Goal: Task Accomplishment & Management: Complete application form

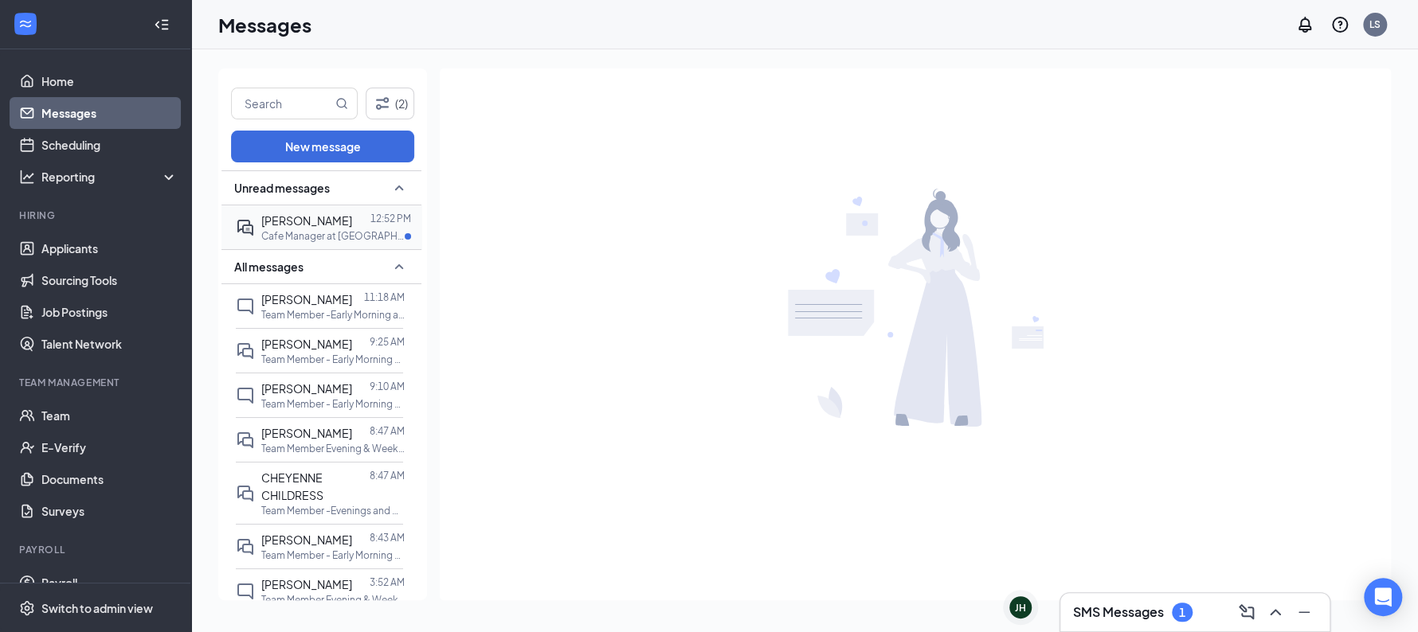
click at [338, 236] on p "Cafe Manager at Sunshine Hospitality TX-220 LLC" at bounding box center [332, 236] width 143 height 14
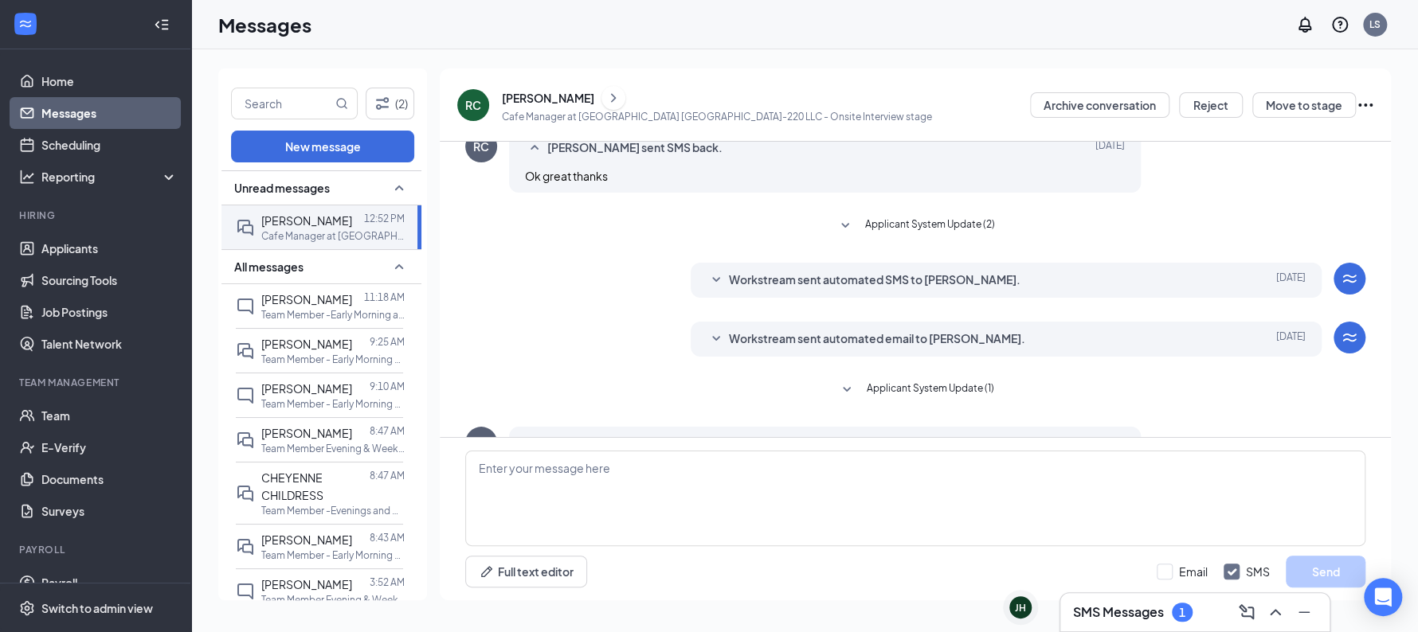
scroll to position [552, 0]
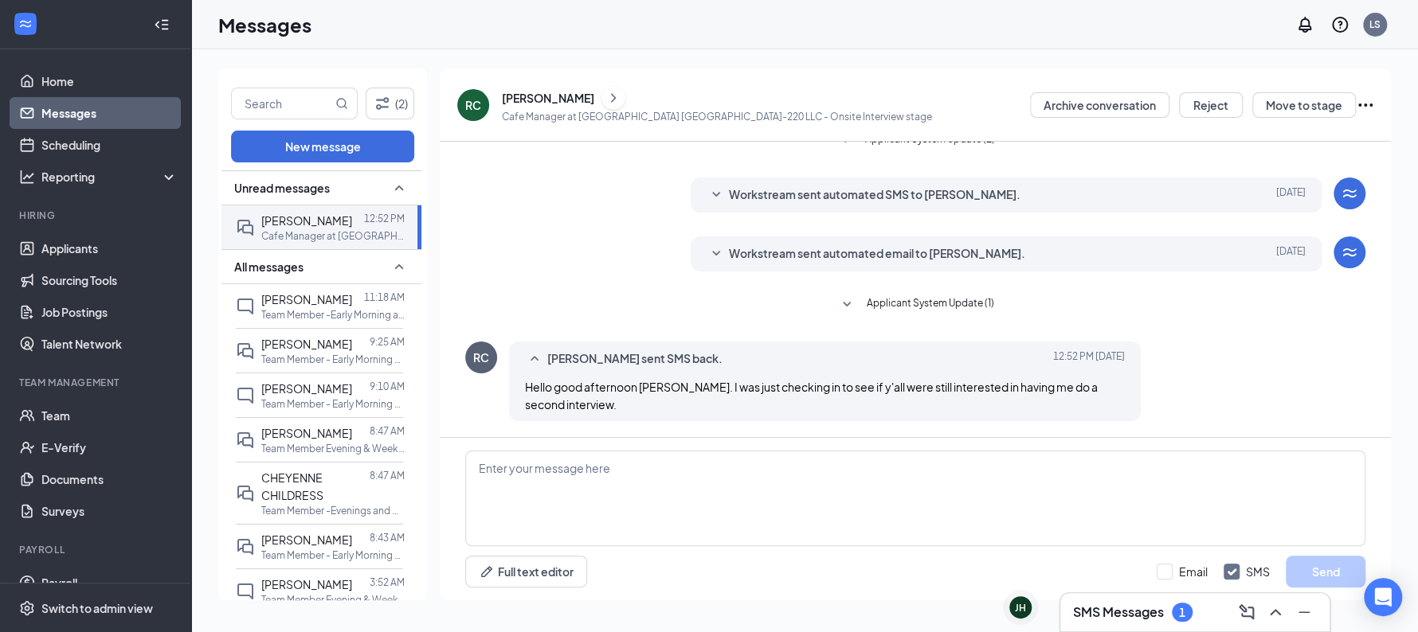
click at [872, 305] on span "Applicant System Update (1)" at bounding box center [929, 304] width 127 height 19
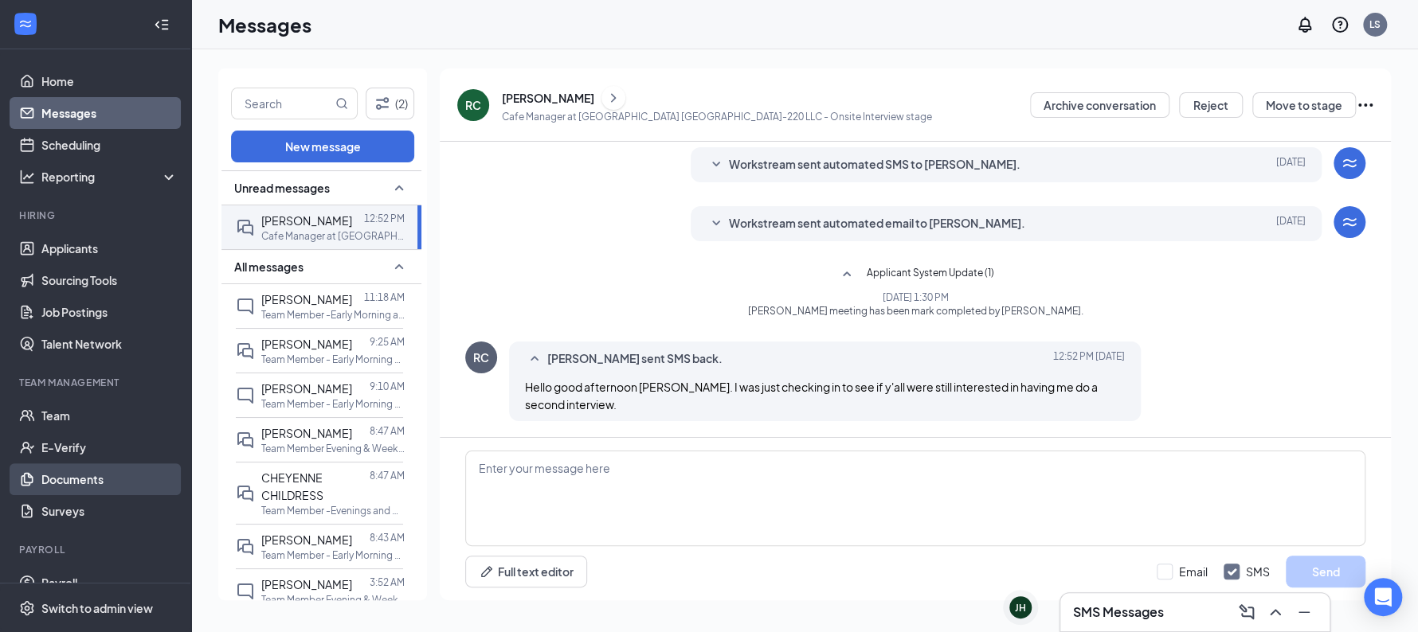
scroll to position [53, 0]
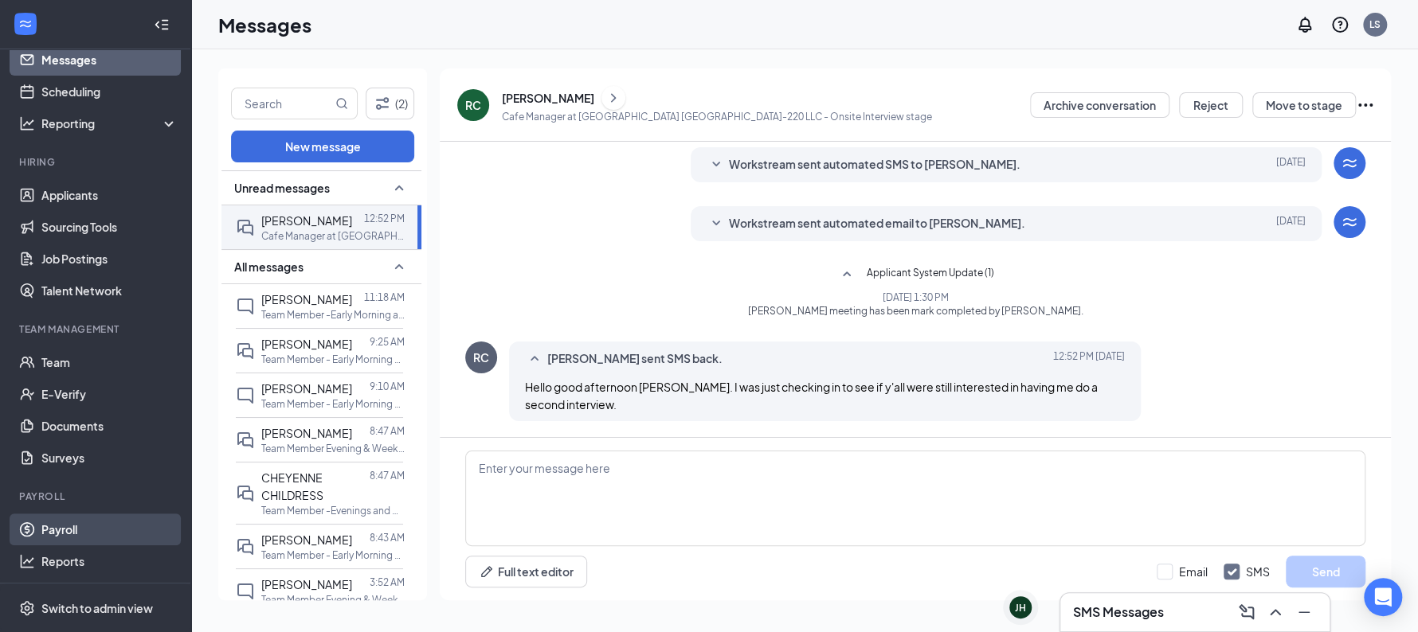
click at [61, 540] on link "Payroll" at bounding box center [109, 530] width 136 height 32
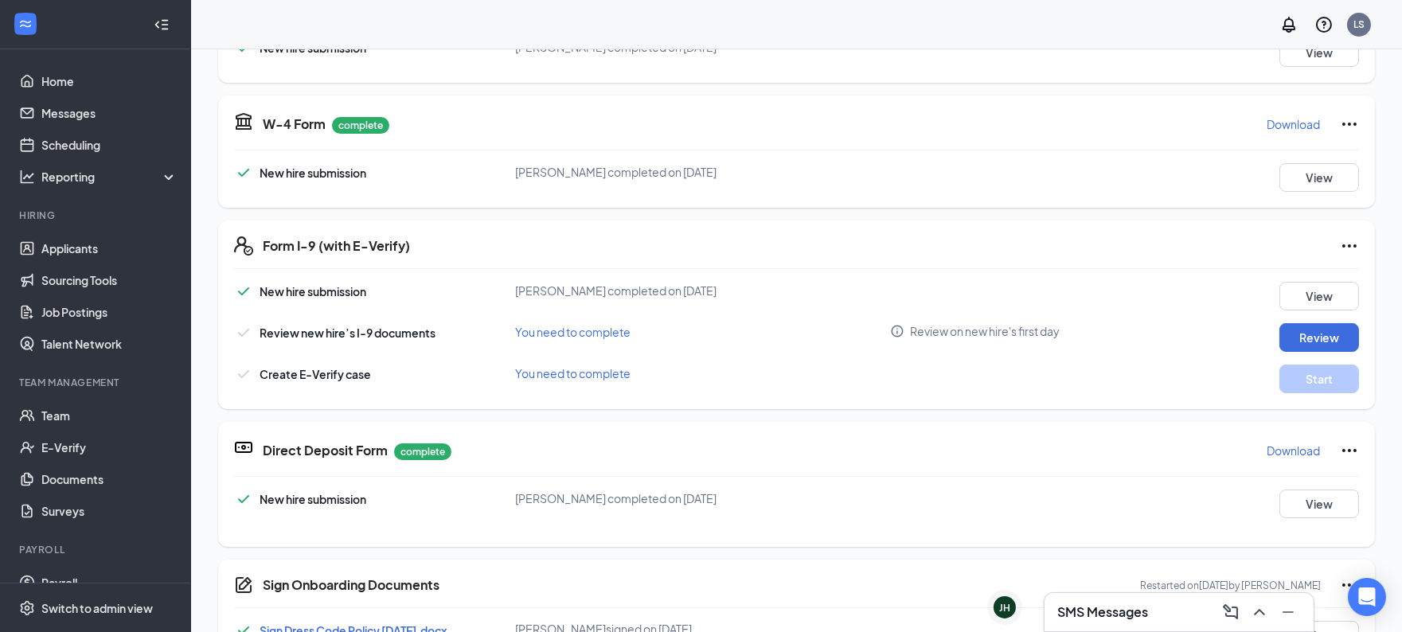
scroll to position [358, 0]
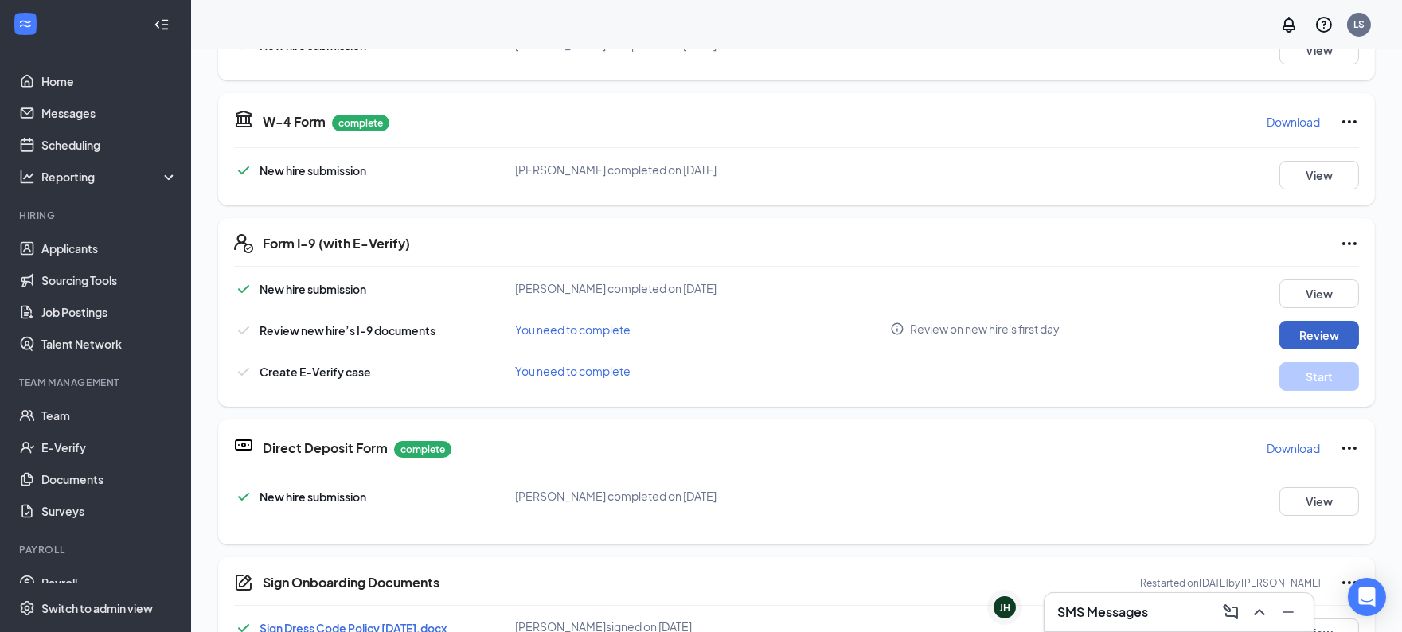
click at [1280, 332] on button "Review" at bounding box center [1320, 335] width 80 height 29
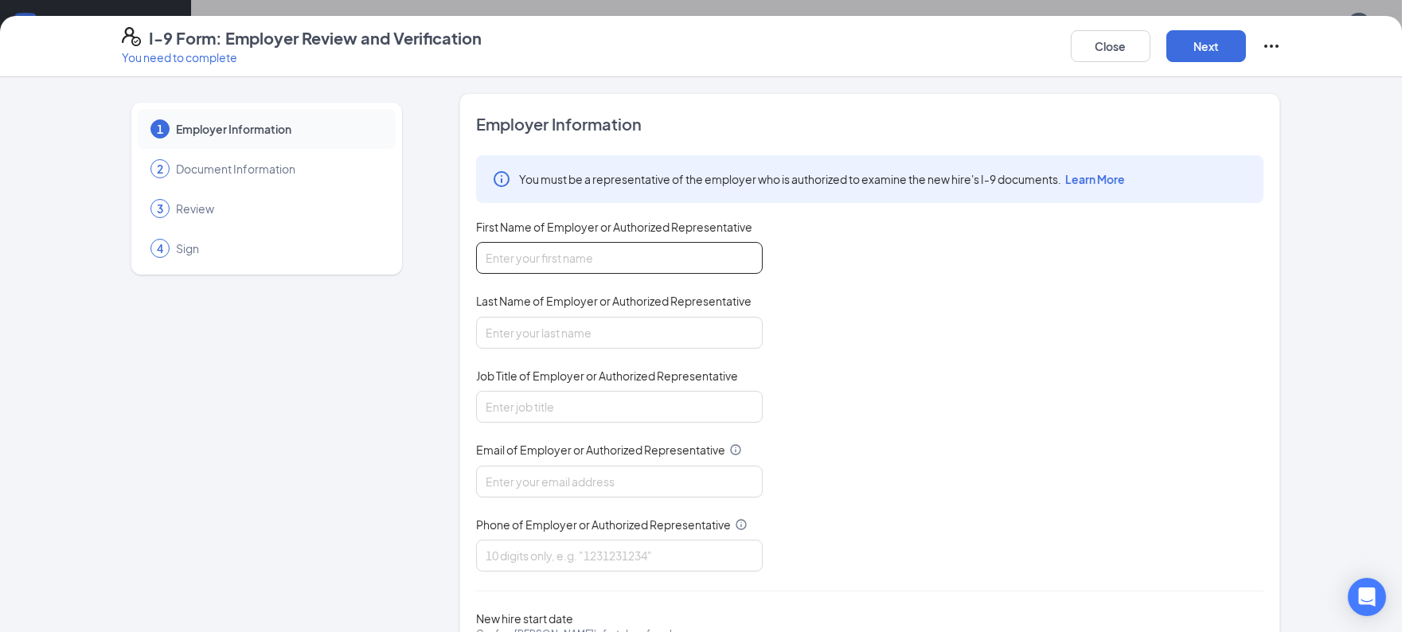
click at [651, 265] on input "First Name of Employer or Authorized Representative" at bounding box center [619, 258] width 287 height 32
type input "Laura"
type input "Sims"
type input "Executive Assistant"
type input "laura.sims@lindrewholdings.com"
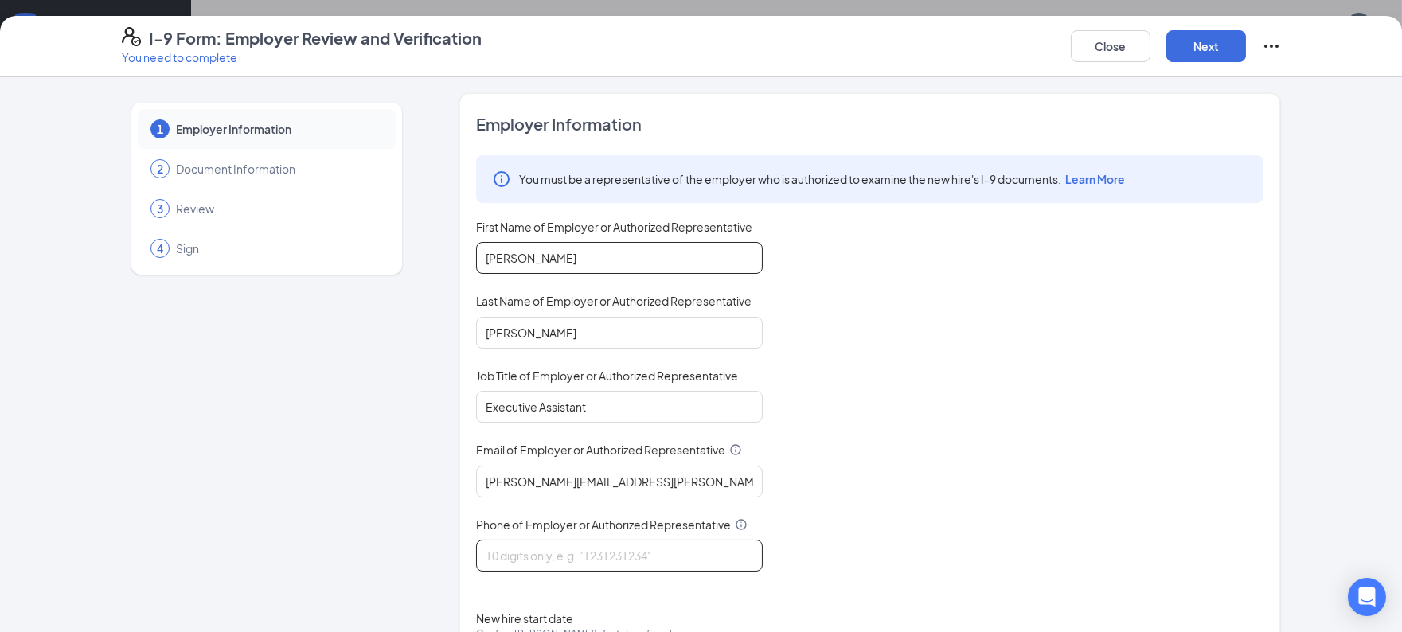
type input "2567972794"
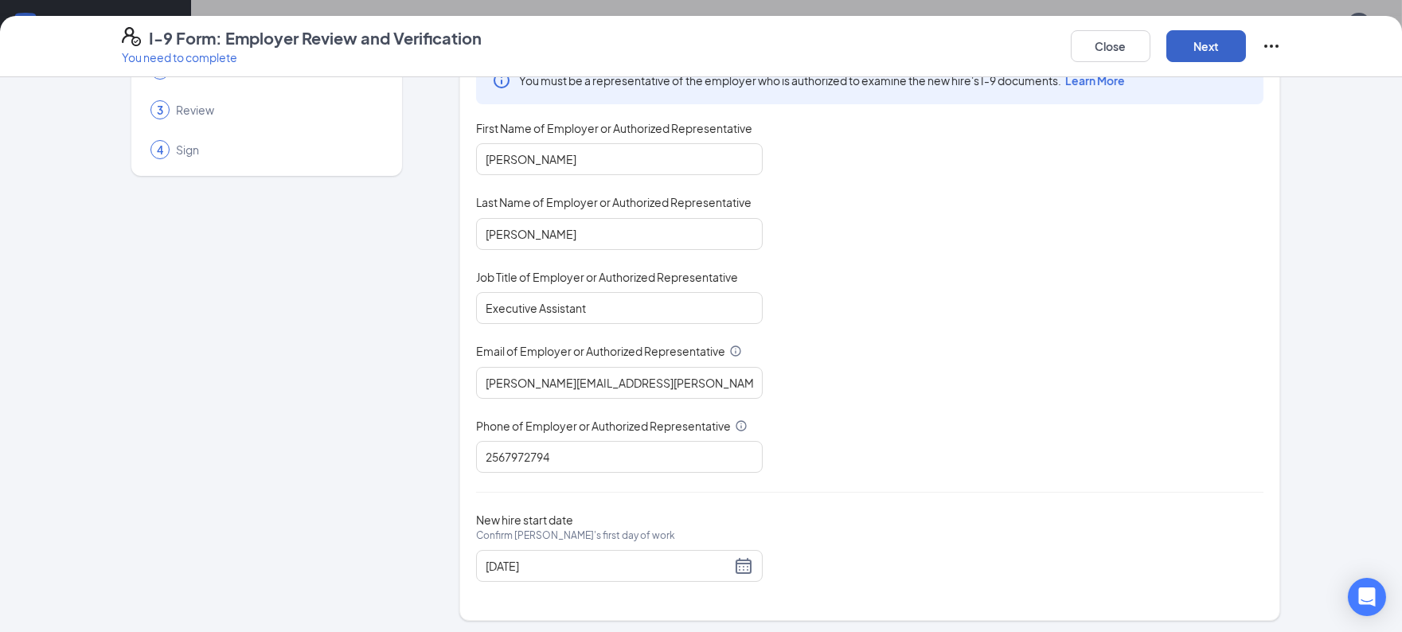
click at [1198, 49] on button "Next" at bounding box center [1207, 46] width 80 height 32
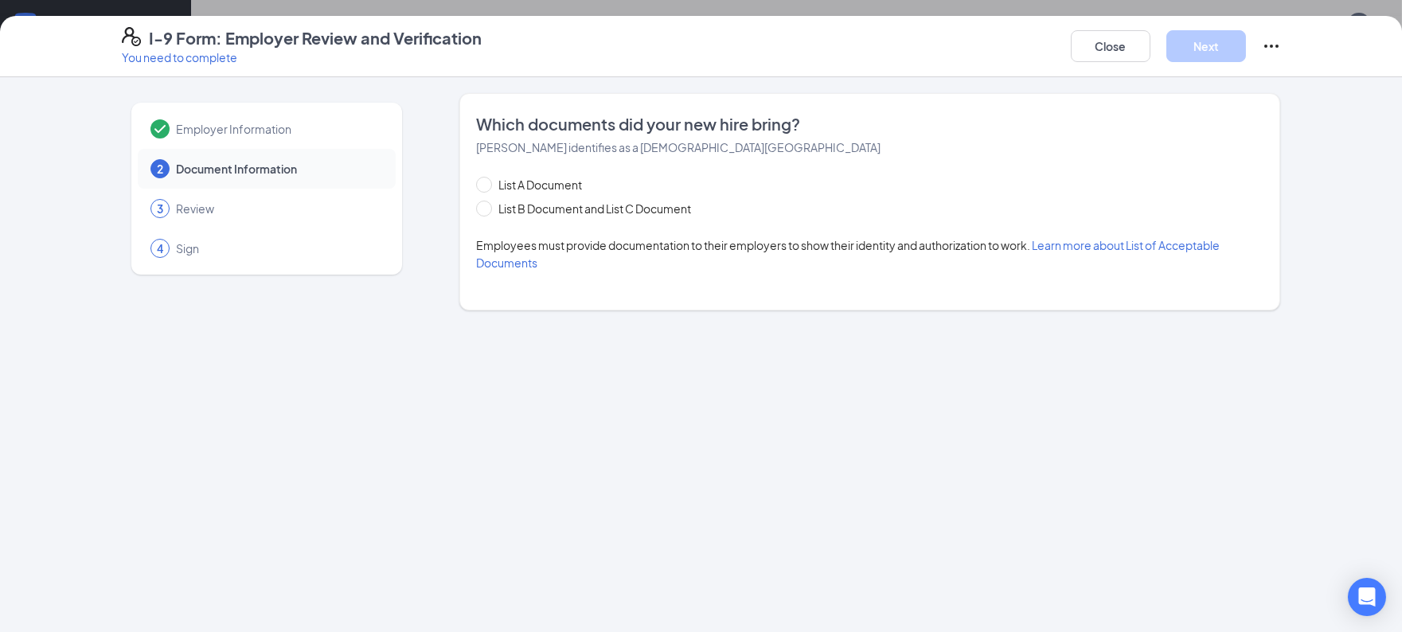
scroll to position [0, 0]
click at [611, 213] on span "List B Document and List C Document" at bounding box center [594, 209] width 205 height 18
click at [487, 212] on input "List B Document and List C Document" at bounding box center [481, 206] width 11 height 11
radio input "true"
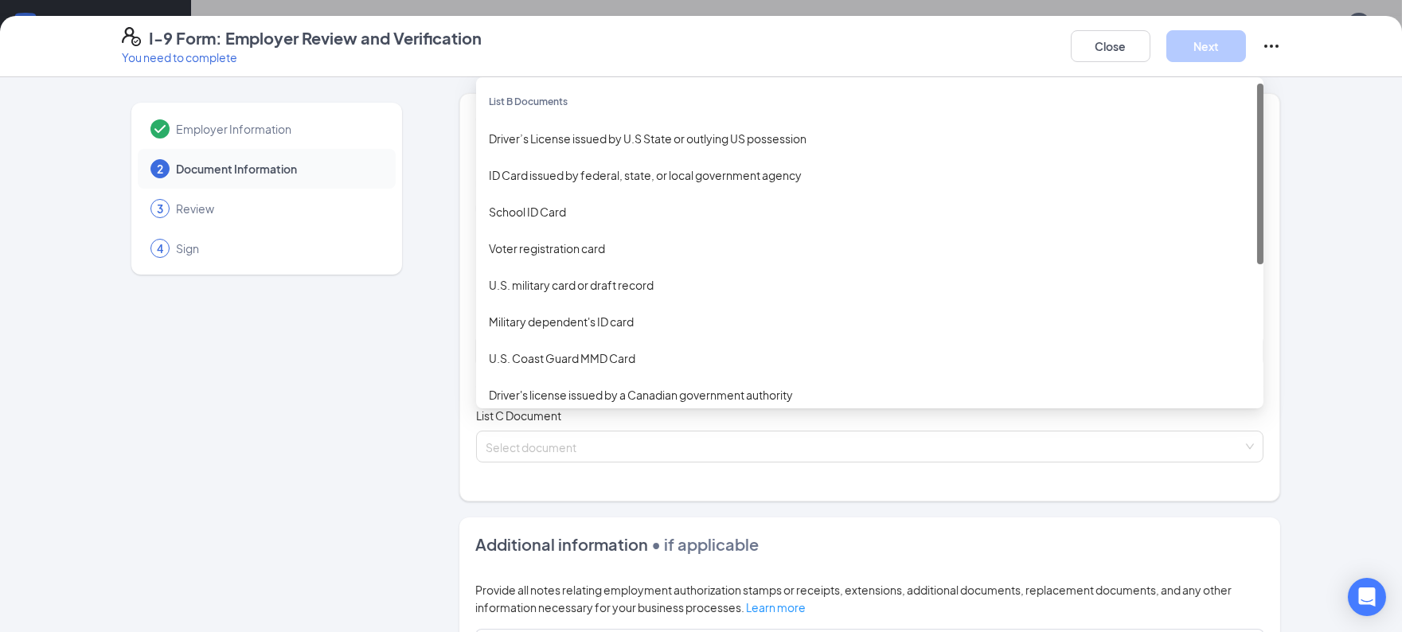
click at [767, 337] on div "Select document List B Documents Driver’s License issued by U.S State or outlyi…" at bounding box center [870, 351] width 788 height 32
click at [659, 137] on div "Driver’s License issued by U.S State or outlying US possession" at bounding box center [870, 139] width 762 height 18
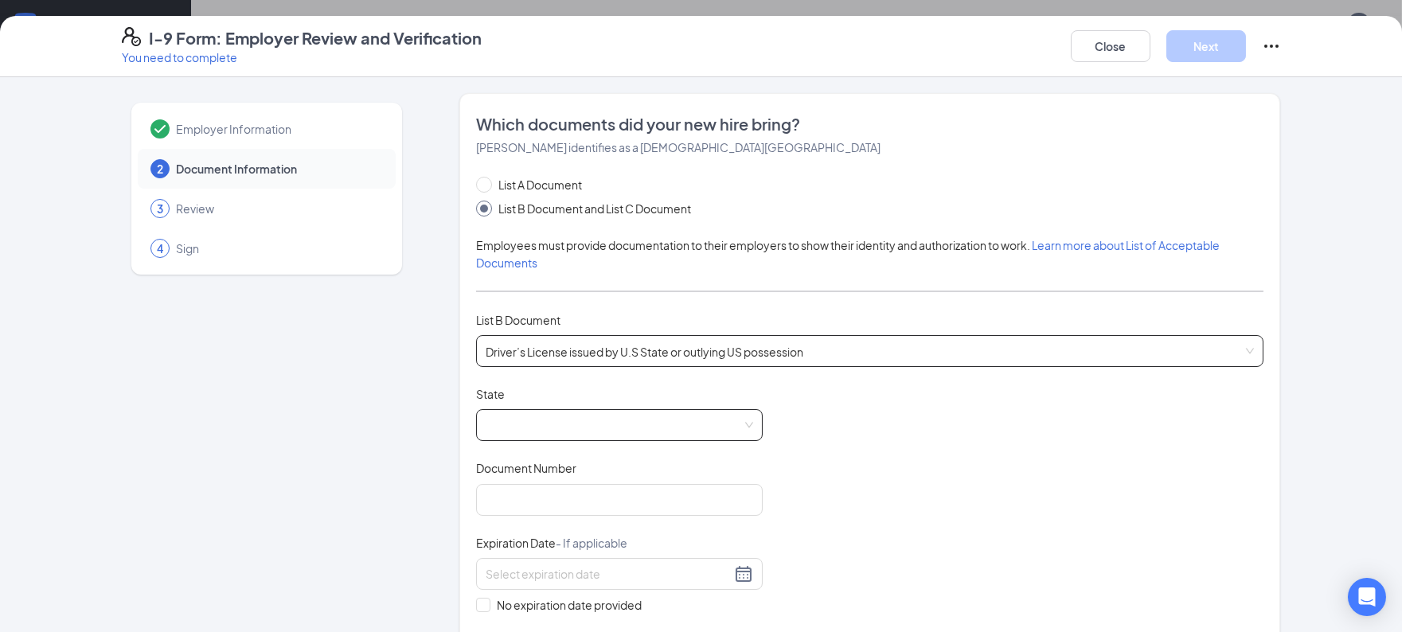
click at [617, 424] on span at bounding box center [620, 425] width 268 height 30
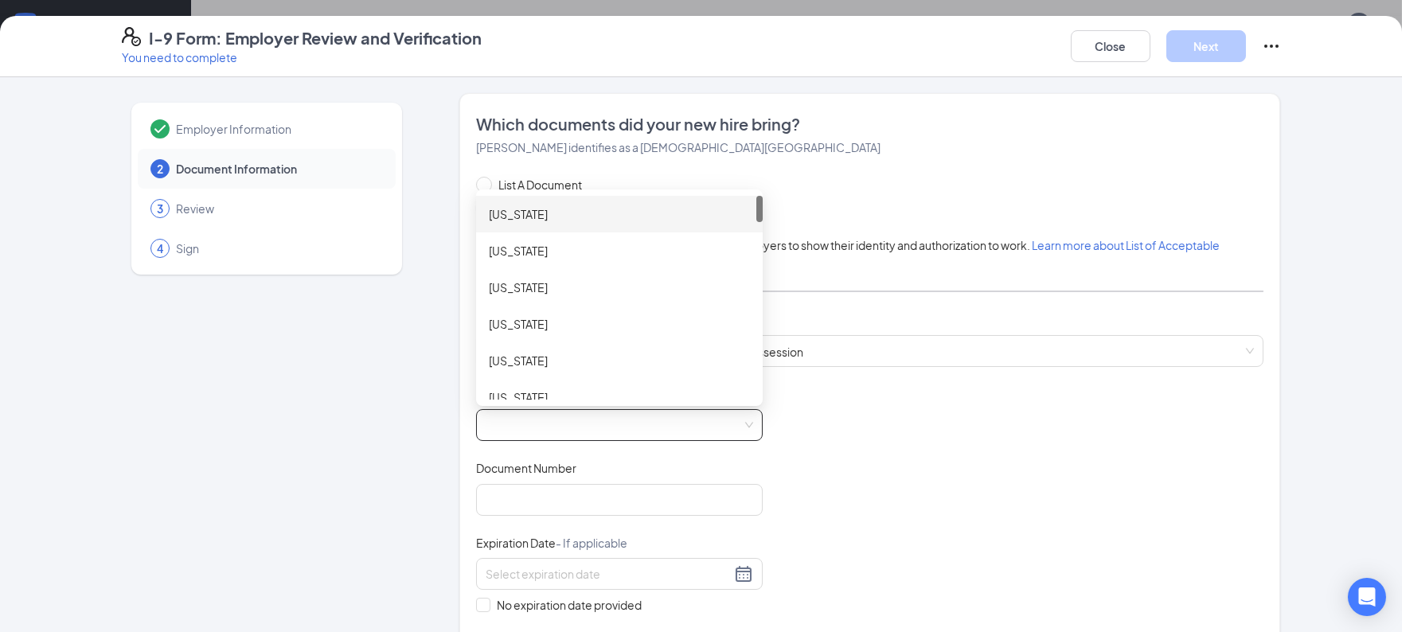
click at [617, 428] on span at bounding box center [620, 425] width 268 height 30
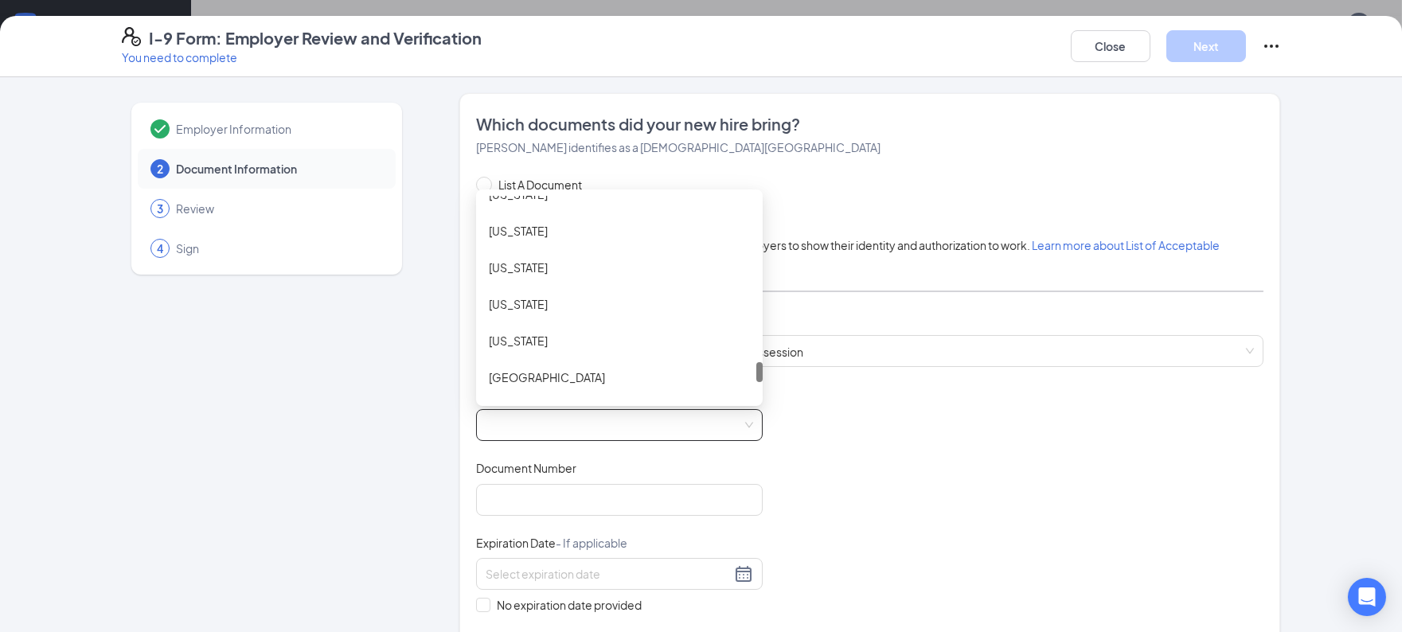
scroll to position [1668, 0]
click at [585, 267] on div "Texas" at bounding box center [619, 268] width 261 height 18
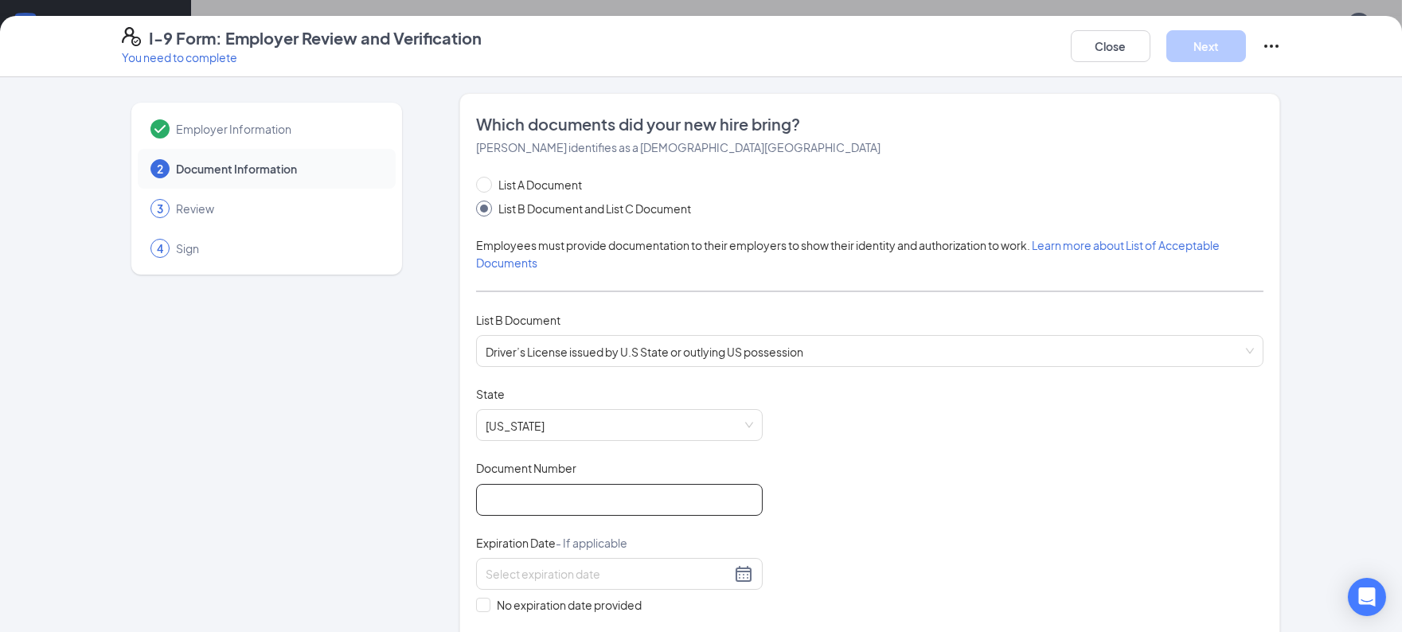
click at [597, 500] on input "Document Number" at bounding box center [619, 500] width 287 height 32
type input "37878154"
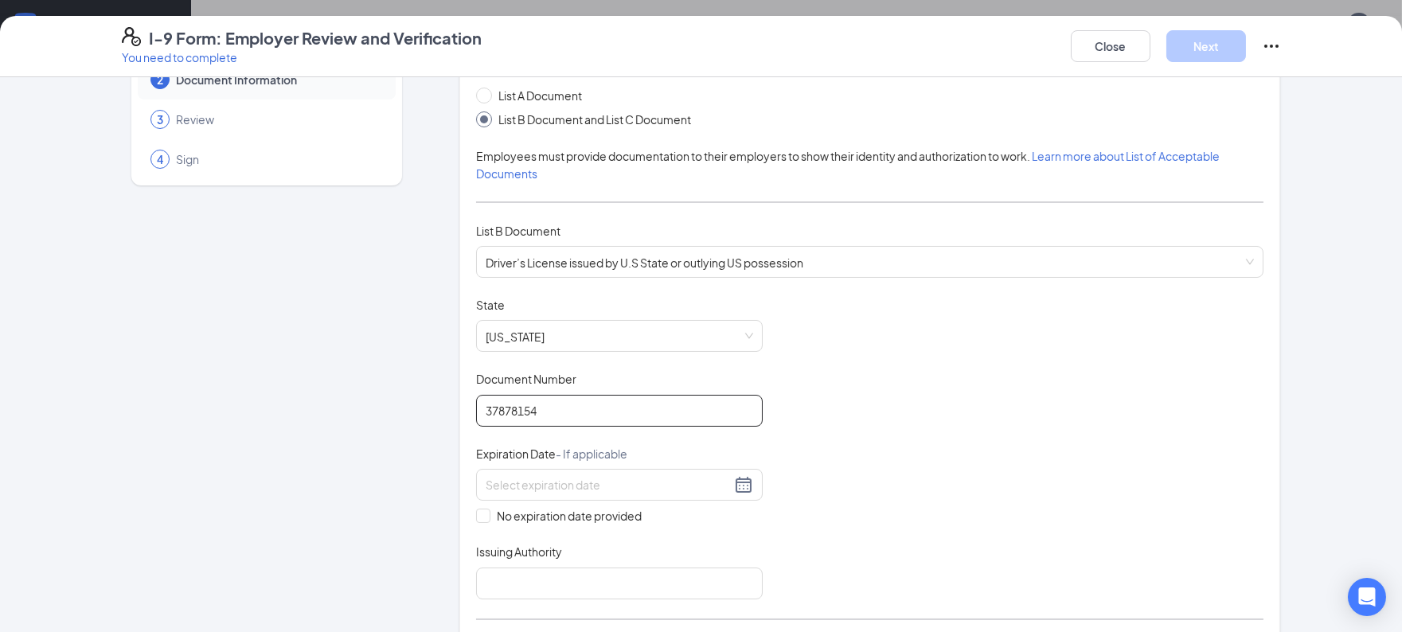
scroll to position [92, 0]
click at [733, 488] on div at bounding box center [619, 482] width 287 height 32
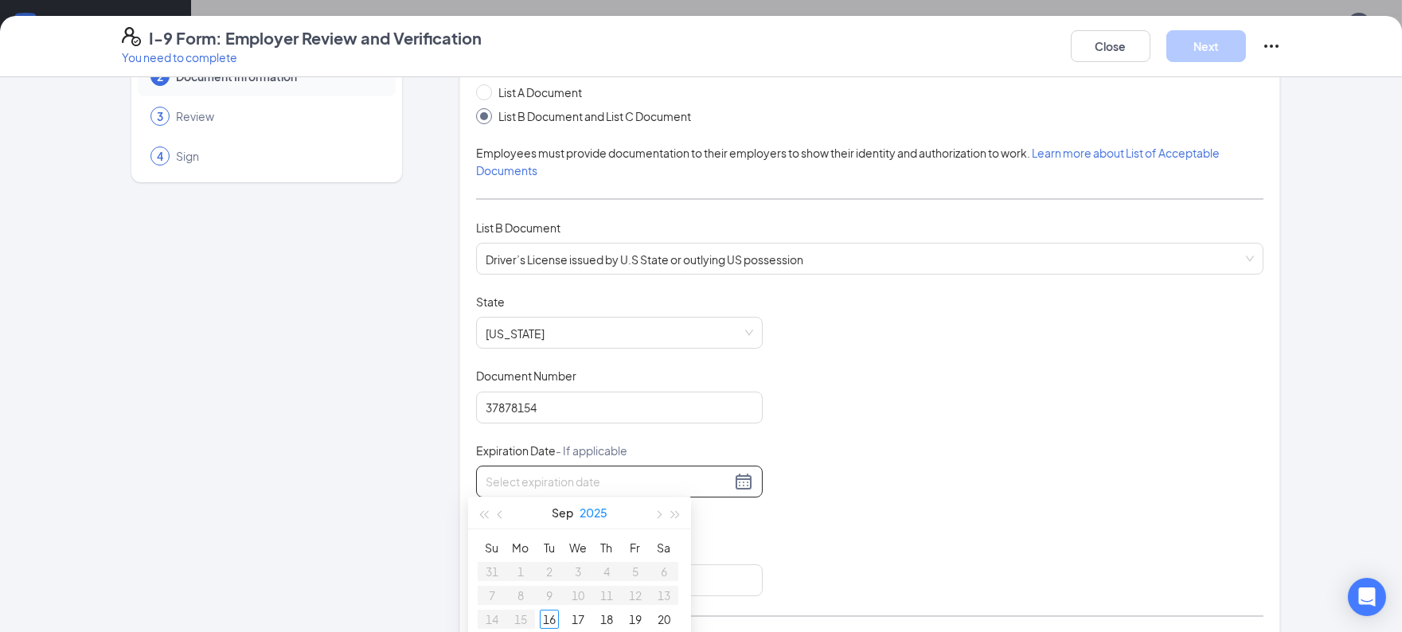
click at [589, 513] on button "2025" at bounding box center [594, 513] width 28 height 32
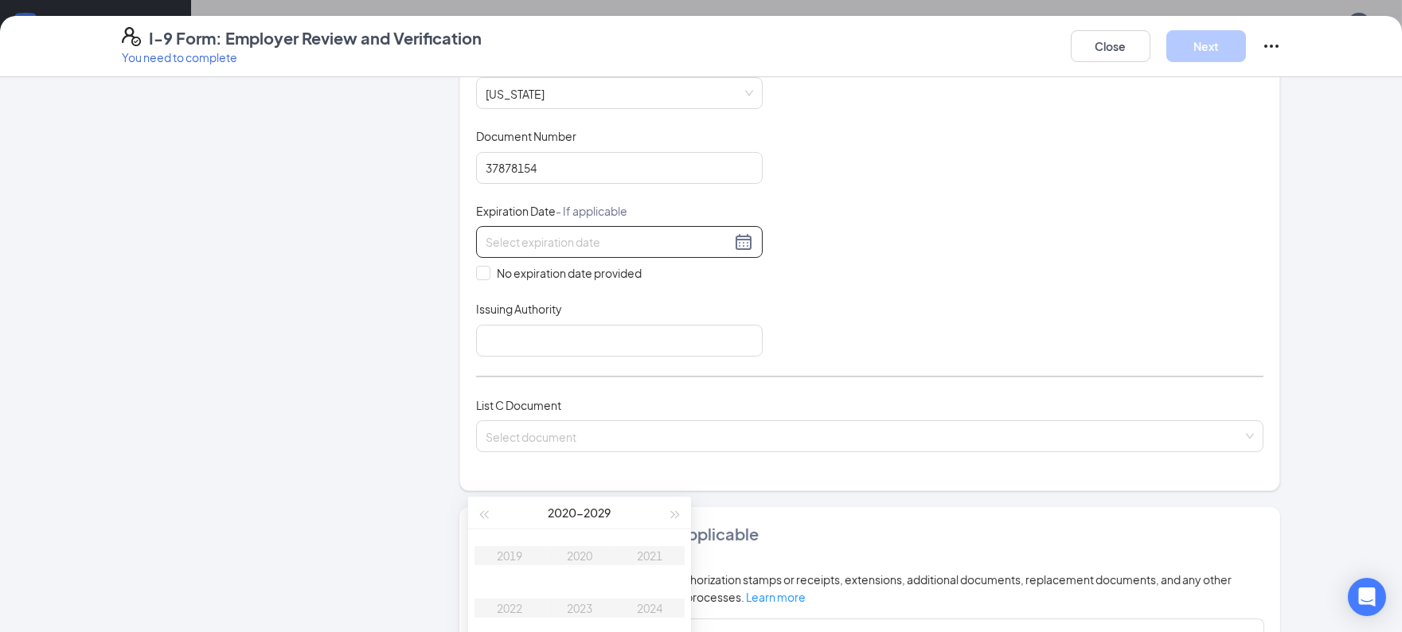
scroll to position [333, 0]
click at [598, 508] on button "2020 - 2029" at bounding box center [580, 513] width 63 height 32
type input "09/16/2030"
click at [599, 507] on div "2000 - 2099" at bounding box center [579, 513] width 174 height 32
click at [556, 516] on div "2000 - 2099" at bounding box center [579, 513] width 174 height 32
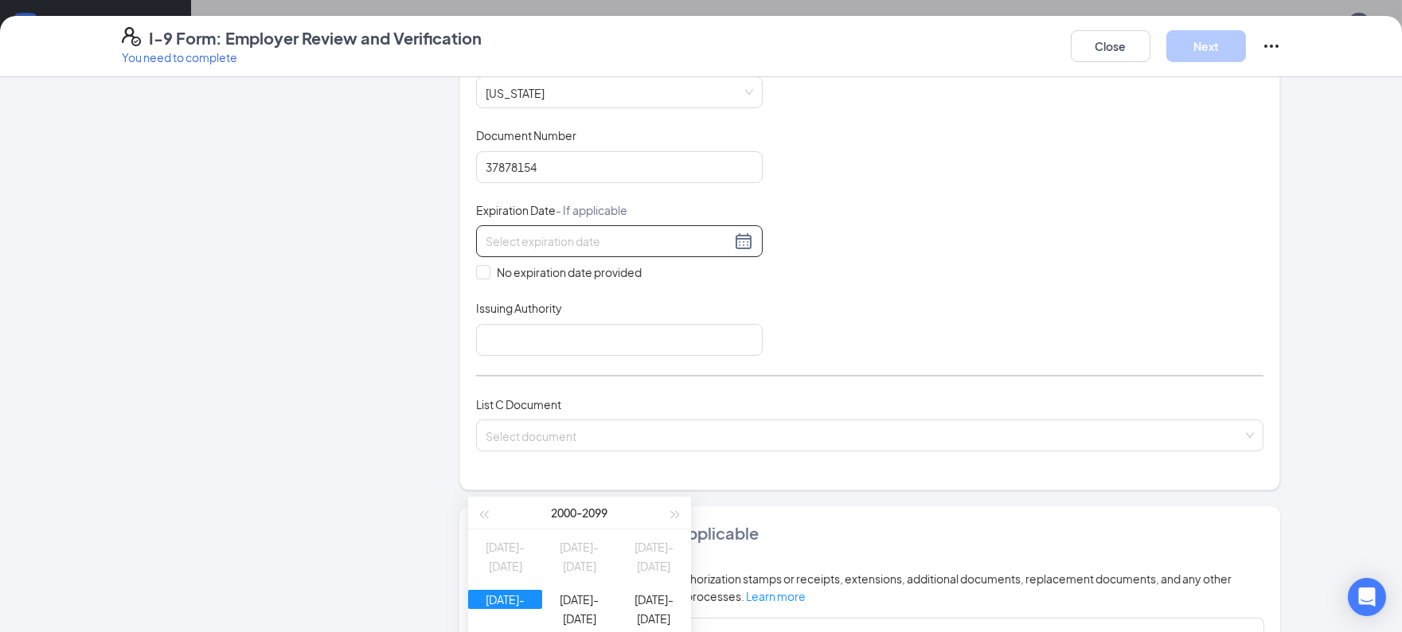
click at [520, 565] on table "1990-1999 2000-2009 2010-2019 2020-2029 2030-2039 2040-2049 2050-2059 2060-2069…" at bounding box center [579, 635] width 223 height 210
click at [562, 596] on td "2030-2039" at bounding box center [579, 608] width 74 height 53
click at [510, 553] on div "2029" at bounding box center [510, 555] width 48 height 19
type input "01/16/2029"
click at [742, 233] on div at bounding box center [620, 241] width 268 height 19
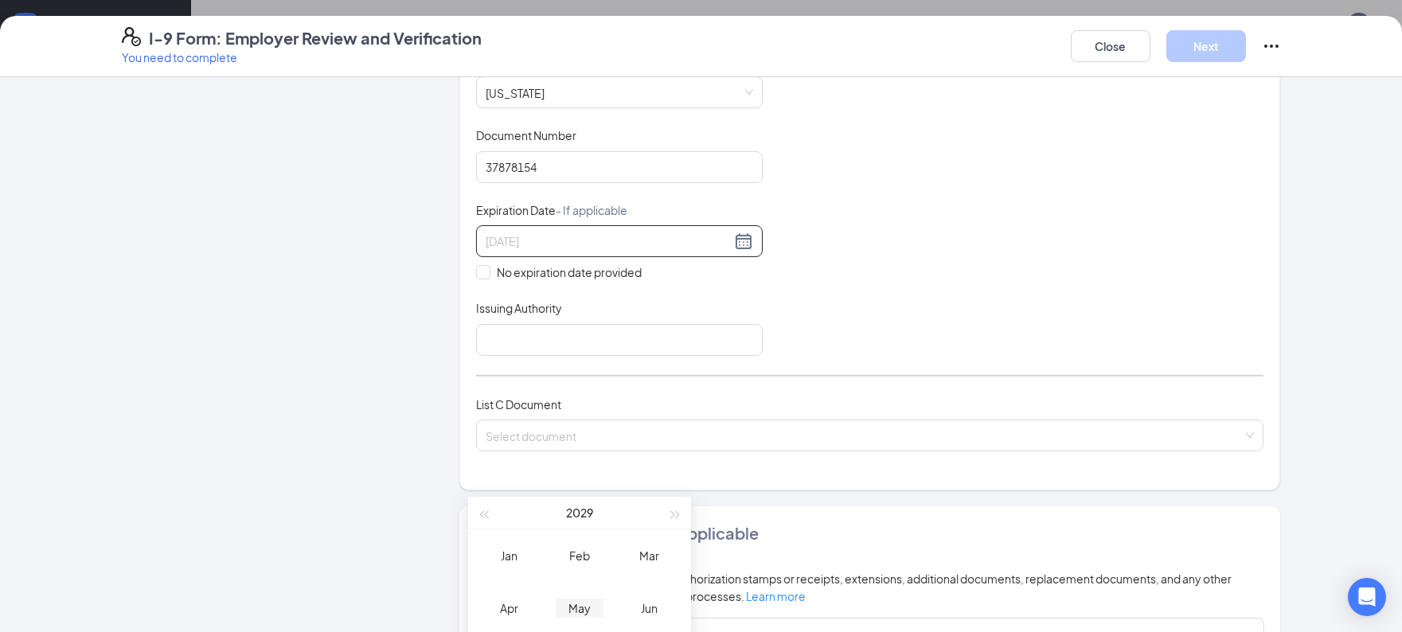
click at [593, 608] on div "May" at bounding box center [580, 608] width 48 height 19
type input "05/17/2029"
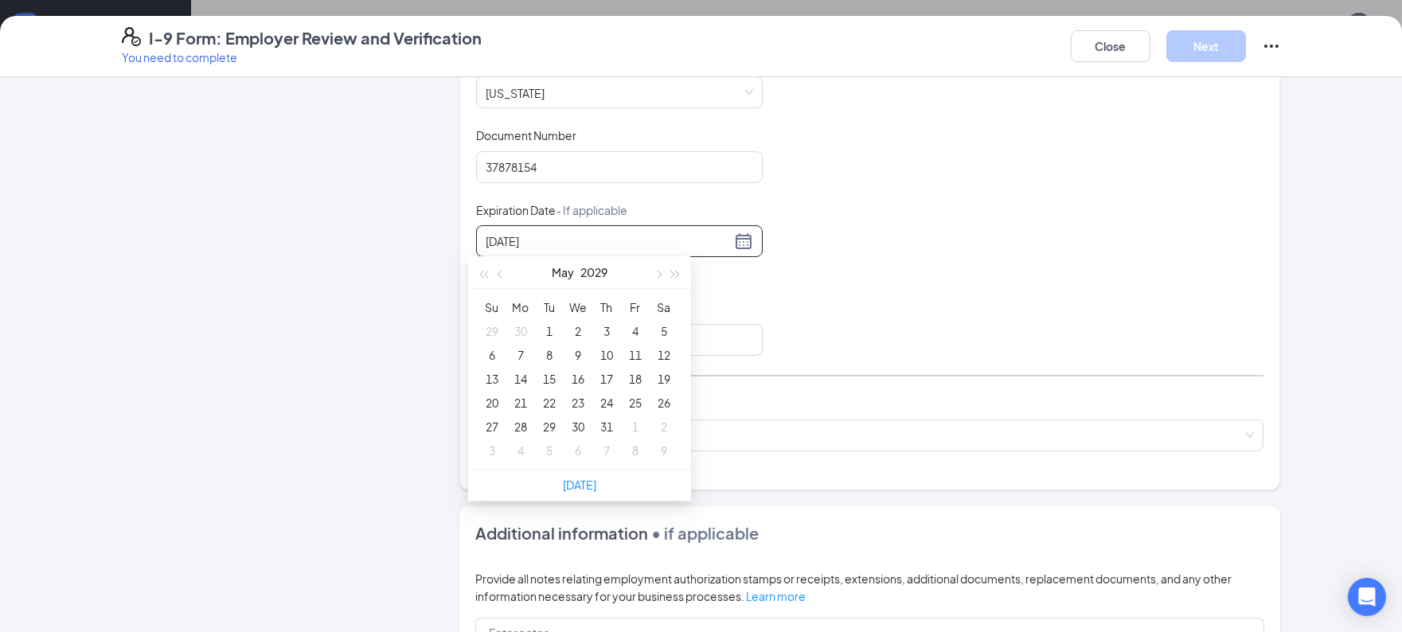
type input "04/30/2029"
type input "05/01/2029"
click at [552, 326] on div "1" at bounding box center [549, 331] width 19 height 19
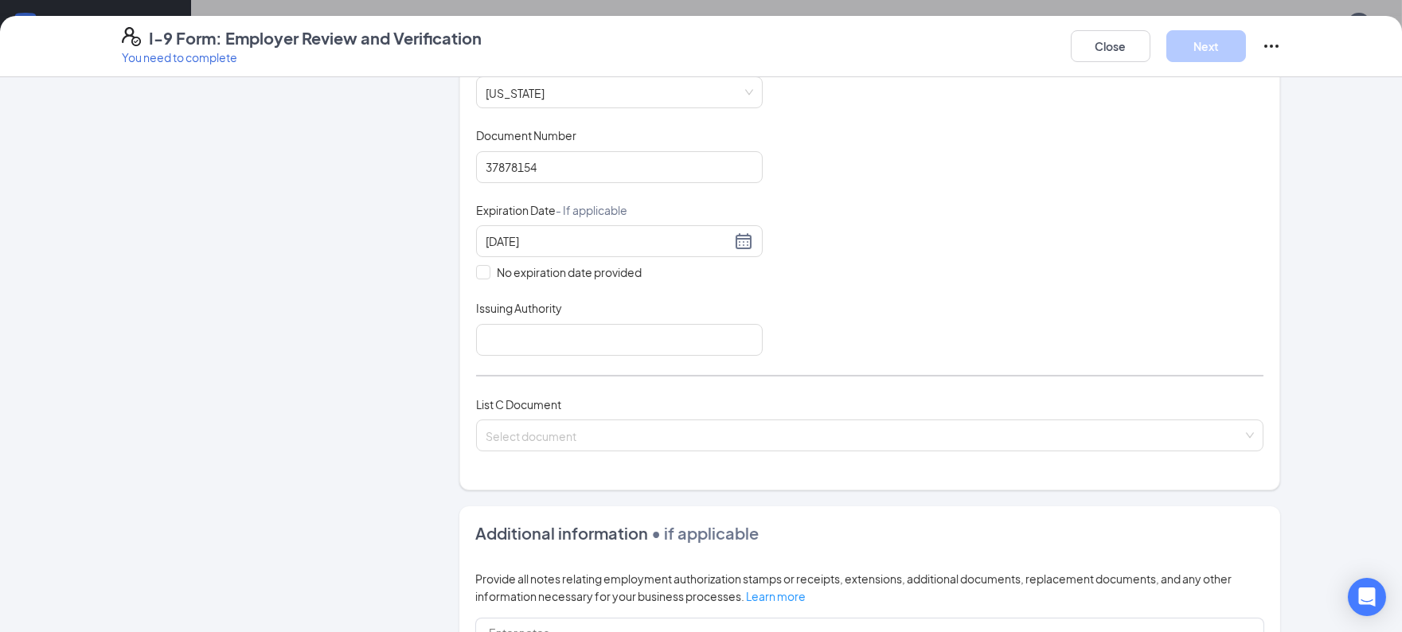
click at [883, 233] on div "Document Title Driver’s License issued by U.S State or outlying US possession S…" at bounding box center [870, 204] width 788 height 303
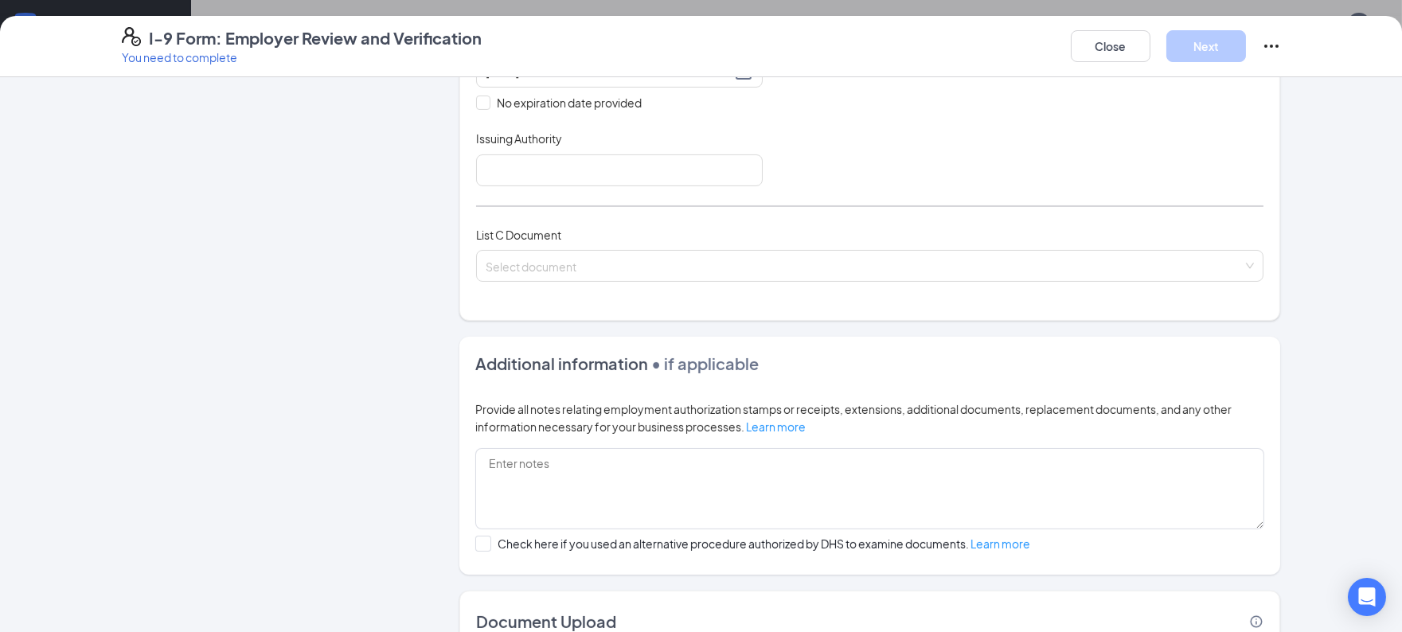
scroll to position [507, 0]
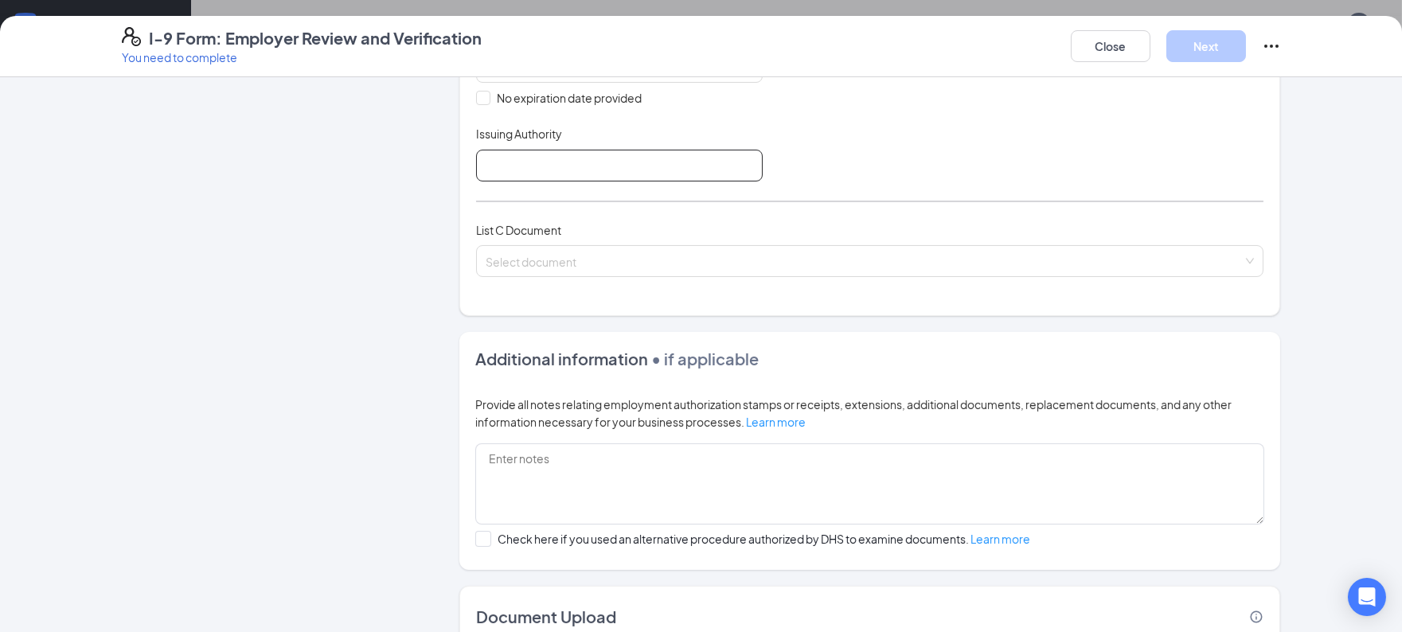
click at [658, 158] on input "Issuing Authority" at bounding box center [619, 166] width 287 height 32
type input "DL TEXAS"
click at [671, 246] on input "search" at bounding box center [864, 258] width 757 height 24
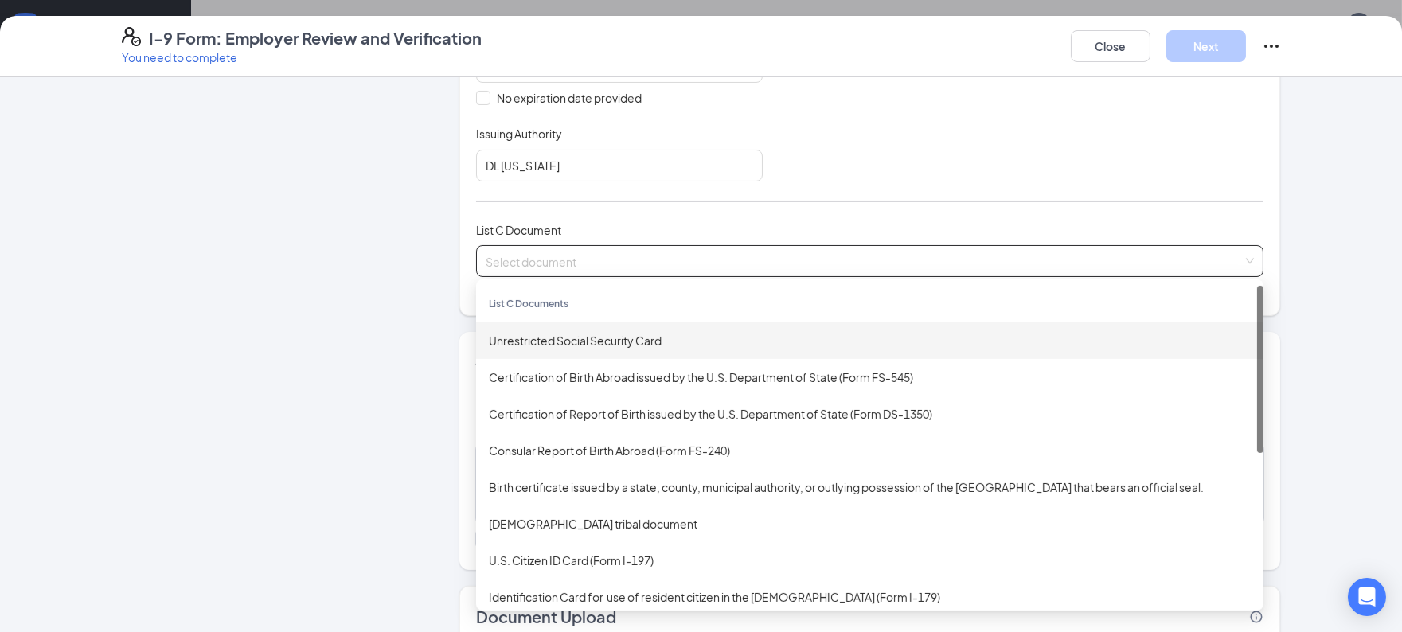
click at [600, 340] on div "Unrestricted Social Security Card" at bounding box center [870, 341] width 762 height 18
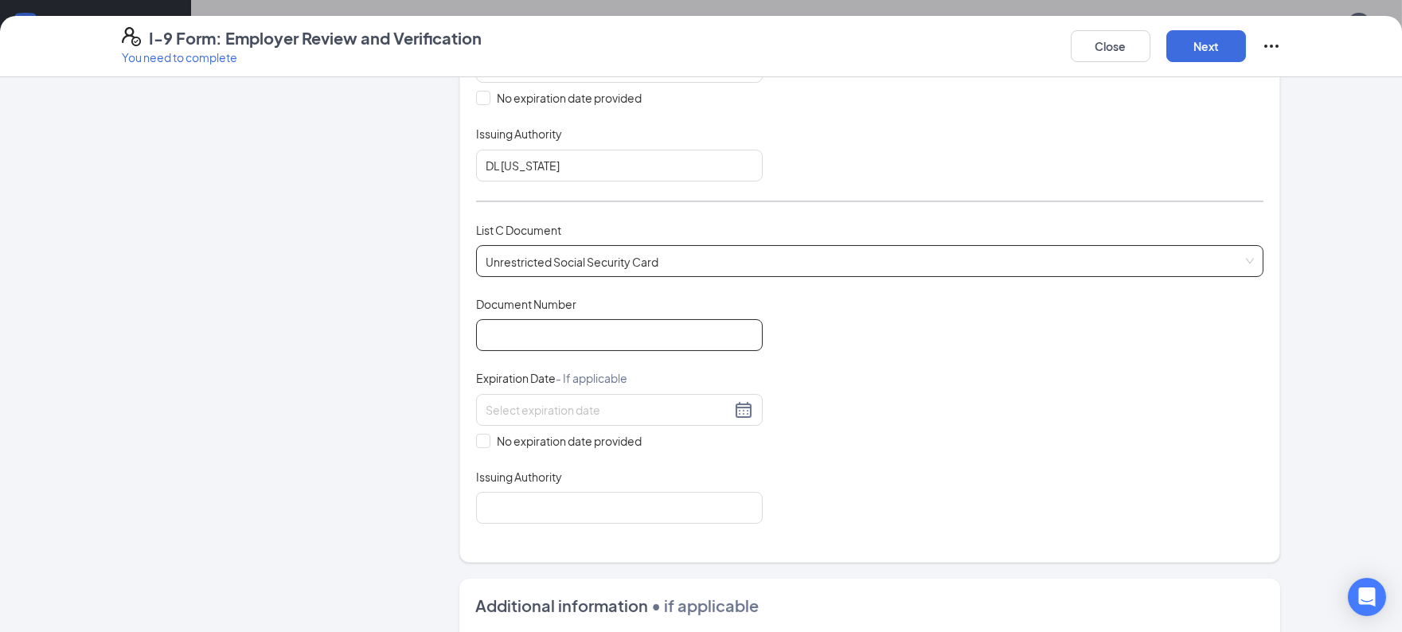
click at [636, 342] on input "Document Number" at bounding box center [619, 335] width 287 height 32
type input "635580759"
click at [476, 438] on input "No expiration date provided" at bounding box center [481, 439] width 11 height 11
checkbox input "true"
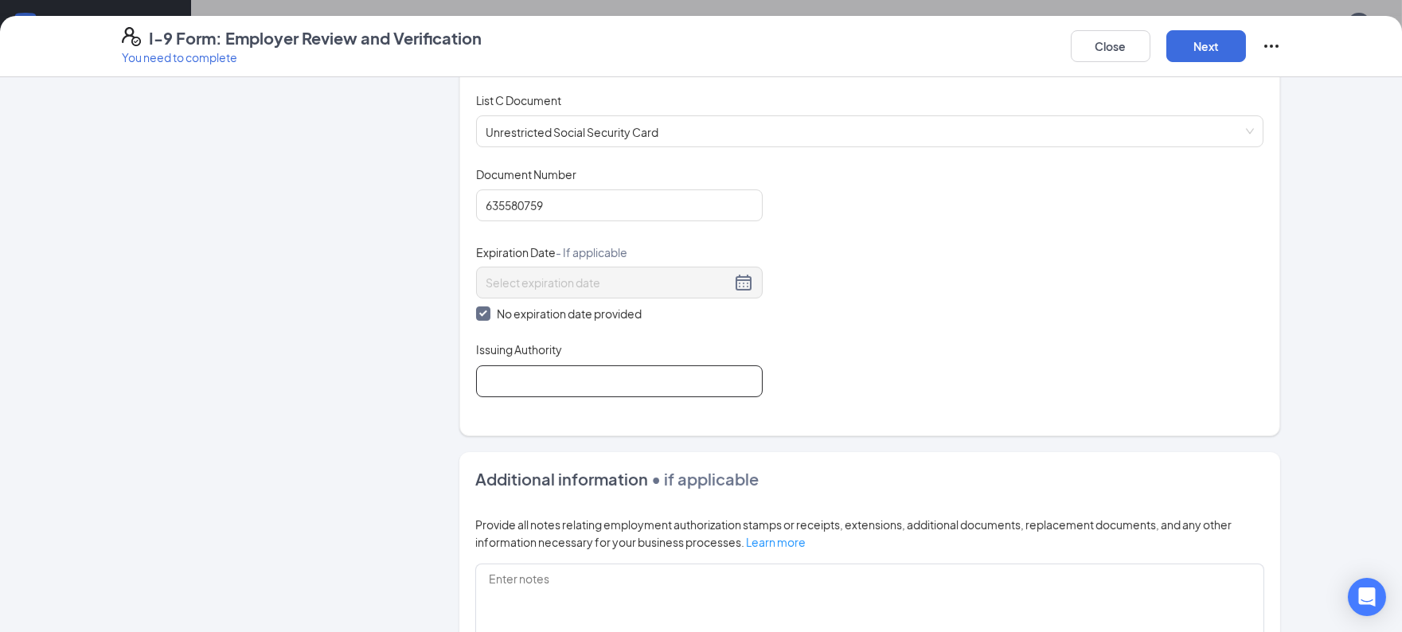
click at [522, 378] on input "Issuing Authority" at bounding box center [619, 382] width 287 height 32
type input "SSA"
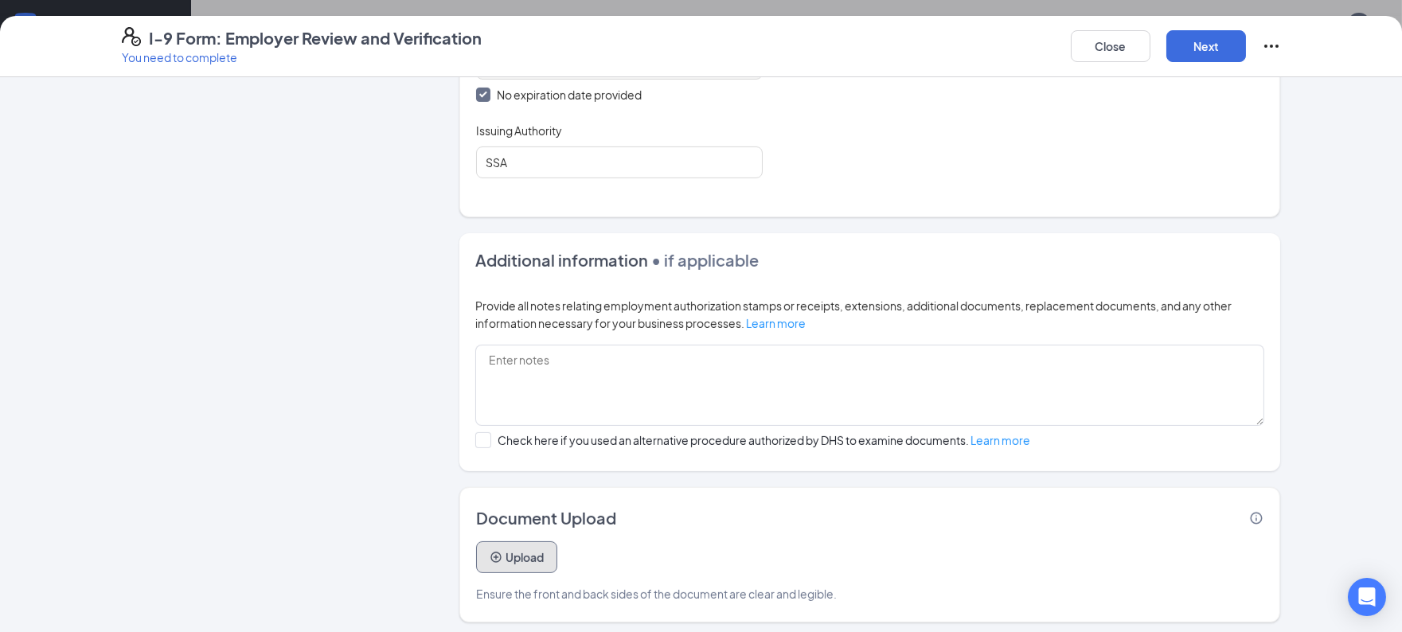
click at [522, 559] on button "Upload" at bounding box center [516, 558] width 81 height 32
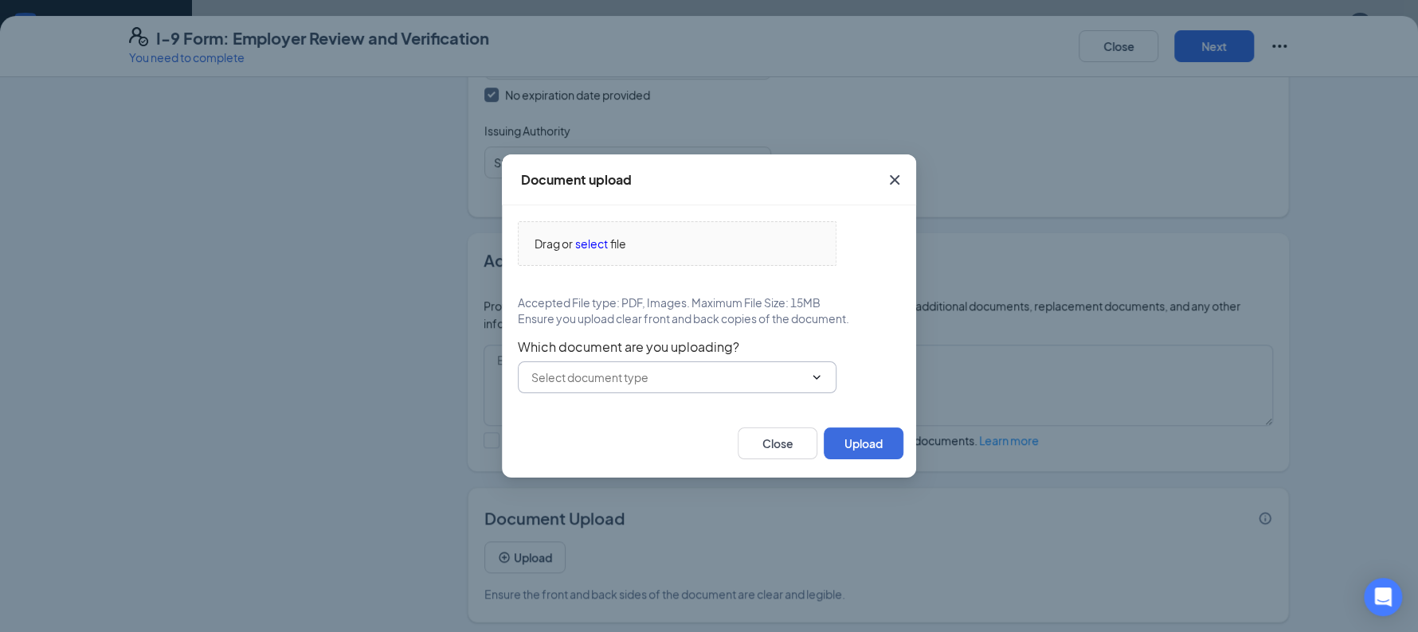
click at [606, 375] on input "text" at bounding box center [667, 378] width 272 height 18
click at [593, 244] on span "select" at bounding box center [591, 244] width 33 height 18
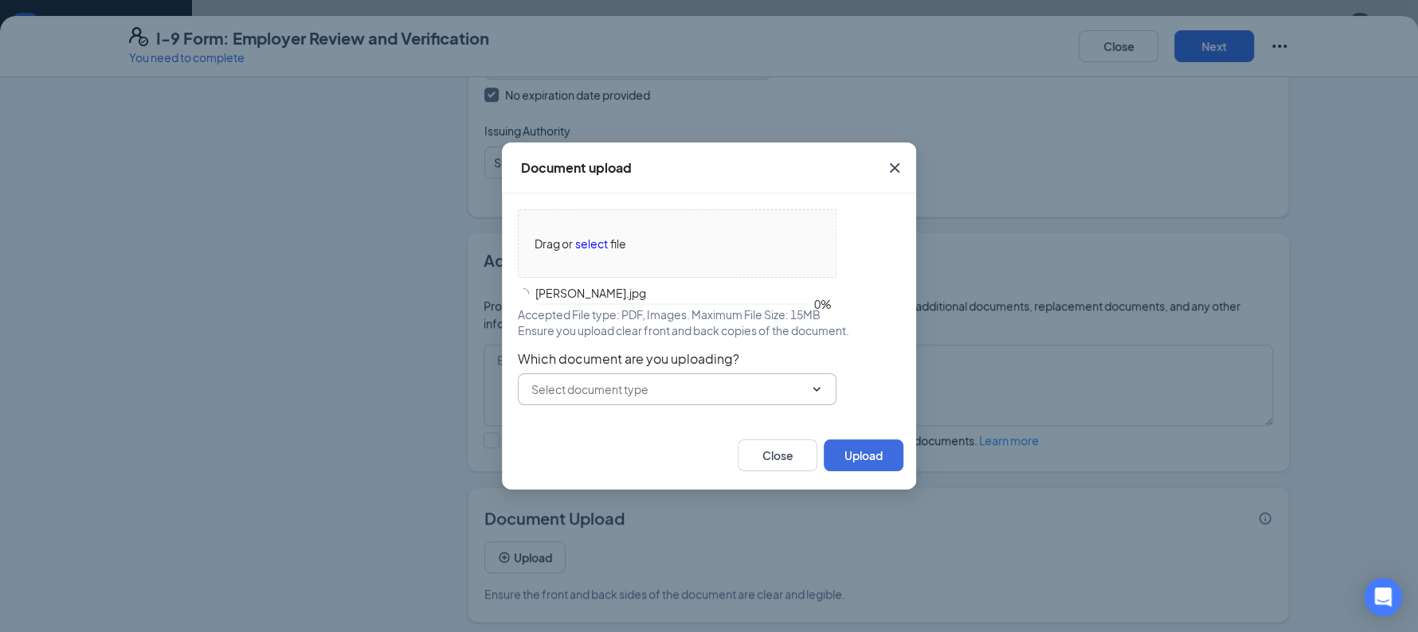
click at [651, 391] on input "text" at bounding box center [667, 390] width 272 height 18
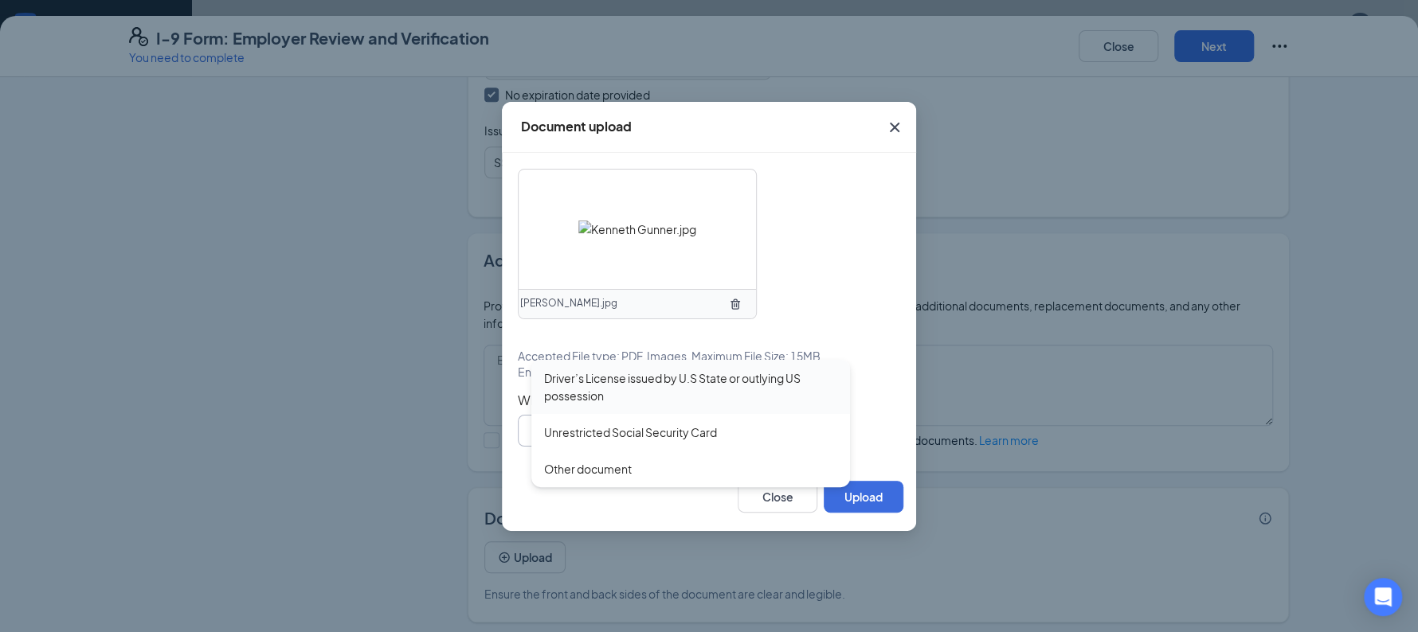
click at [620, 394] on div "Driver’s License issued by U.S State or outlying US possession" at bounding box center [690, 387] width 293 height 35
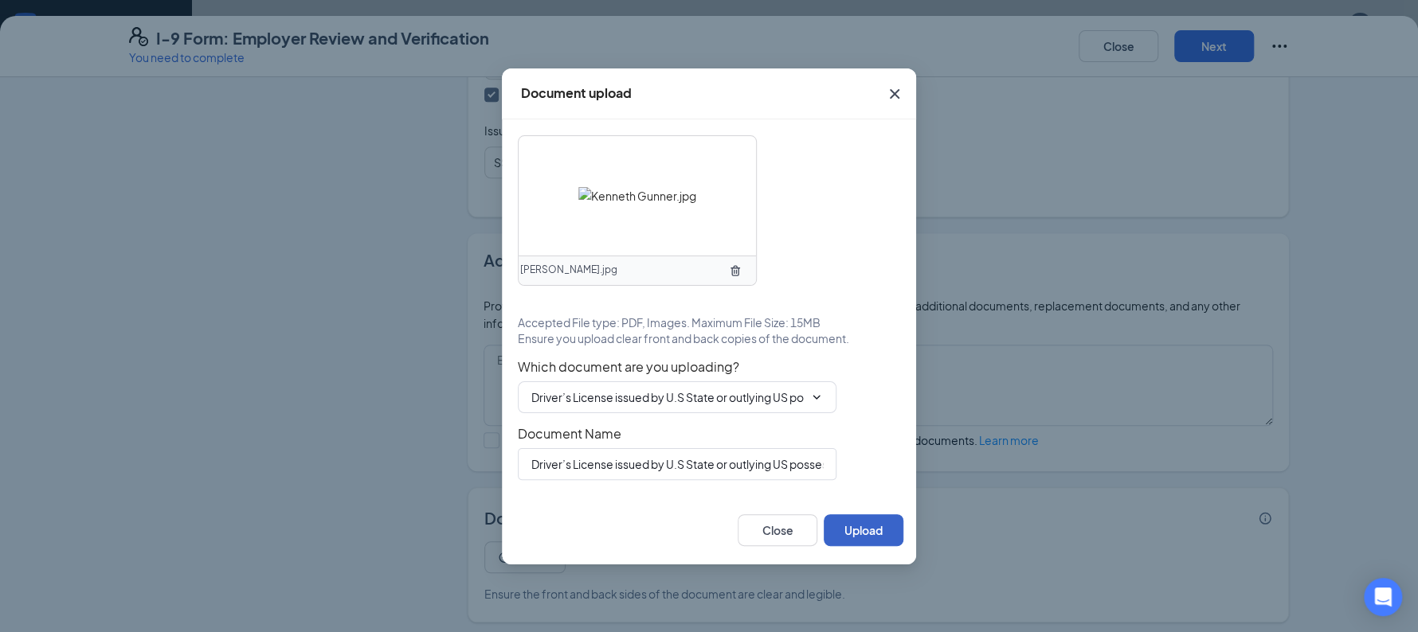
click at [876, 534] on button "Upload" at bounding box center [863, 530] width 80 height 32
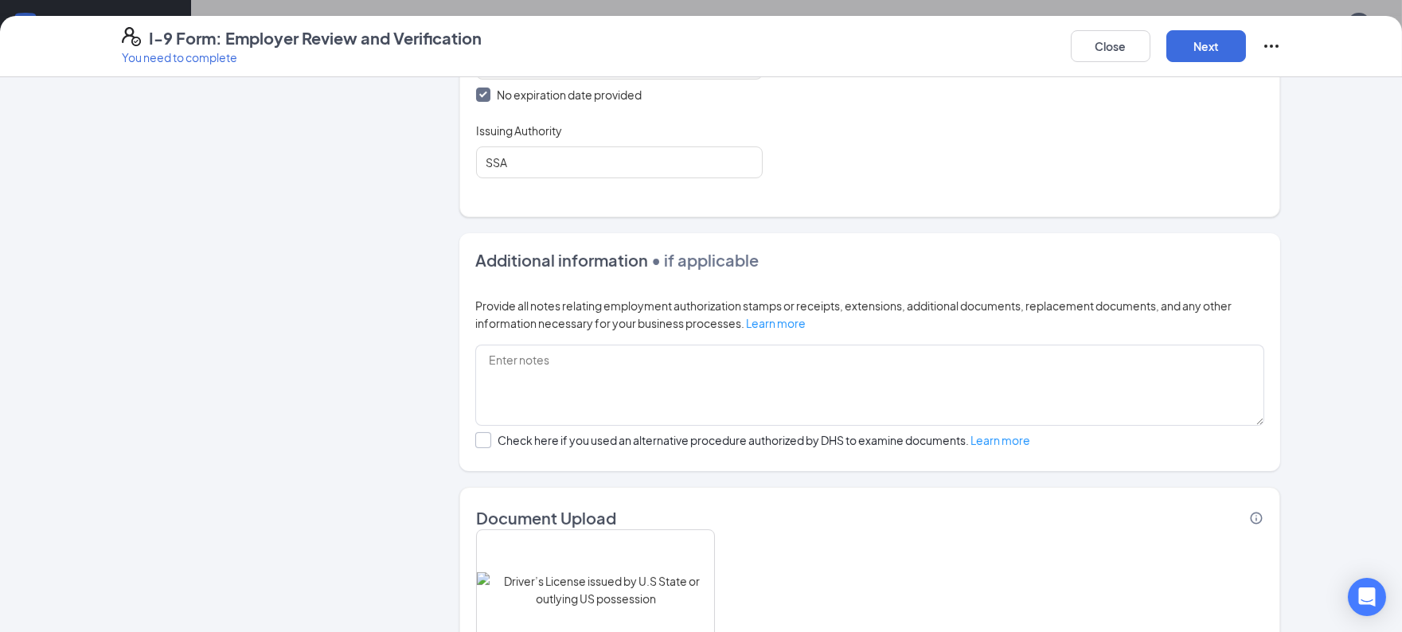
scroll to position [1007, 0]
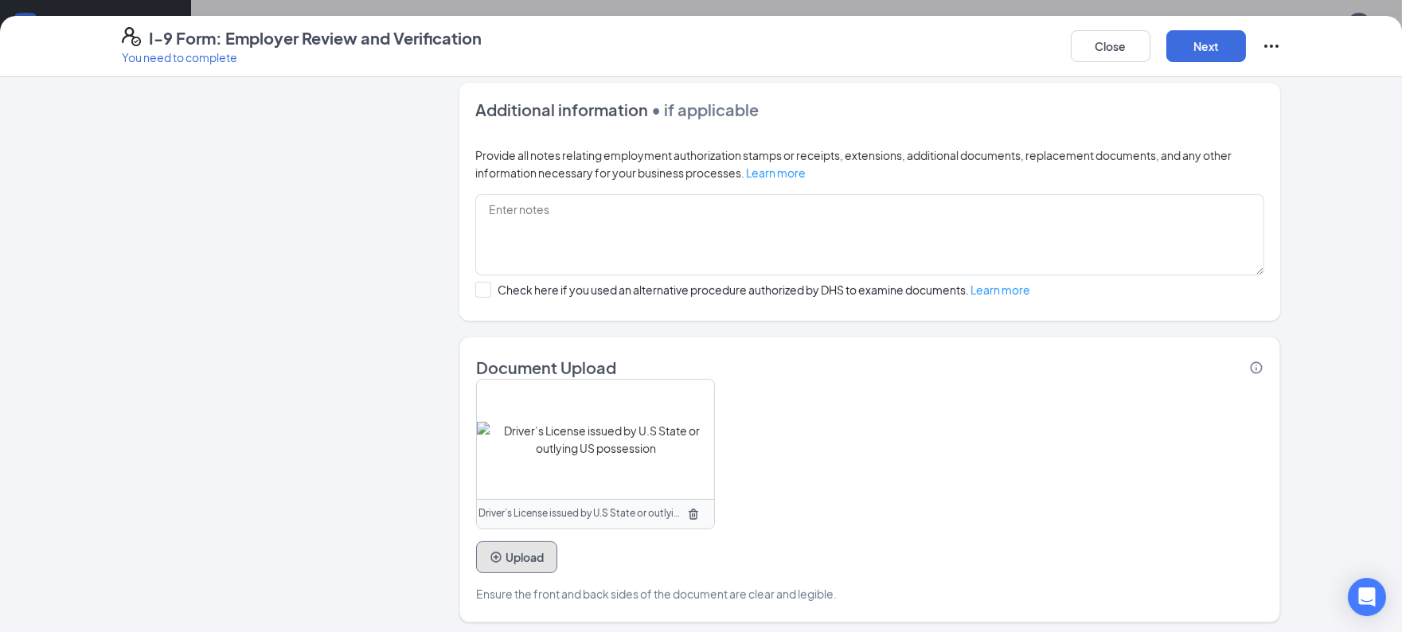
click at [515, 548] on button "Upload" at bounding box center [516, 558] width 81 height 32
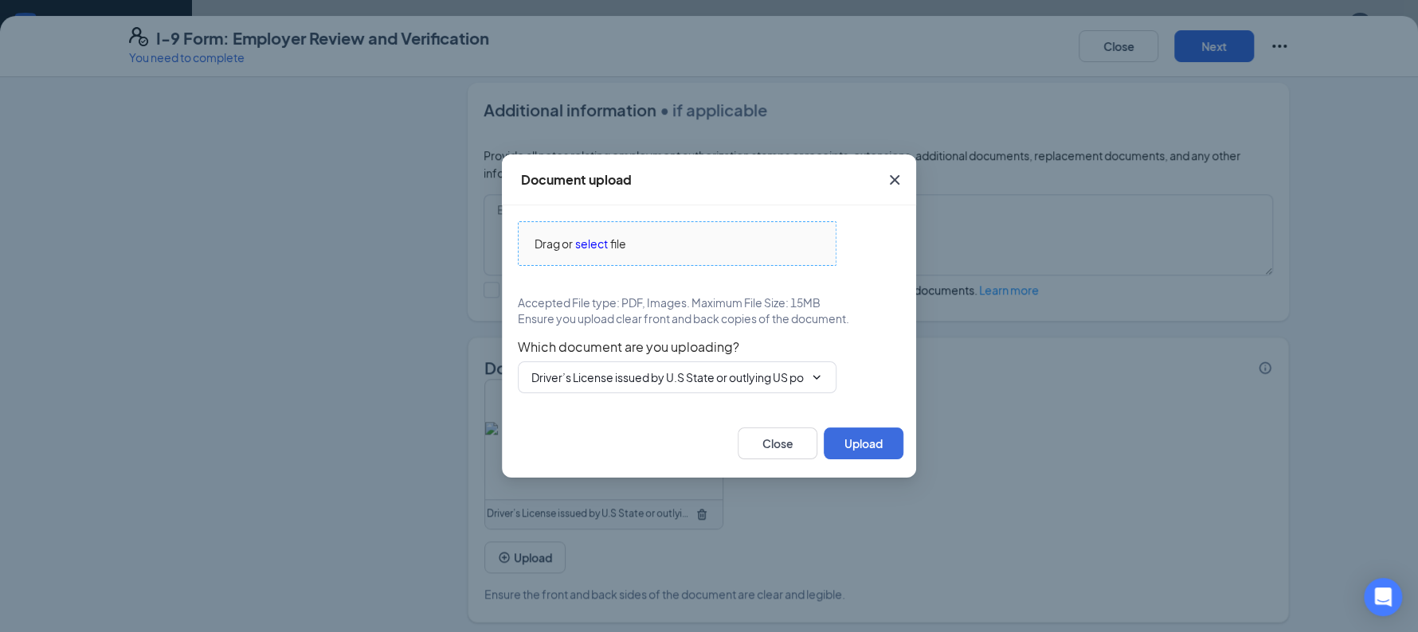
click at [596, 248] on span "select" at bounding box center [591, 244] width 33 height 18
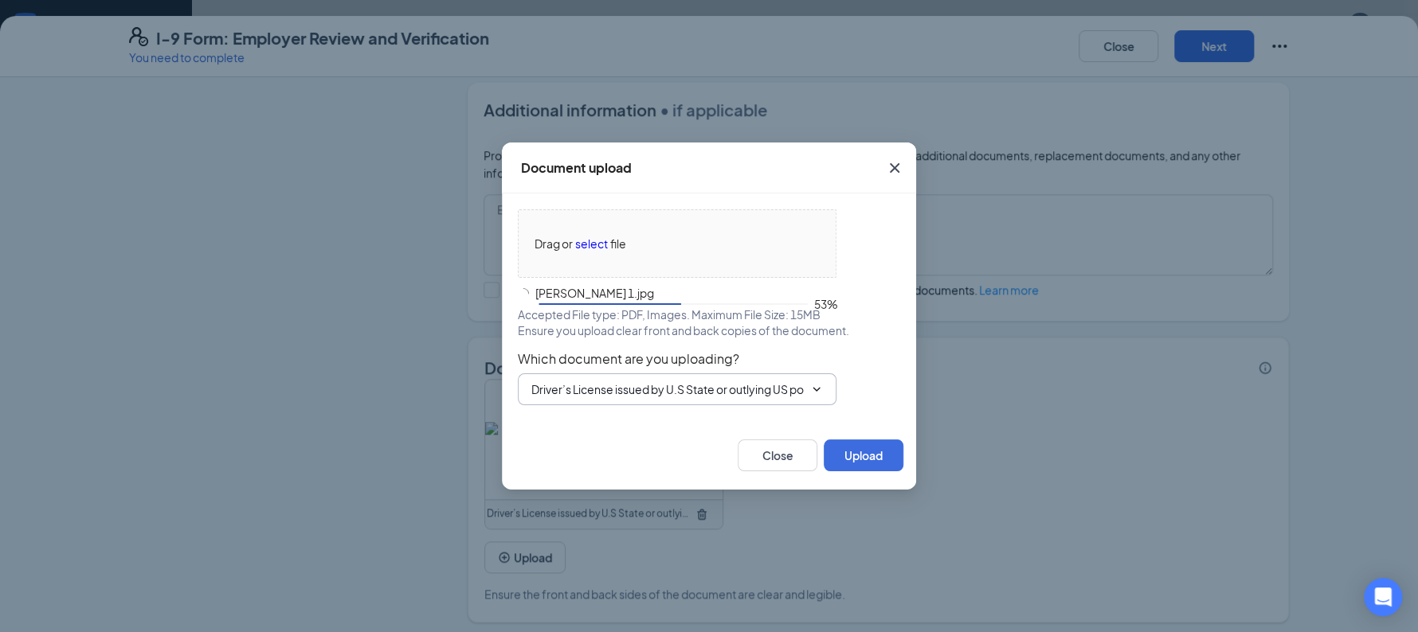
click at [664, 393] on input "Driver’s License issued by U.S State or outlying US possession" at bounding box center [667, 390] width 272 height 18
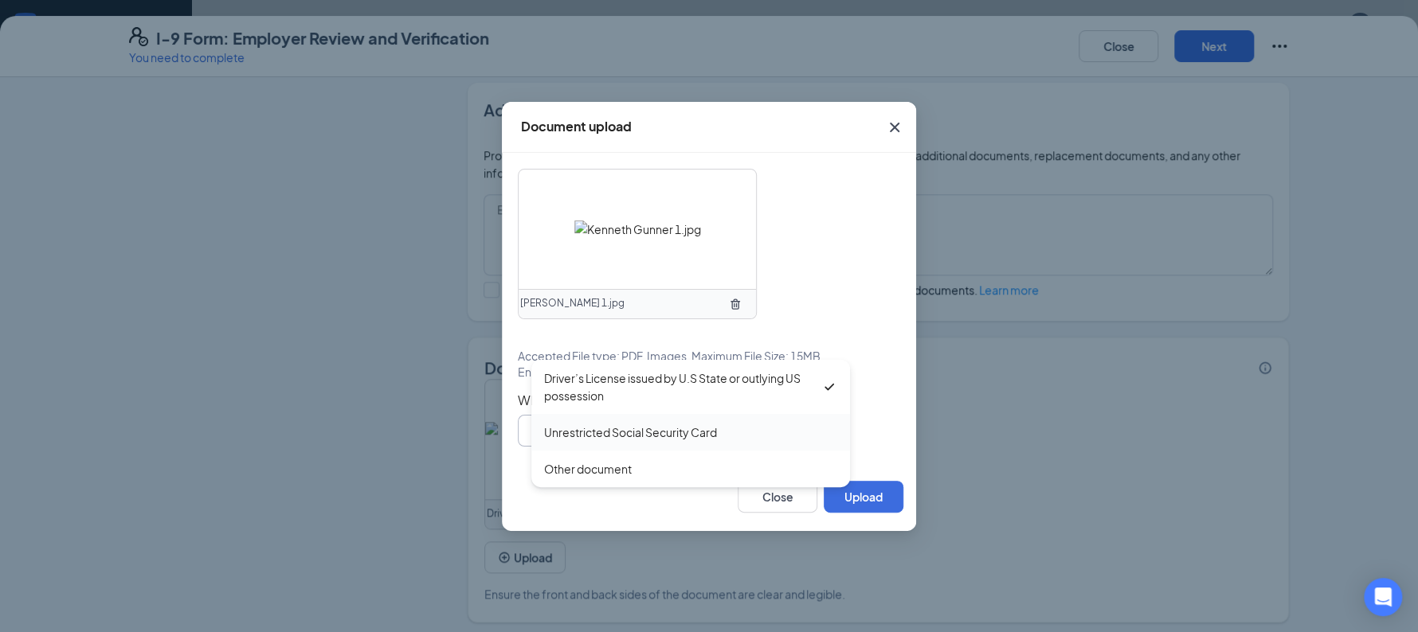
click at [627, 471] on div "Driver’s License issued by U.S State or outlying US possession Unrestricted Soc…" at bounding box center [690, 423] width 319 height 127
click at [888, 429] on div "Which document are you uploading? Driver’s License issued by U.S State or outly…" at bounding box center [709, 420] width 382 height 54
click at [789, 424] on input "Driver’s License issued by U.S State or outlying US possession" at bounding box center [667, 431] width 272 height 18
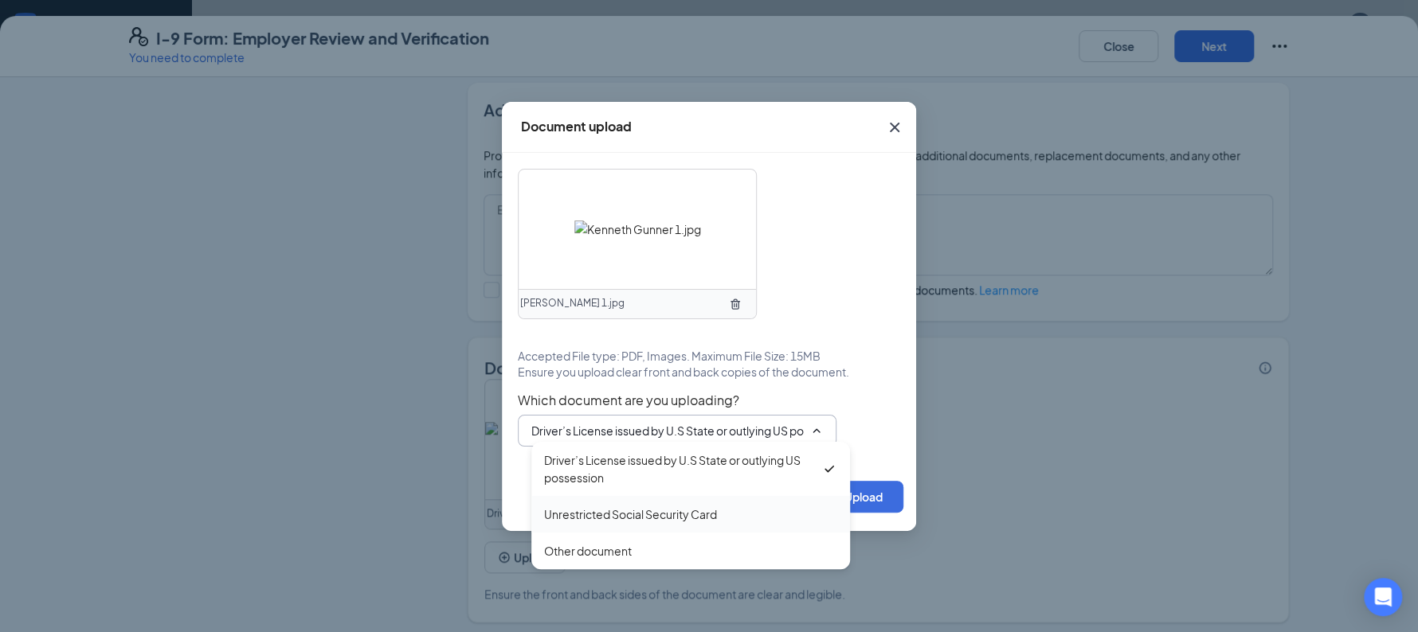
click at [632, 512] on div "Unrestricted Social Security Card" at bounding box center [630, 515] width 173 height 18
type input "Unrestricted Social Security Card"
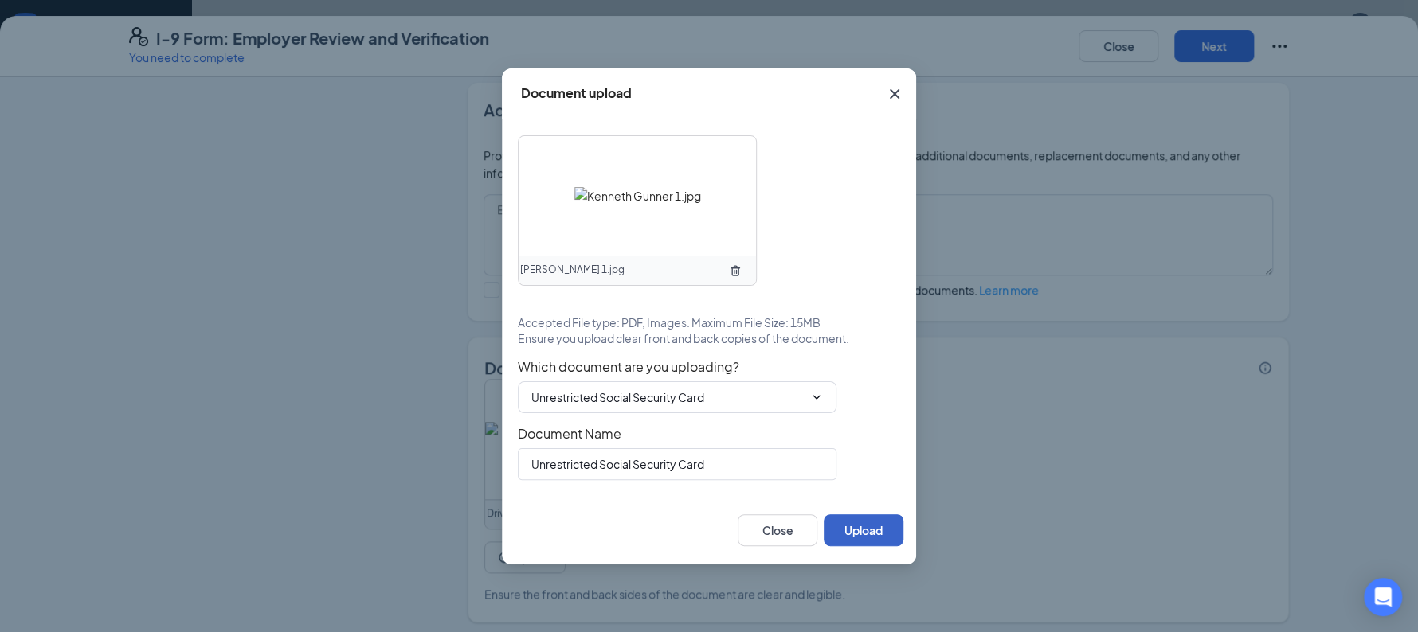
click at [875, 526] on button "Upload" at bounding box center [863, 530] width 80 height 32
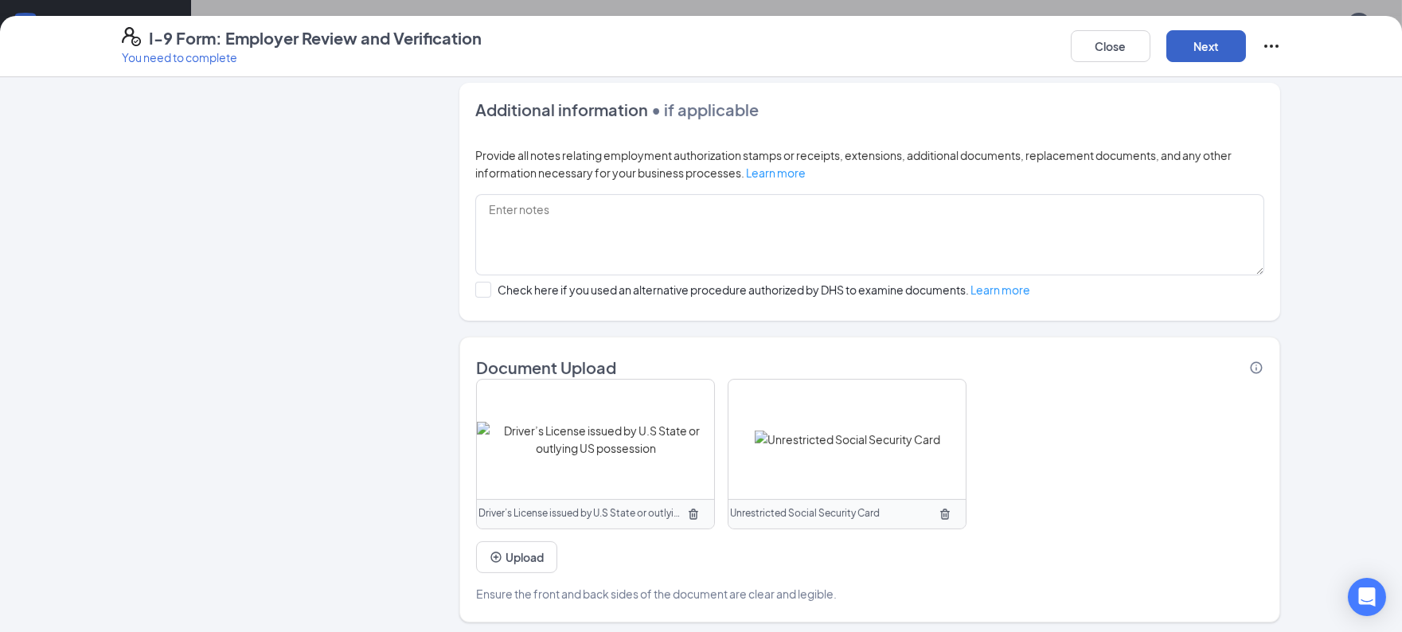
click at [1203, 58] on button "Next" at bounding box center [1207, 46] width 80 height 32
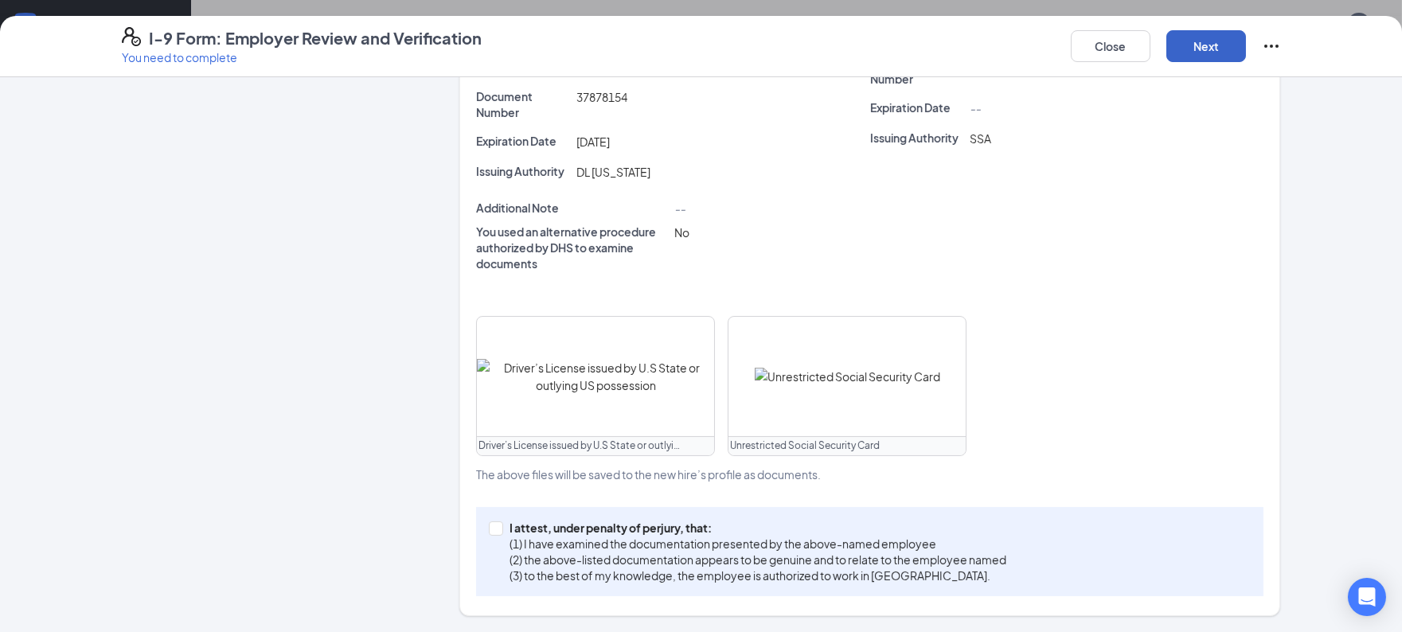
scroll to position [456, 0]
click at [733, 543] on p "(1) I have examined the documentation presented by the above-named employee" at bounding box center [758, 546] width 497 height 16
click at [500, 534] on input "I attest, under penalty of perjury, that: (1) I have examined the documentation…" at bounding box center [494, 528] width 11 height 11
checkbox input "true"
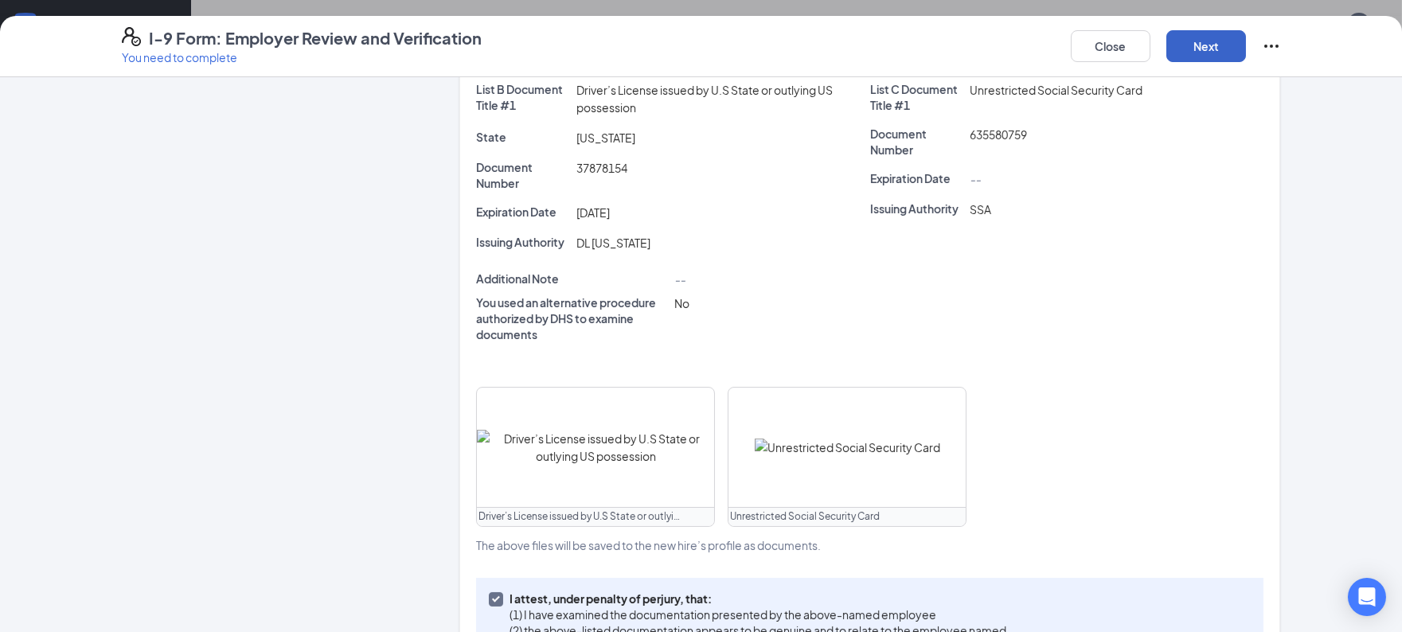
click at [1201, 47] on button "Next" at bounding box center [1207, 46] width 80 height 32
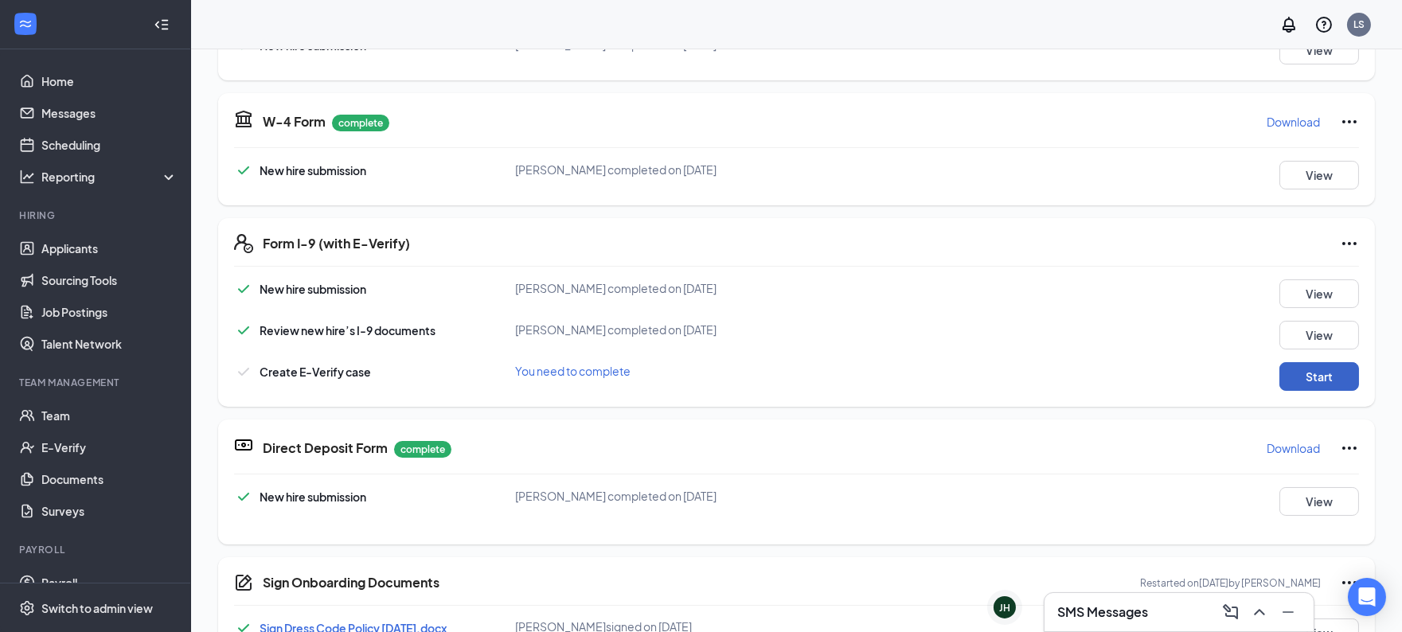
click at [1302, 381] on button "Start" at bounding box center [1320, 376] width 80 height 29
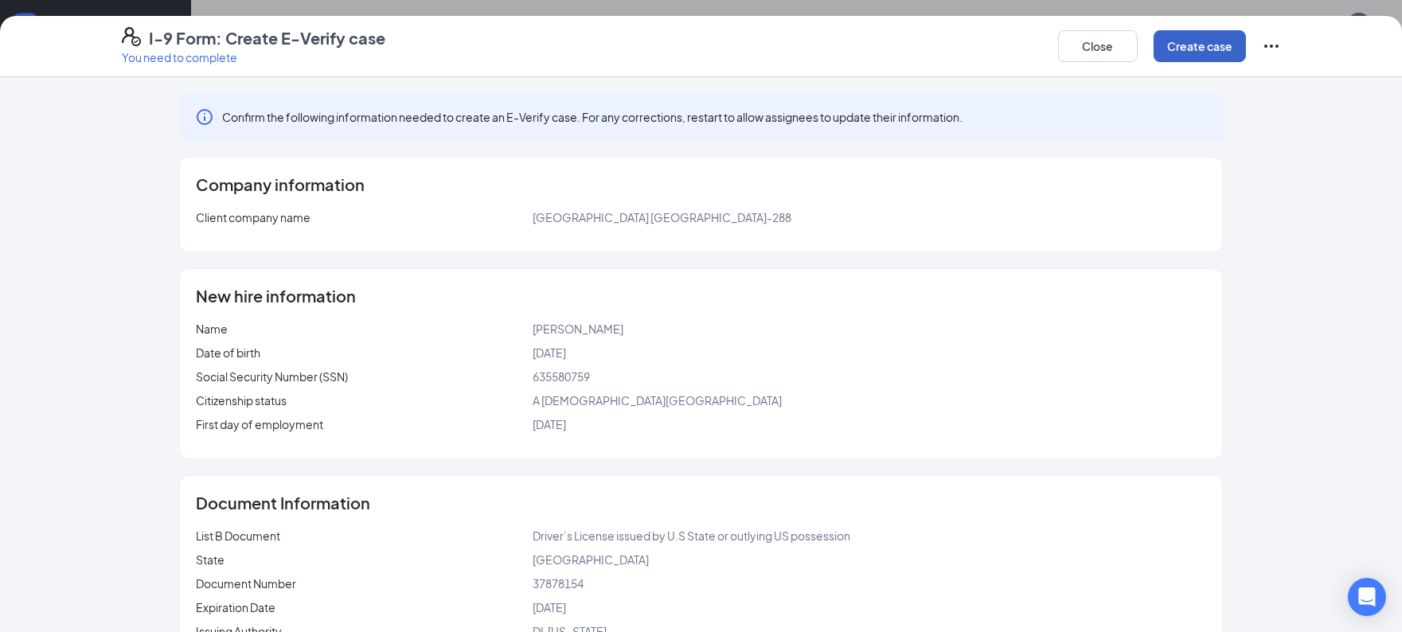
click at [1196, 50] on button "Create case" at bounding box center [1200, 46] width 92 height 32
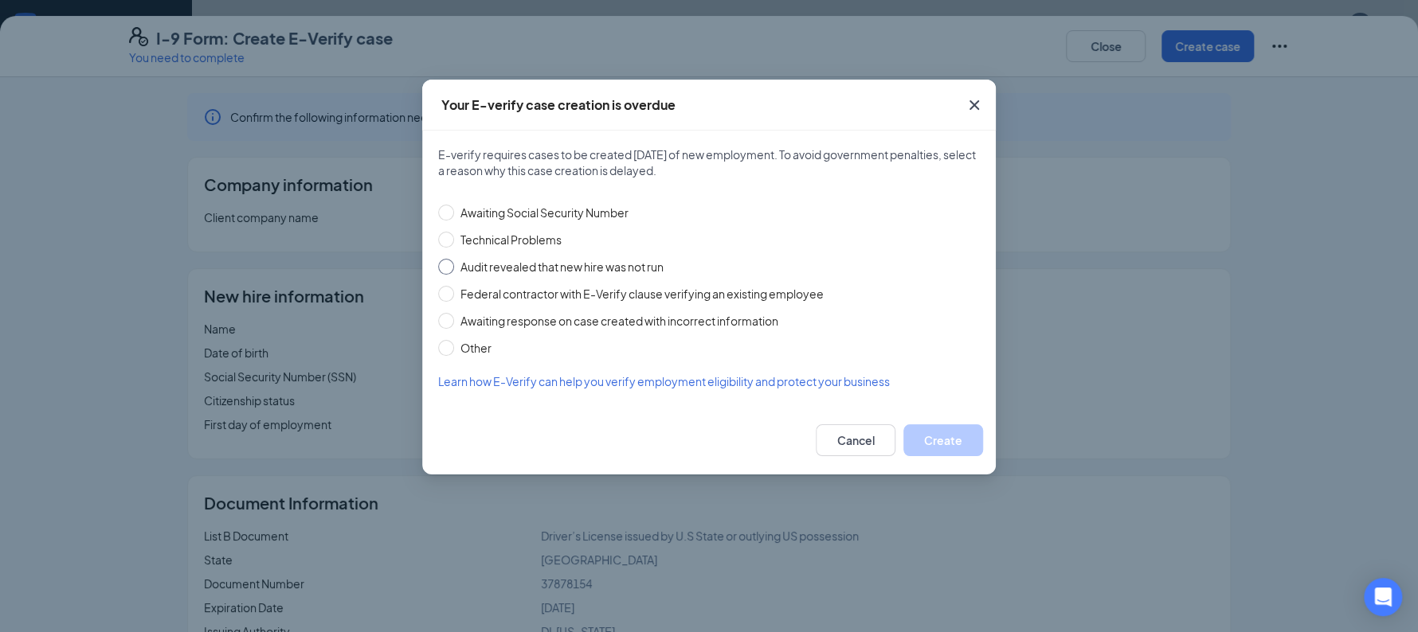
click at [608, 268] on span "Audit revealed that new hire was not run" at bounding box center [562, 267] width 216 height 18
click at [454, 268] on input "Audit revealed that new hire was not run" at bounding box center [446, 267] width 16 height 16
radio input "true"
click at [948, 433] on button "Create" at bounding box center [943, 440] width 80 height 32
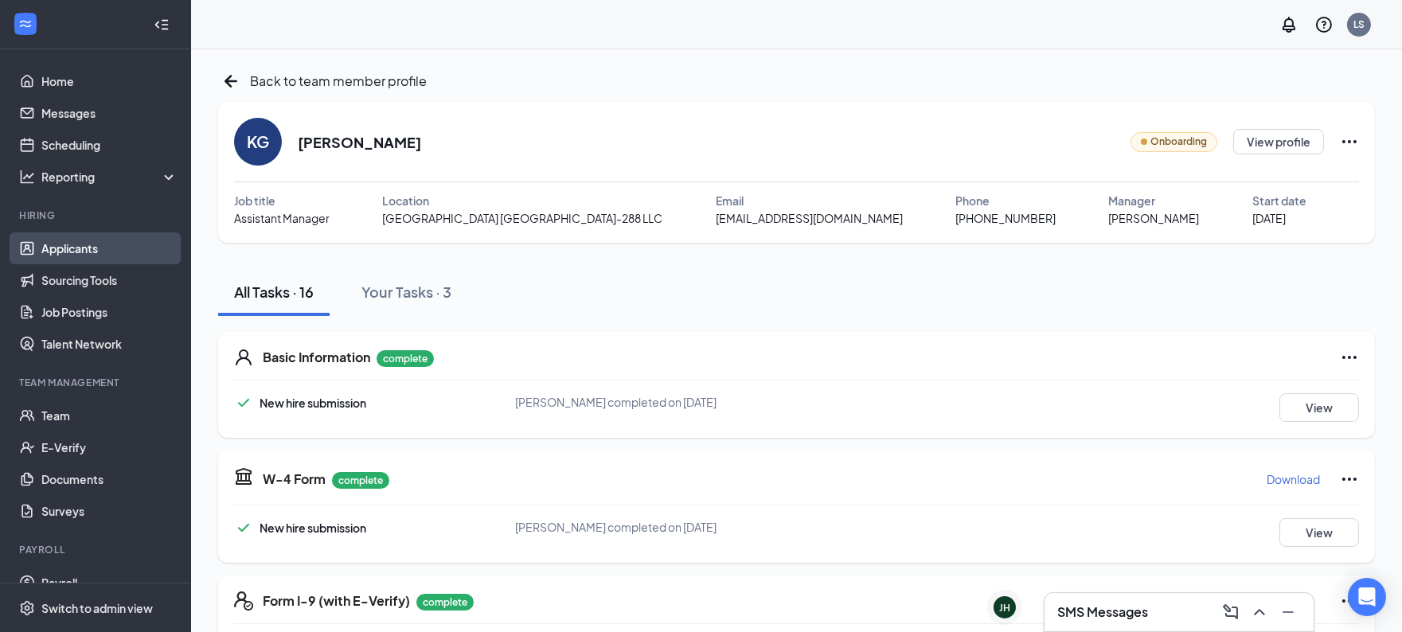
click at [91, 244] on link "Applicants" at bounding box center [109, 249] width 136 height 32
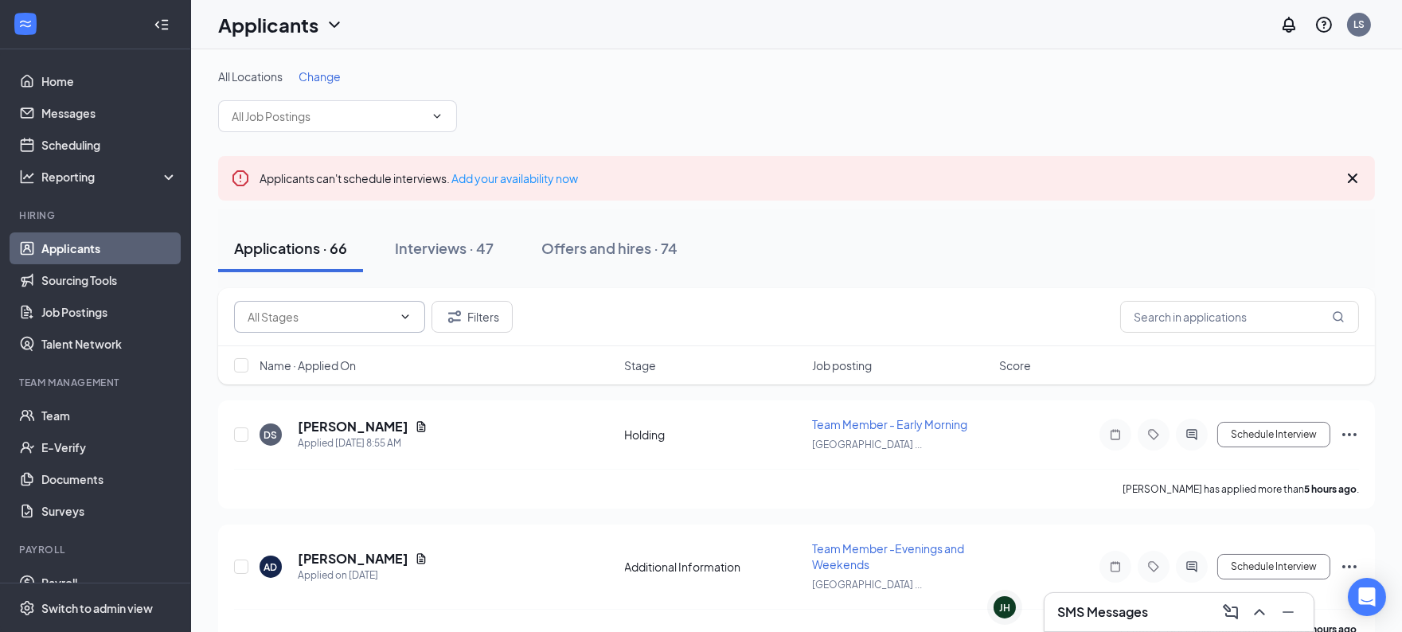
click at [331, 321] on input "text" at bounding box center [320, 317] width 145 height 18
click at [1164, 327] on input "text" at bounding box center [1240, 317] width 239 height 32
type input "let"
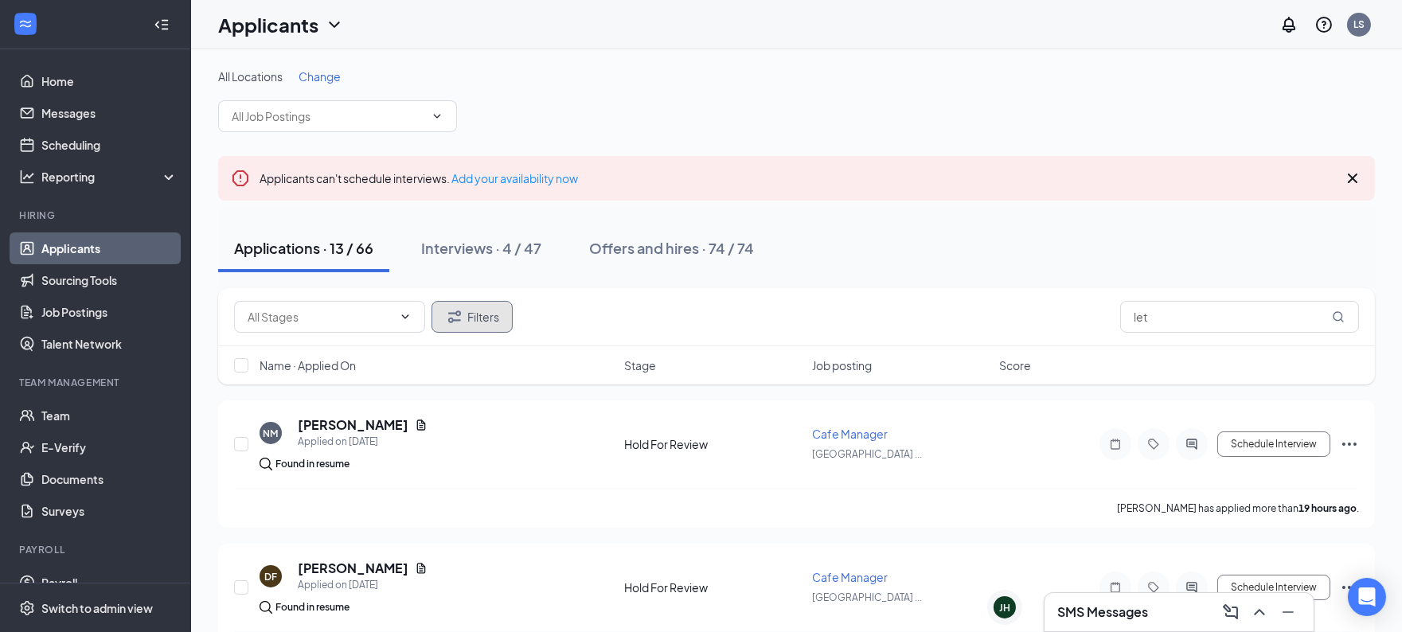
click at [471, 318] on button "Filters" at bounding box center [472, 317] width 81 height 32
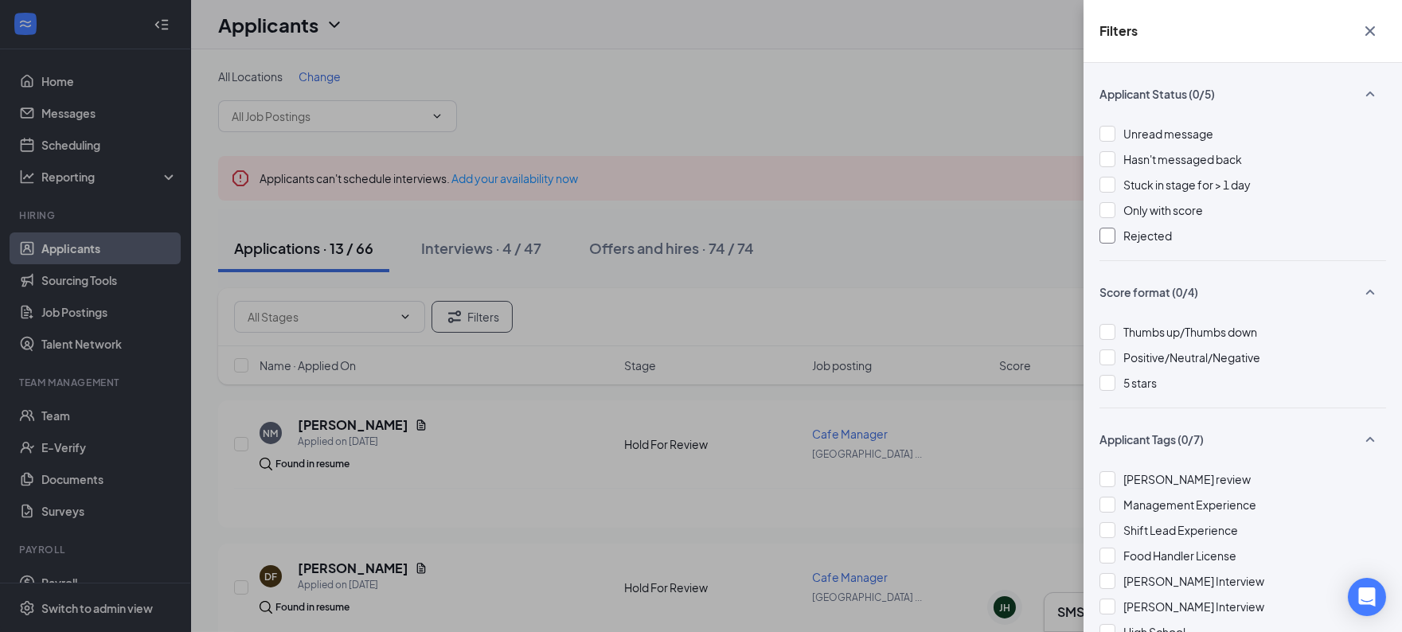
click at [1148, 233] on span "Rejected" at bounding box center [1148, 236] width 49 height 14
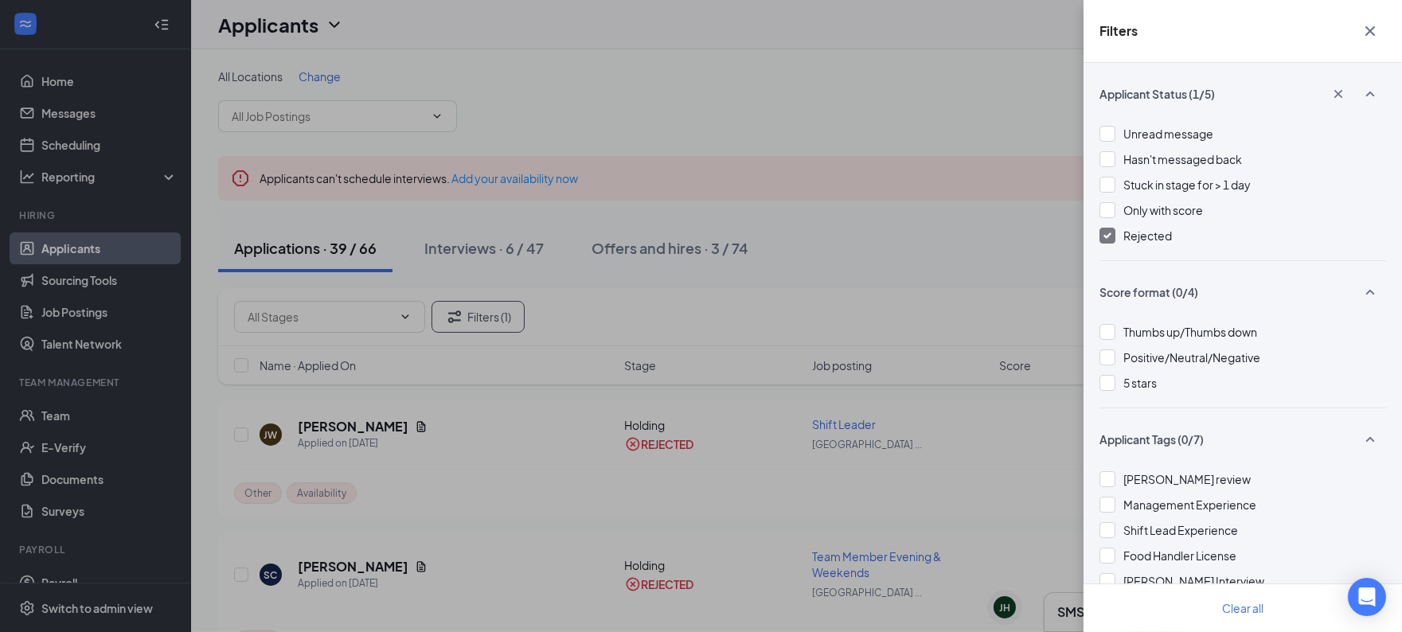
click at [872, 268] on div "Filters Applicant Status (1/5) Unread message Hasn't messaged back Stuck in sta…" at bounding box center [701, 316] width 1402 height 632
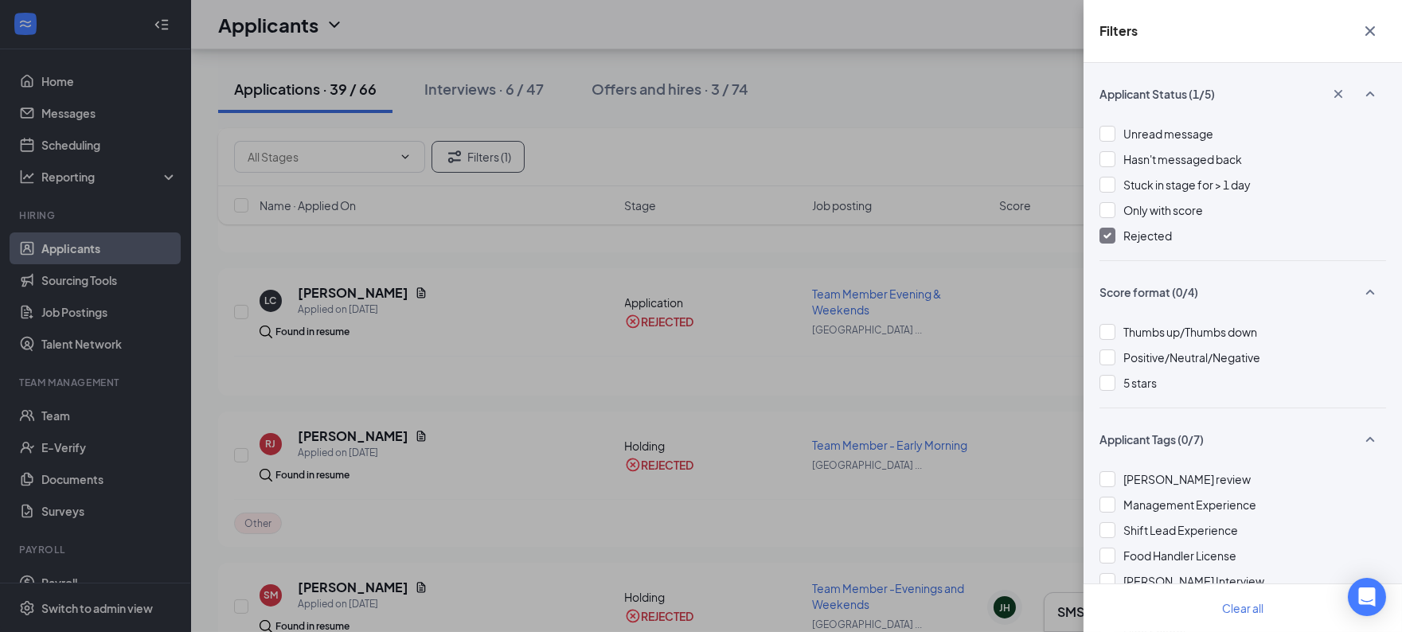
scroll to position [869, 0]
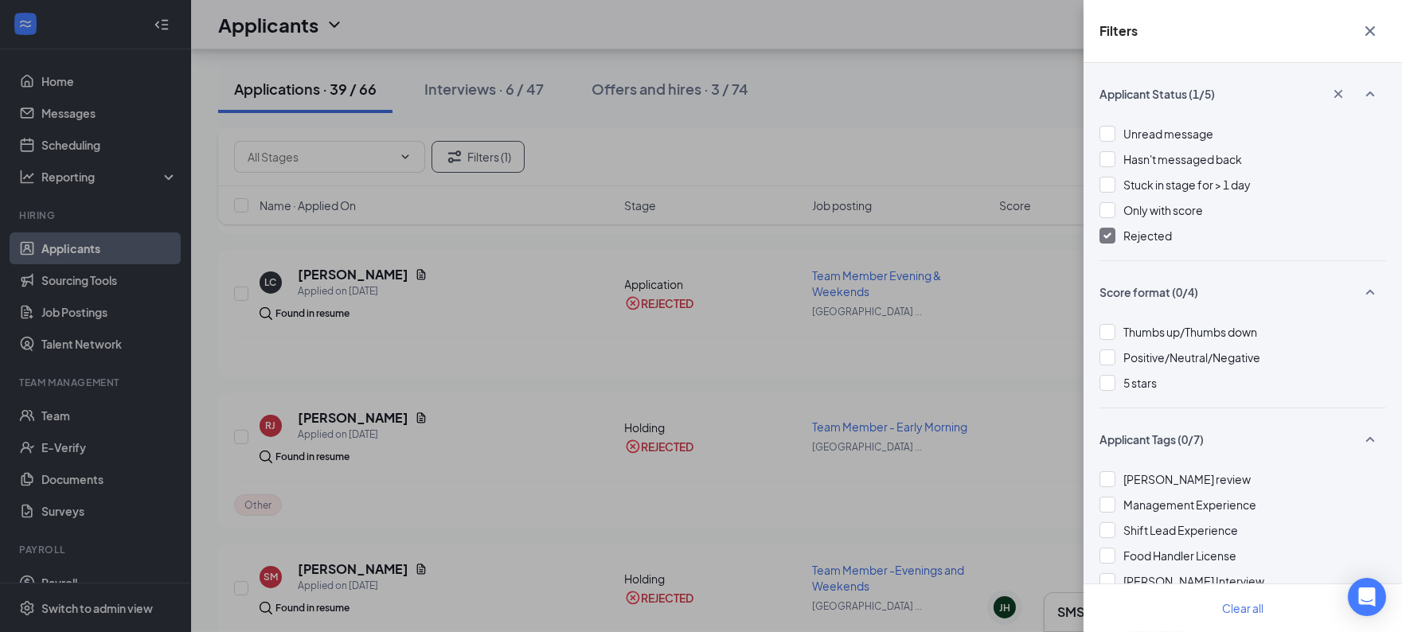
click at [902, 123] on div "Filters Applicant Status (1/5) Unread message Hasn't messaged back Stuck in sta…" at bounding box center [701, 316] width 1402 height 632
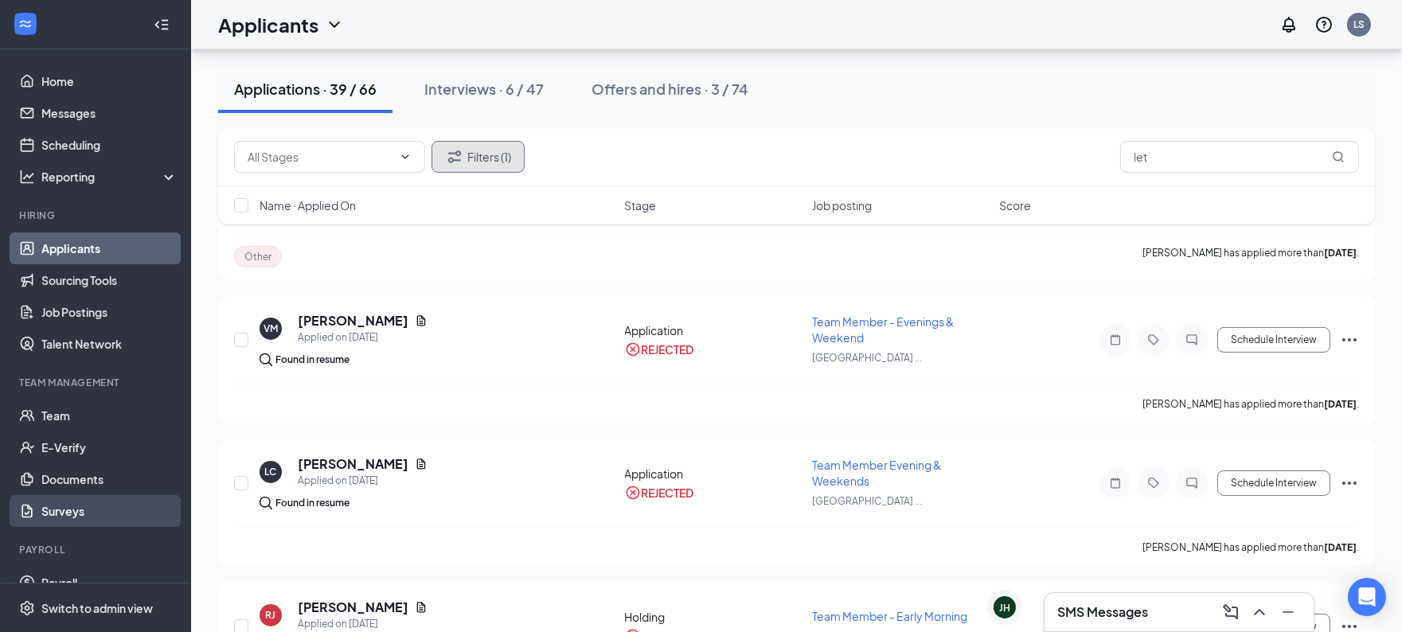
scroll to position [53, 0]
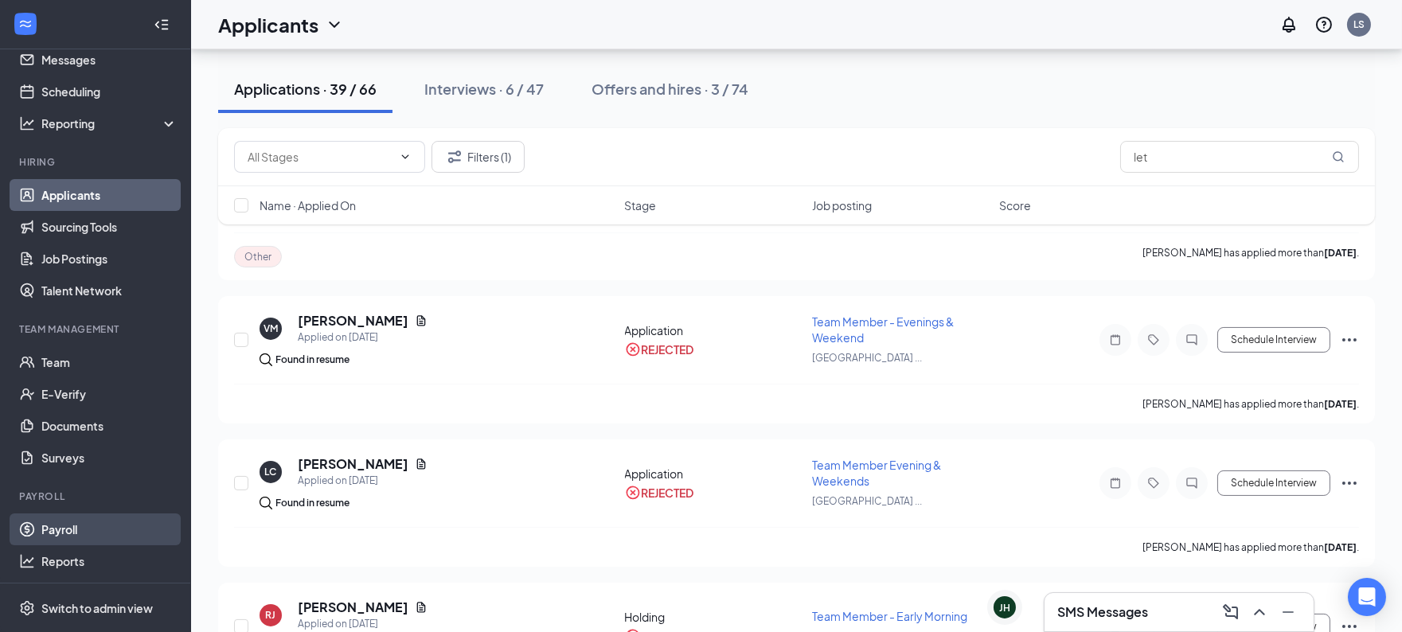
click at [98, 528] on link "Payroll" at bounding box center [109, 530] width 136 height 32
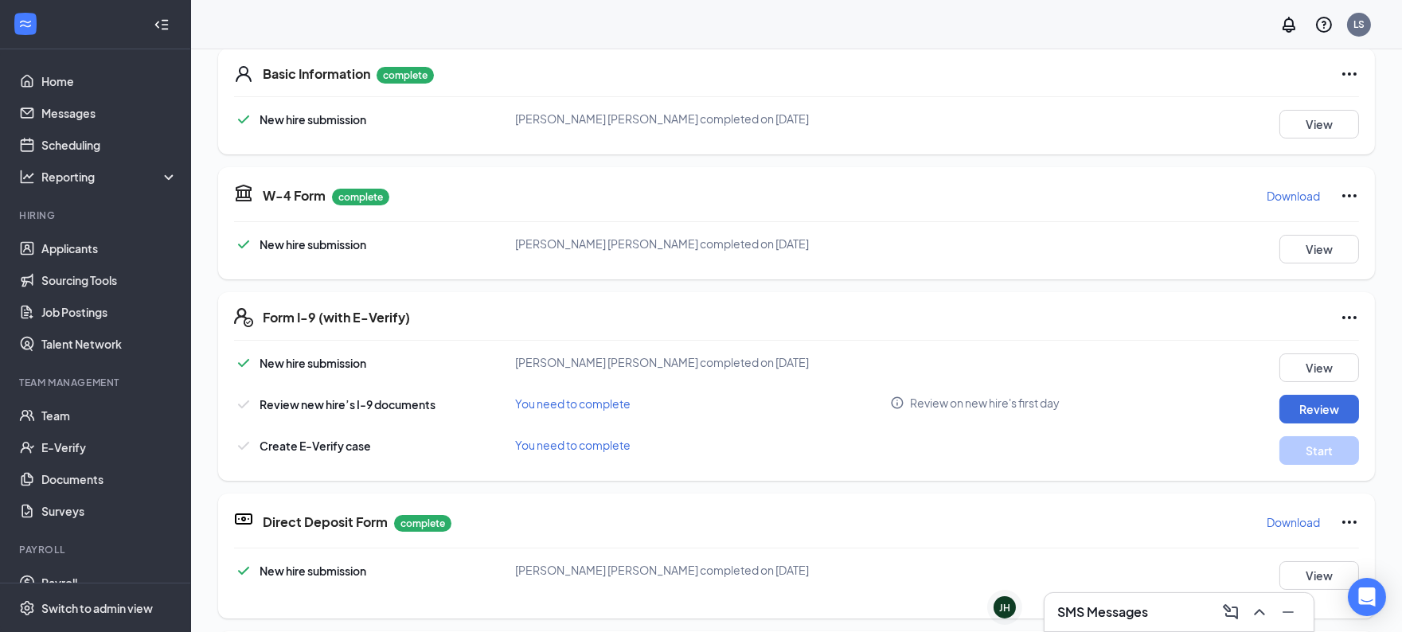
scroll to position [284, 0]
click at [1301, 405] on button "Review" at bounding box center [1320, 408] width 80 height 29
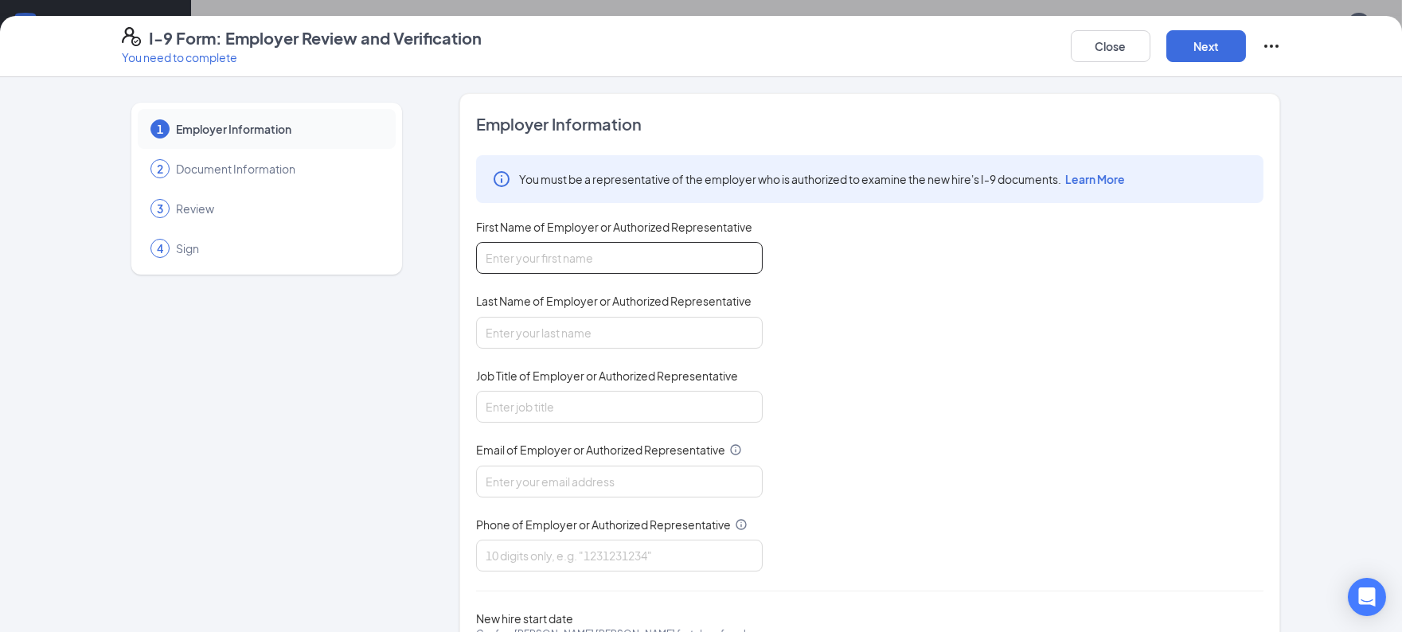
click at [699, 262] on input "First Name of Employer or Authorized Representative" at bounding box center [619, 258] width 287 height 32
type input "[PERSON_NAME]"
type input "Executive Assistant"
type input "[PERSON_NAME][EMAIL_ADDRESS][PERSON_NAME][DOMAIN_NAME]"
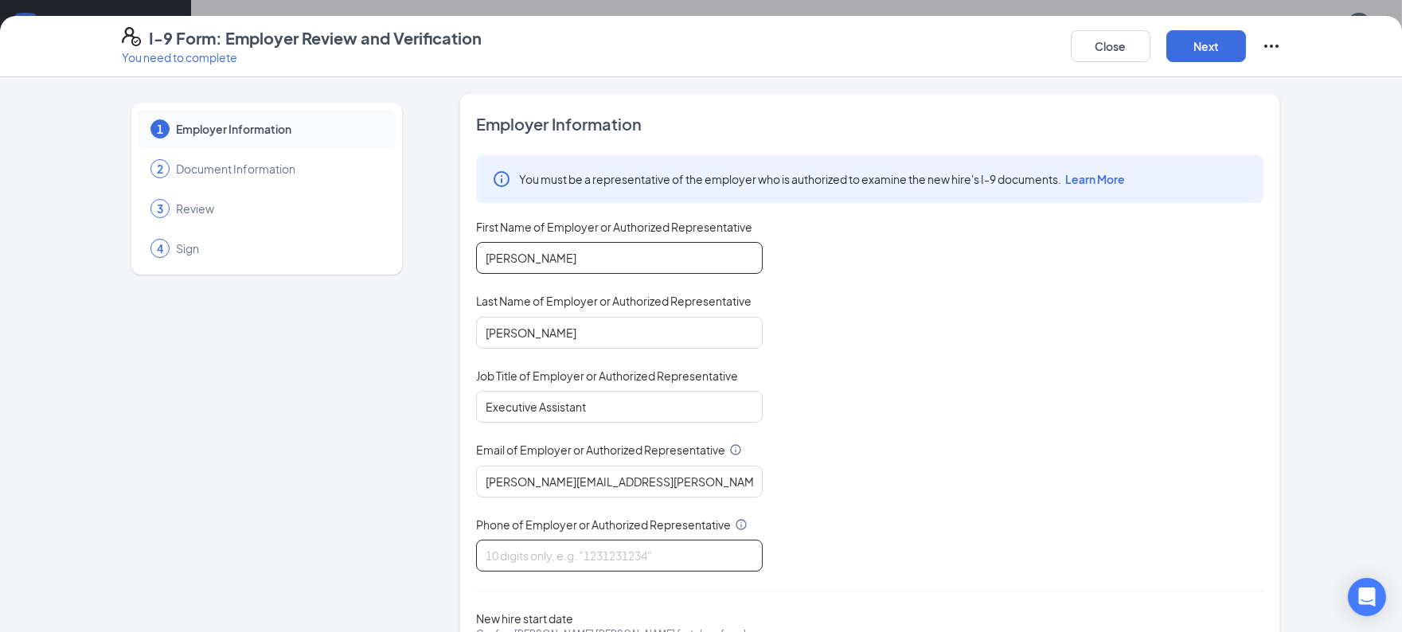
type input "2567972794"
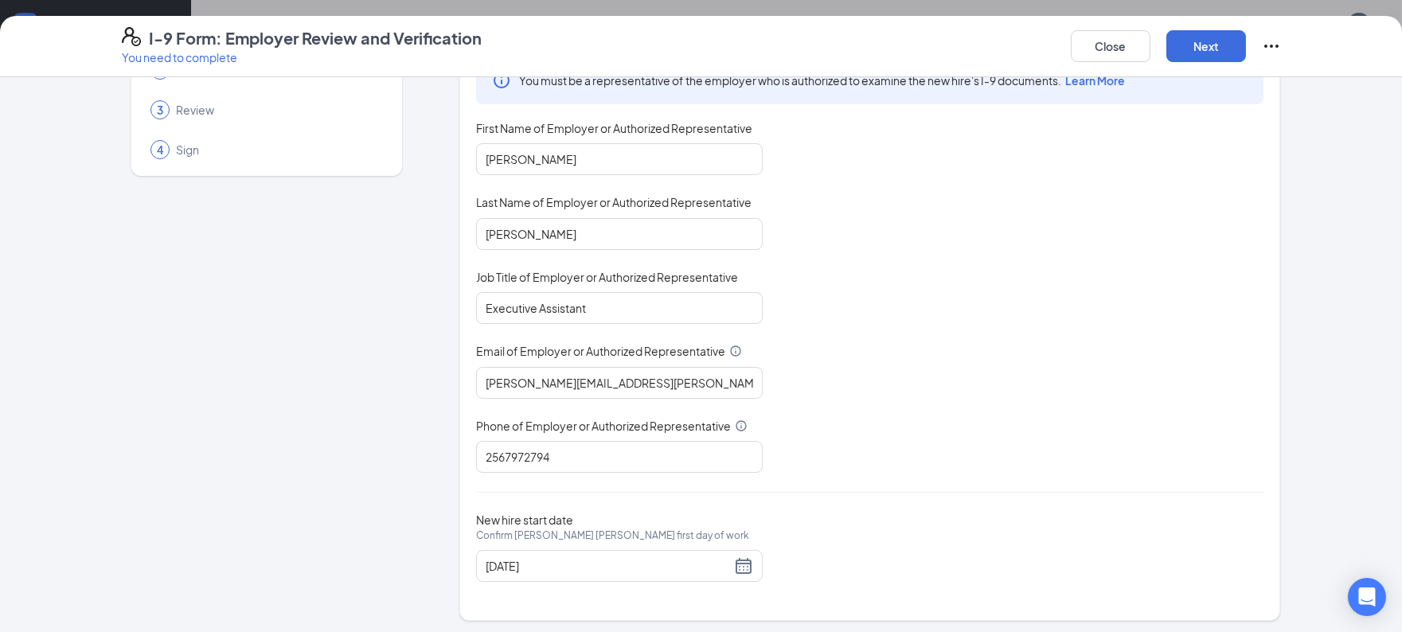
click at [1021, 248] on div "You must be a representative of the employer who is authorized to examine the n…" at bounding box center [870, 265] width 788 height 417
click at [1226, 45] on button "Next" at bounding box center [1207, 46] width 80 height 32
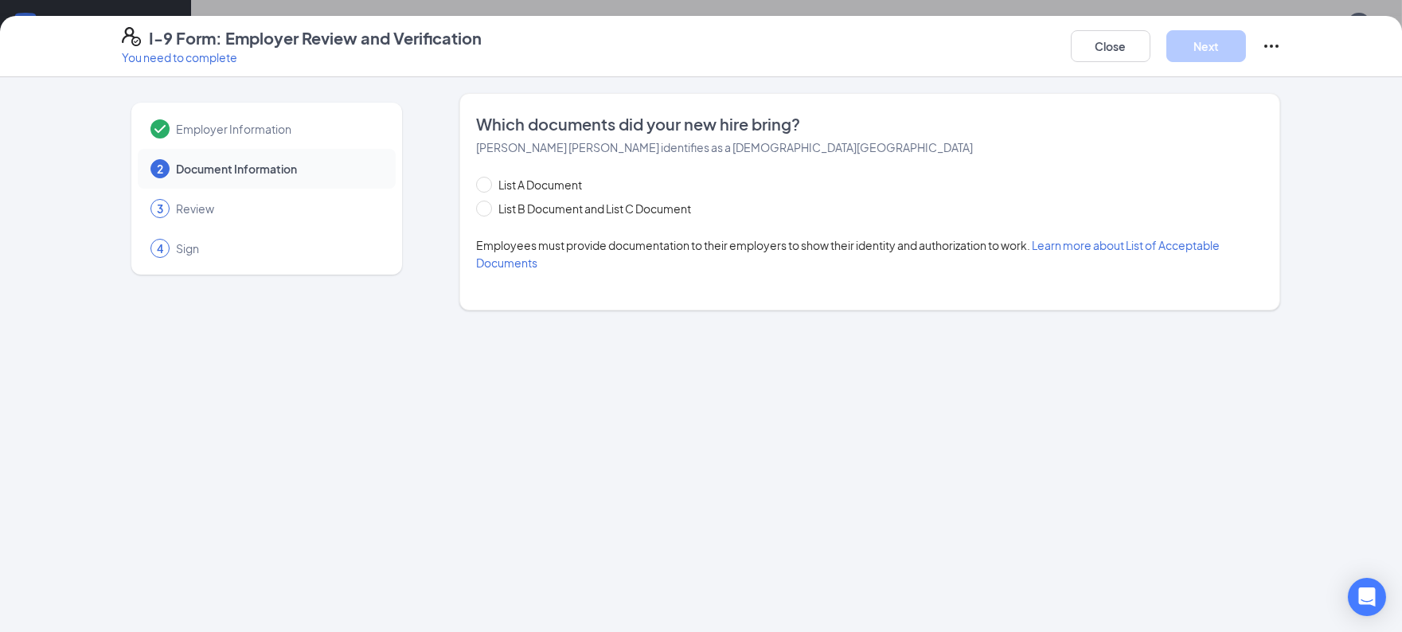
scroll to position [0, 0]
click at [587, 204] on span "List B Document and List C Document" at bounding box center [594, 209] width 205 height 18
click at [487, 204] on input "List B Document and List C Document" at bounding box center [481, 206] width 11 height 11
radio input "true"
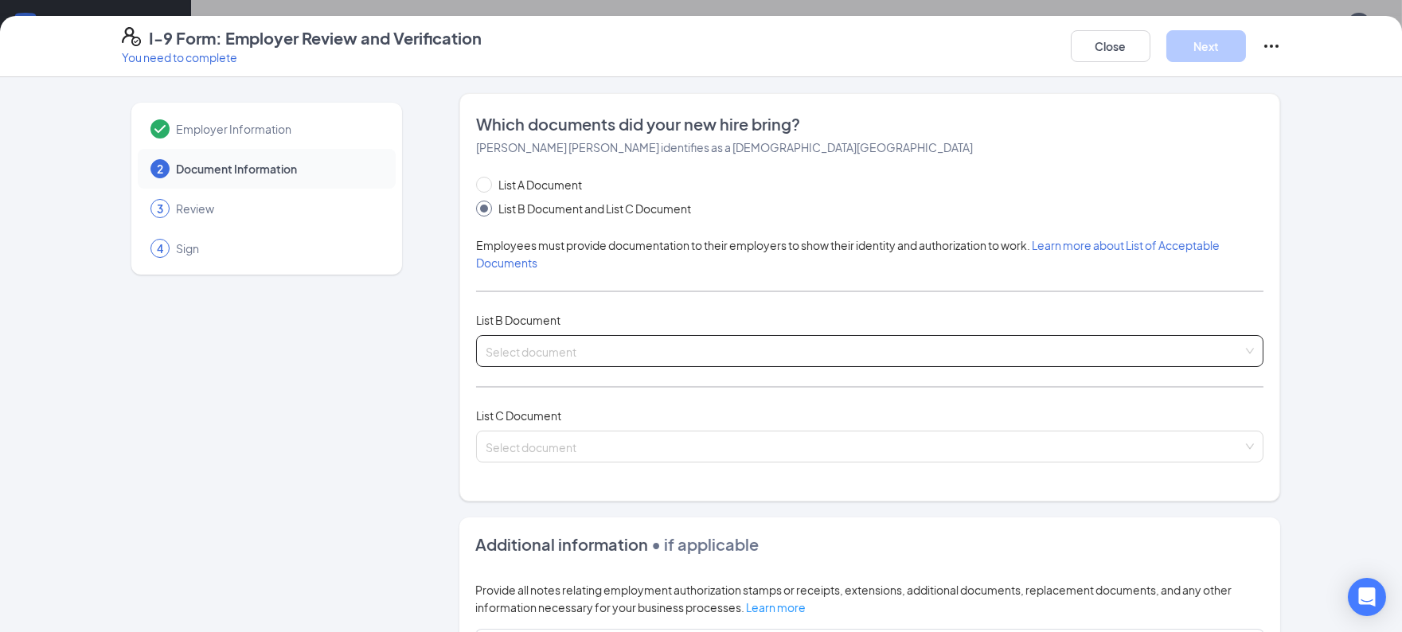
click at [557, 347] on div "Select document List B Documents Driver’s License issued by U.S State or outlyi…" at bounding box center [870, 351] width 788 height 32
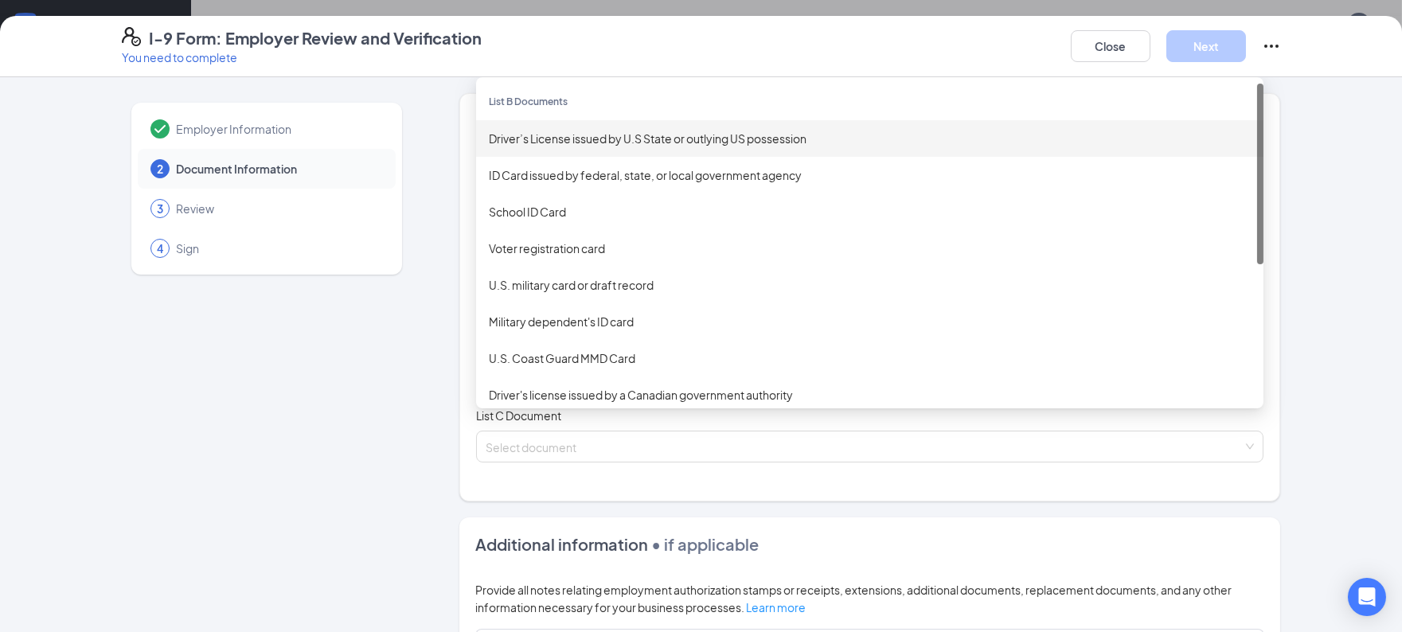
click at [573, 142] on div "Driver’s License issued by U.S State or outlying US possession" at bounding box center [870, 139] width 762 height 18
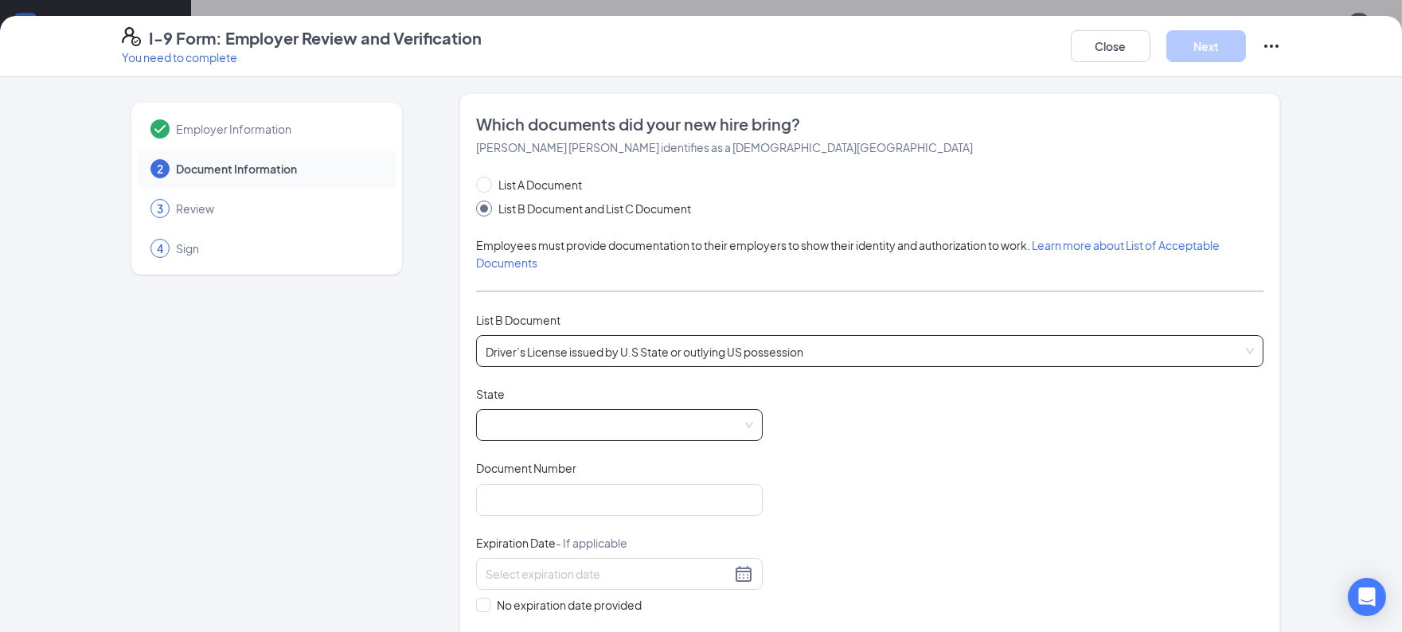
click at [677, 417] on span at bounding box center [620, 425] width 268 height 30
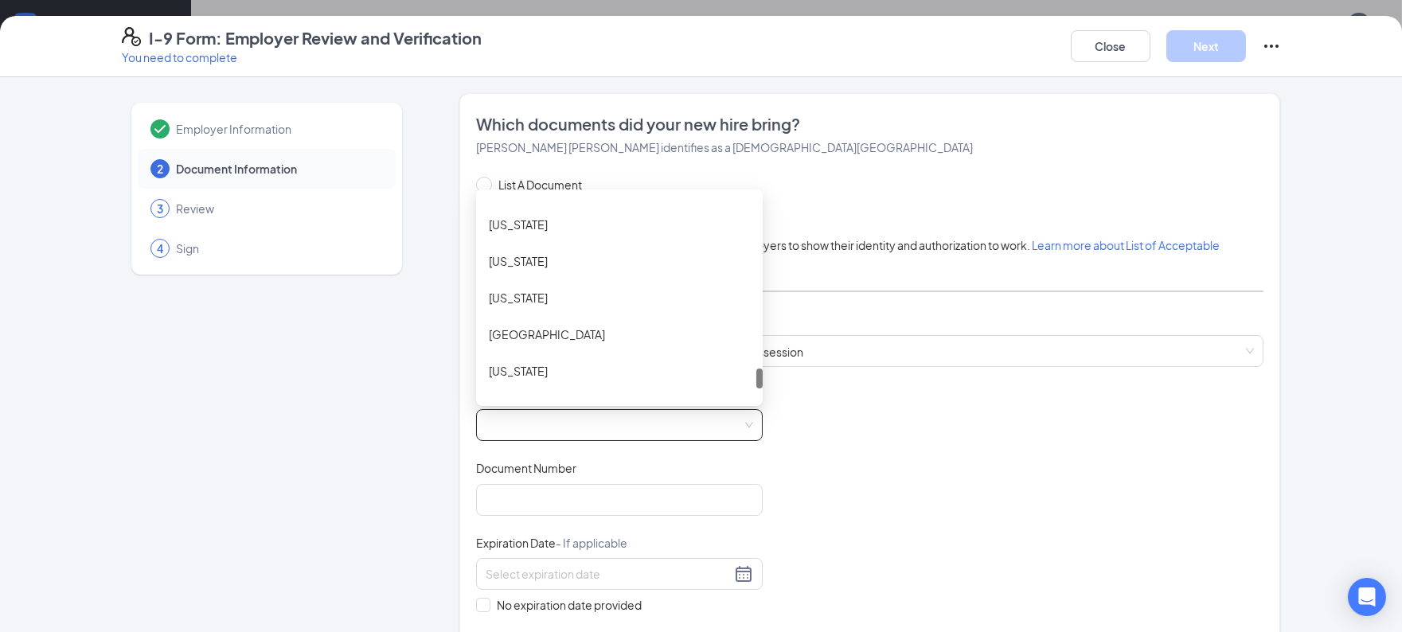
scroll to position [1712, 0]
click at [591, 223] on div "Texas" at bounding box center [619, 224] width 261 height 18
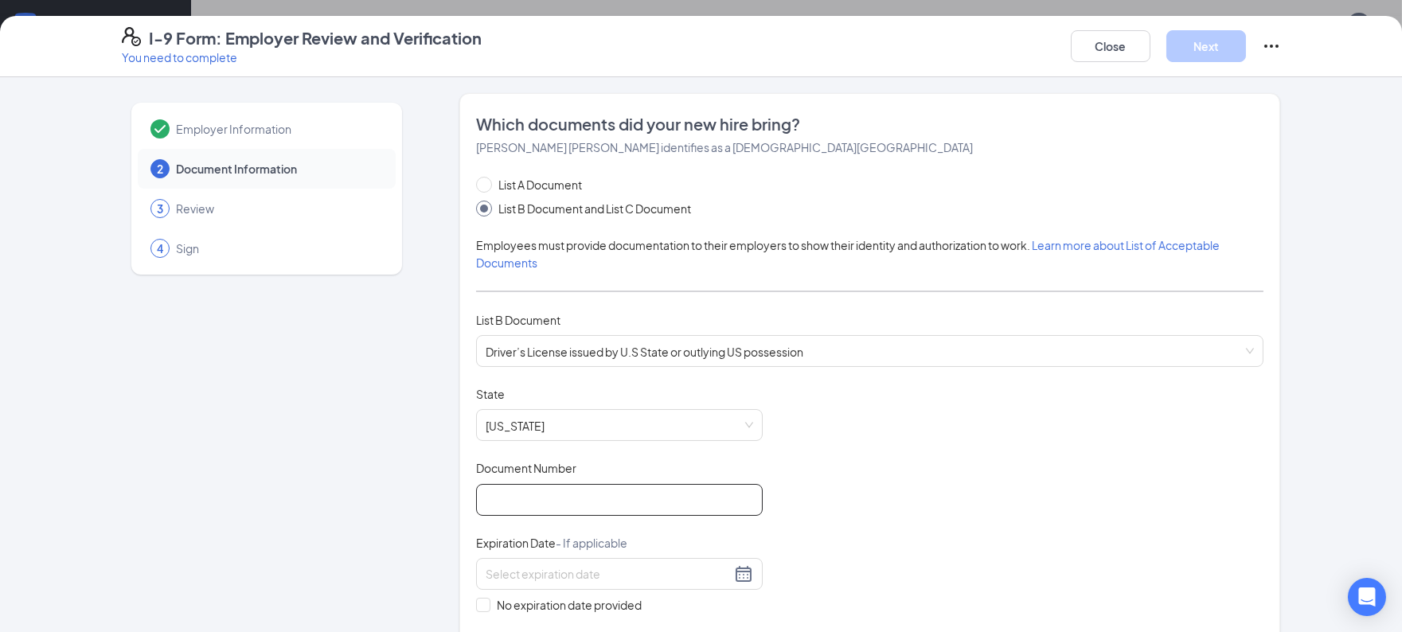
click at [544, 488] on input "Document Number" at bounding box center [619, 500] width 287 height 32
type input "49898084"
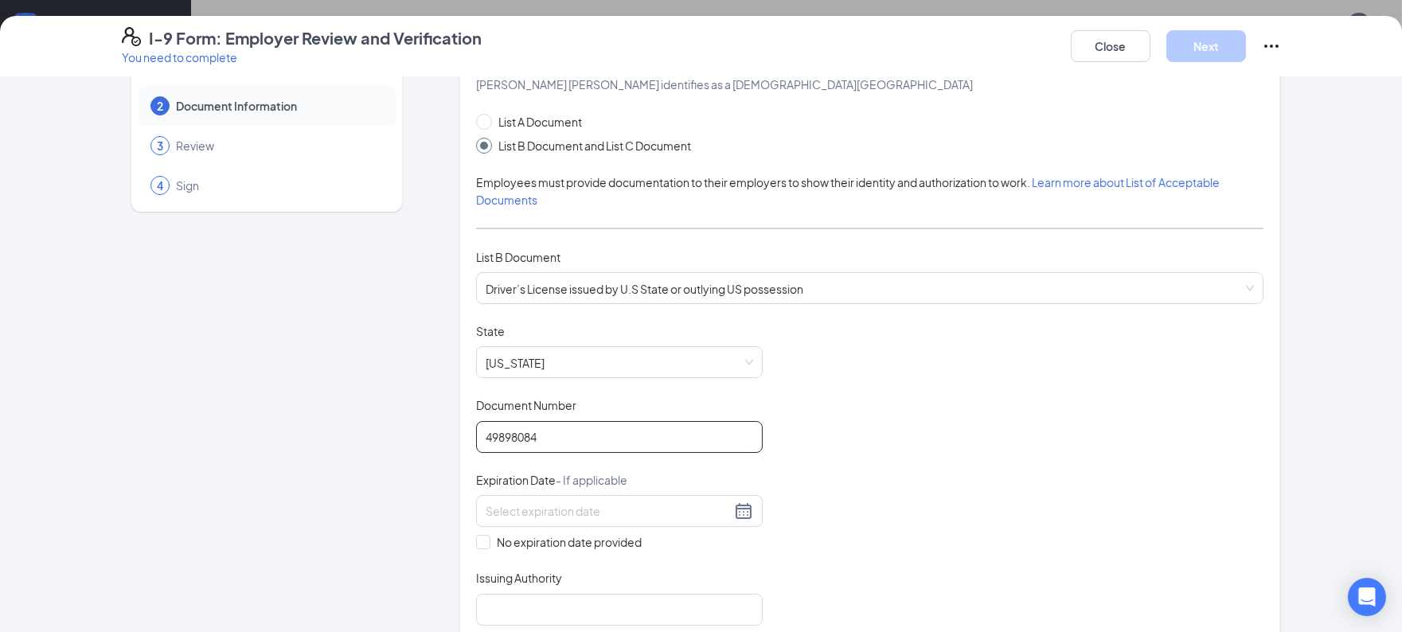
scroll to position [65, 0]
click at [603, 510] on input at bounding box center [608, 510] width 245 height 18
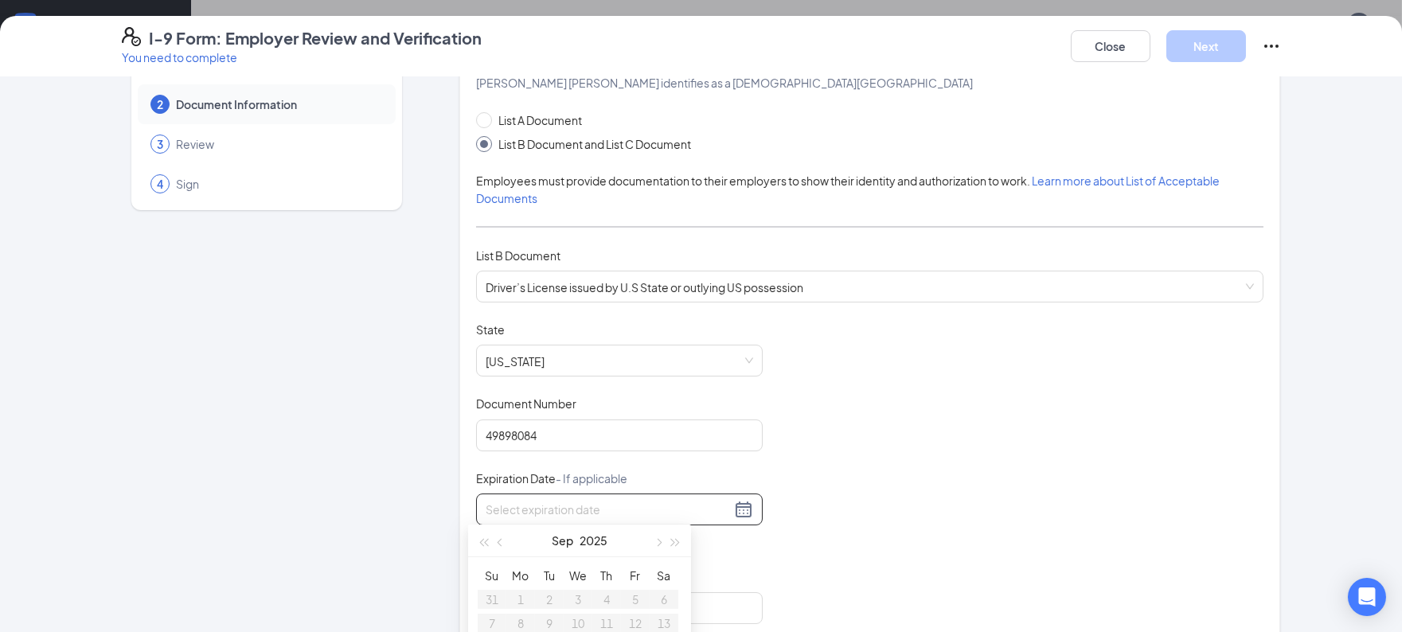
scroll to position [130, 0]
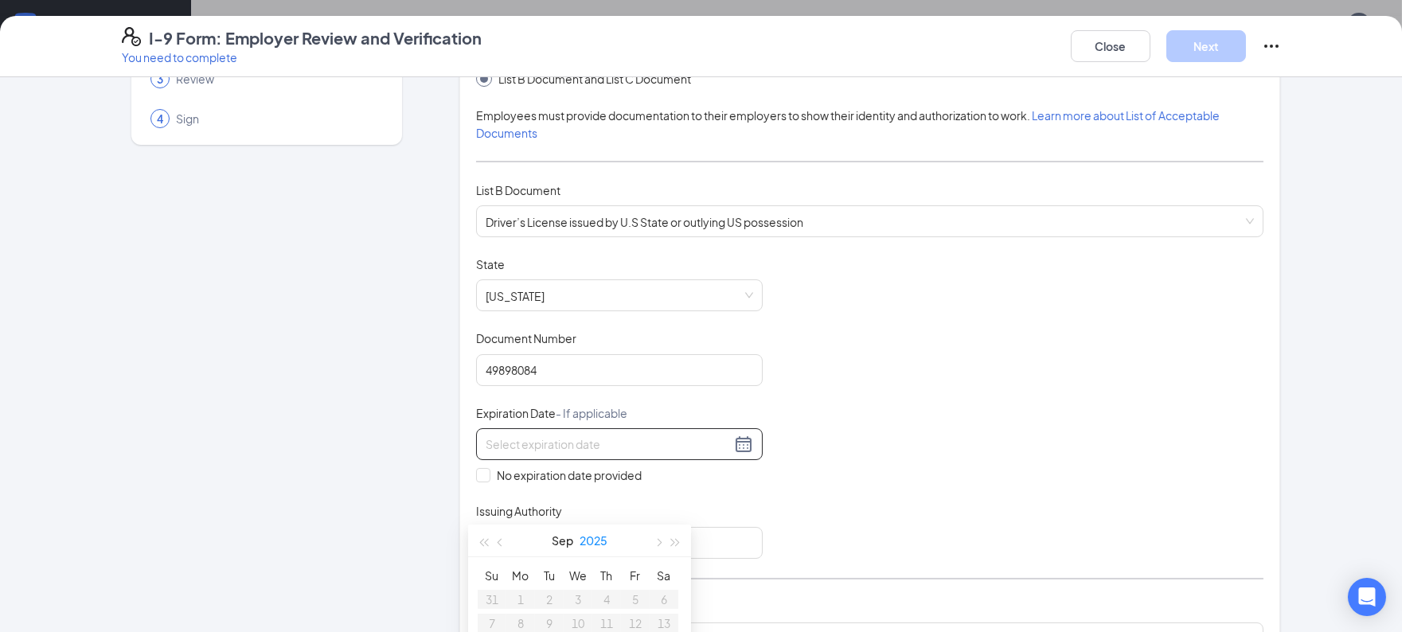
click at [596, 544] on button "2025" at bounding box center [594, 541] width 28 height 32
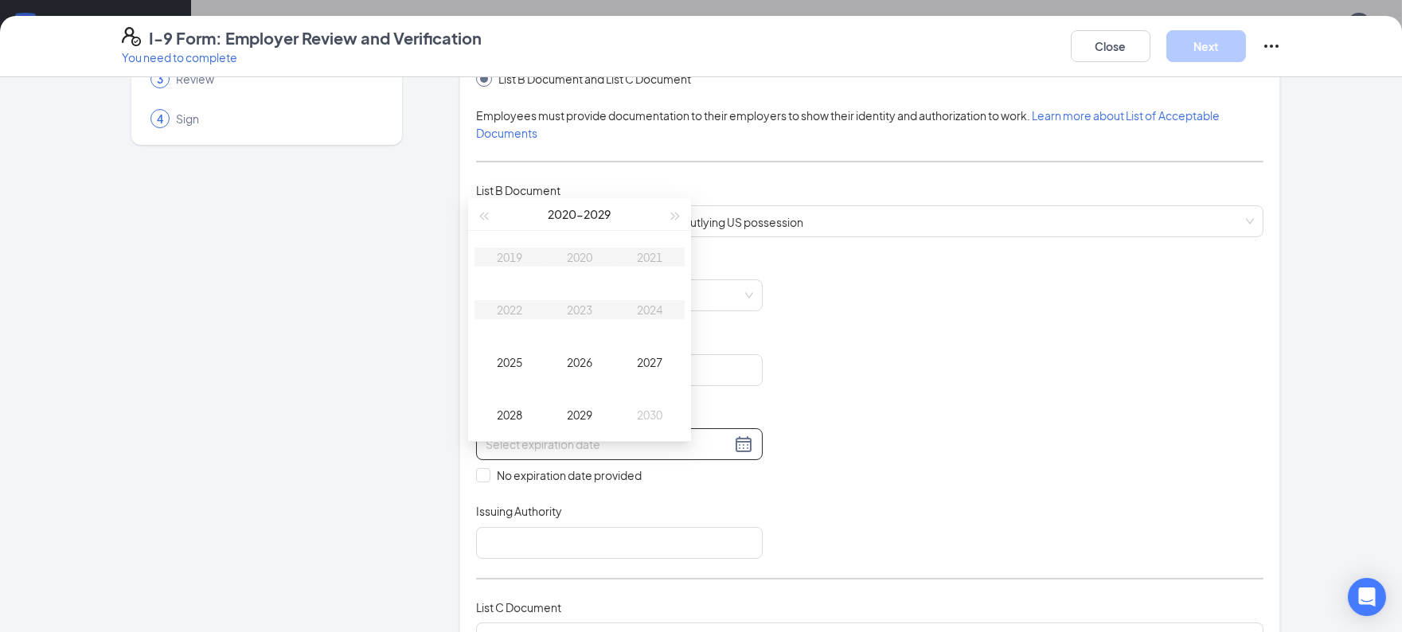
scroll to position [270, 0]
type input "09/16/2027"
click at [677, 201] on button "button" at bounding box center [676, 205] width 18 height 32
click at [645, 291] on div "2034" at bounding box center [650, 300] width 48 height 19
click at [568, 358] on div "Aug" at bounding box center [580, 352] width 48 height 19
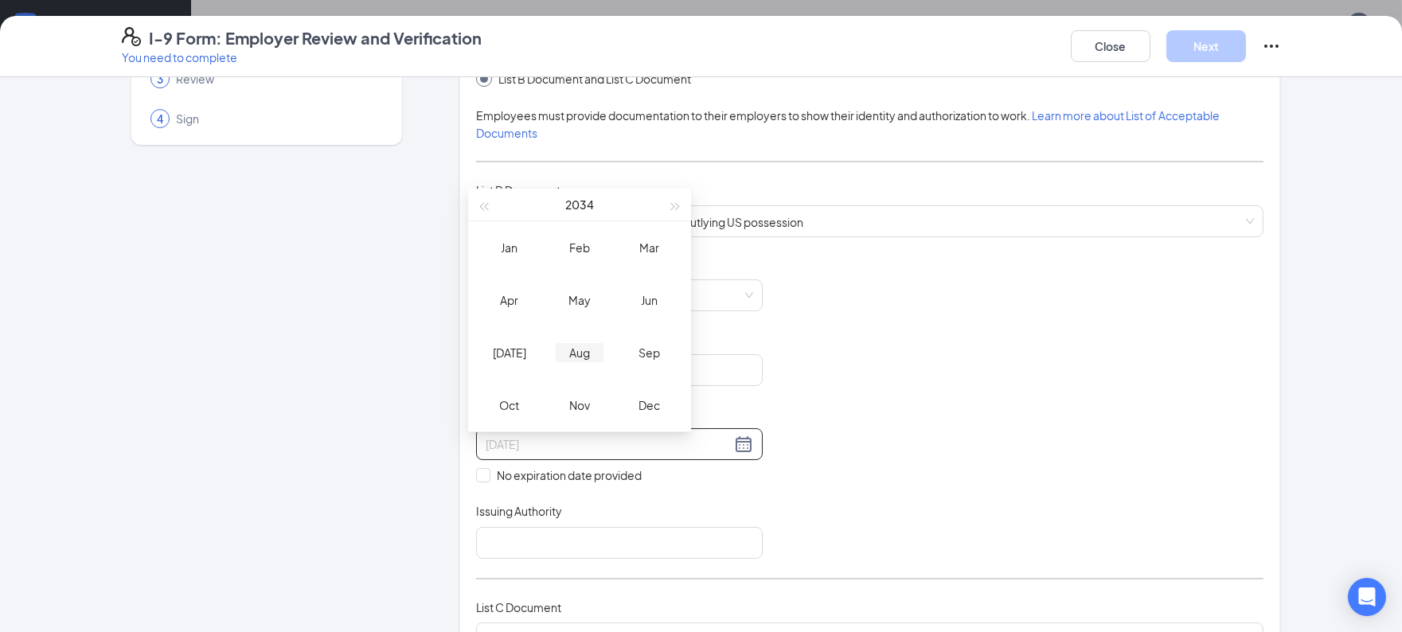
type input "08/30/2034"
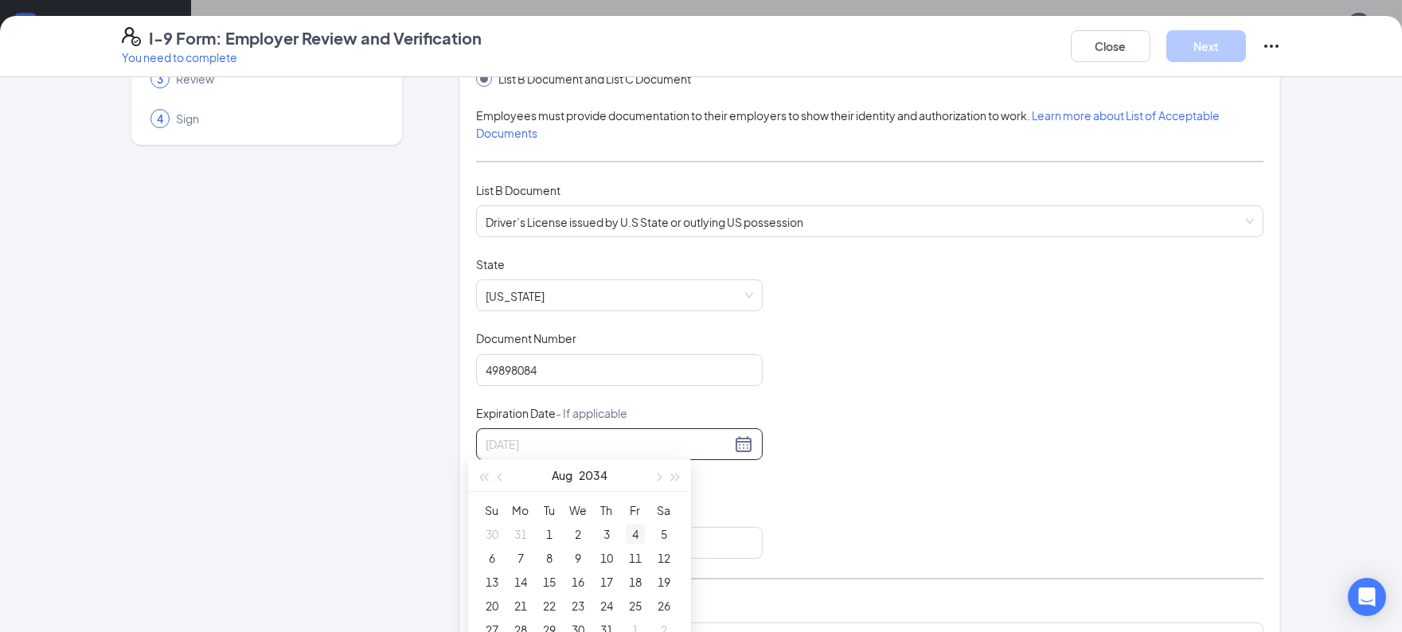
click at [633, 529] on div "4" at bounding box center [635, 534] width 19 height 19
click at [827, 440] on div "Document Title Driver’s License issued by U.S State or outlying US possession S…" at bounding box center [870, 407] width 788 height 303
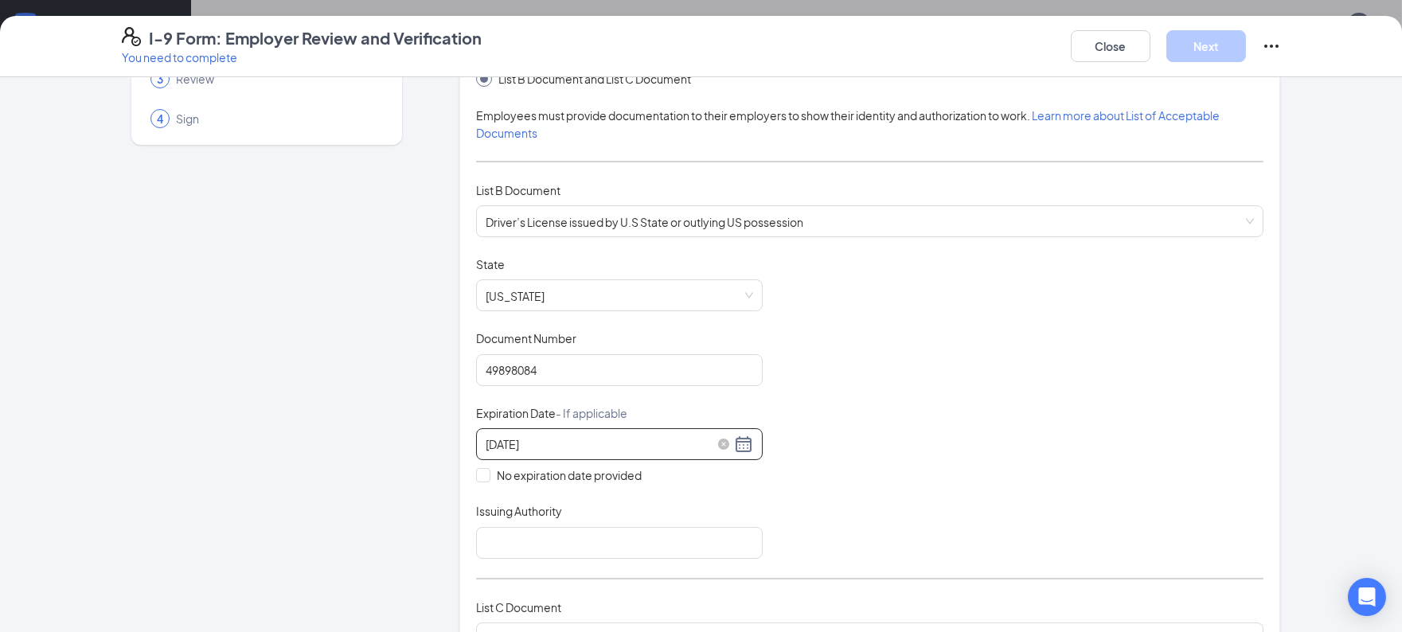
click at [734, 447] on div "08/04/2034" at bounding box center [620, 444] width 268 height 19
click at [856, 397] on div "Document Title Driver’s License issued by U.S State or outlying US possession S…" at bounding box center [870, 407] width 788 height 303
click at [737, 436] on div "08/04/2034" at bounding box center [620, 444] width 268 height 19
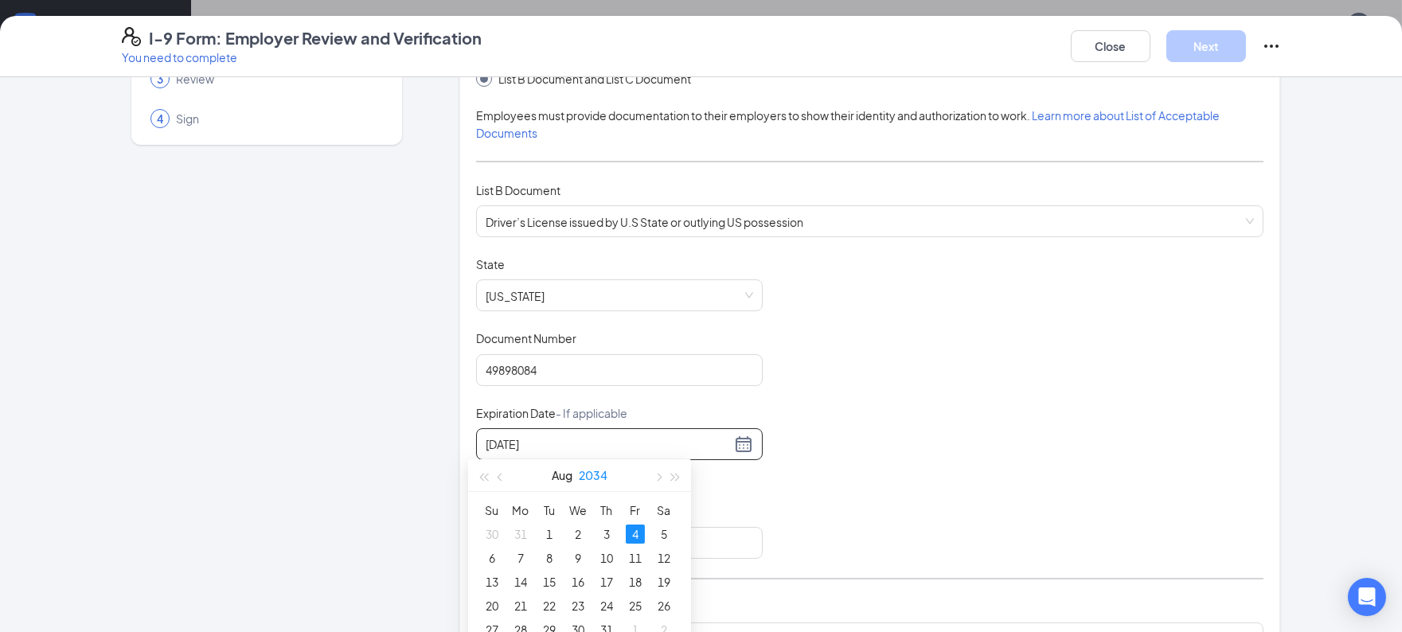
click at [593, 476] on button "2034" at bounding box center [593, 476] width 29 height 32
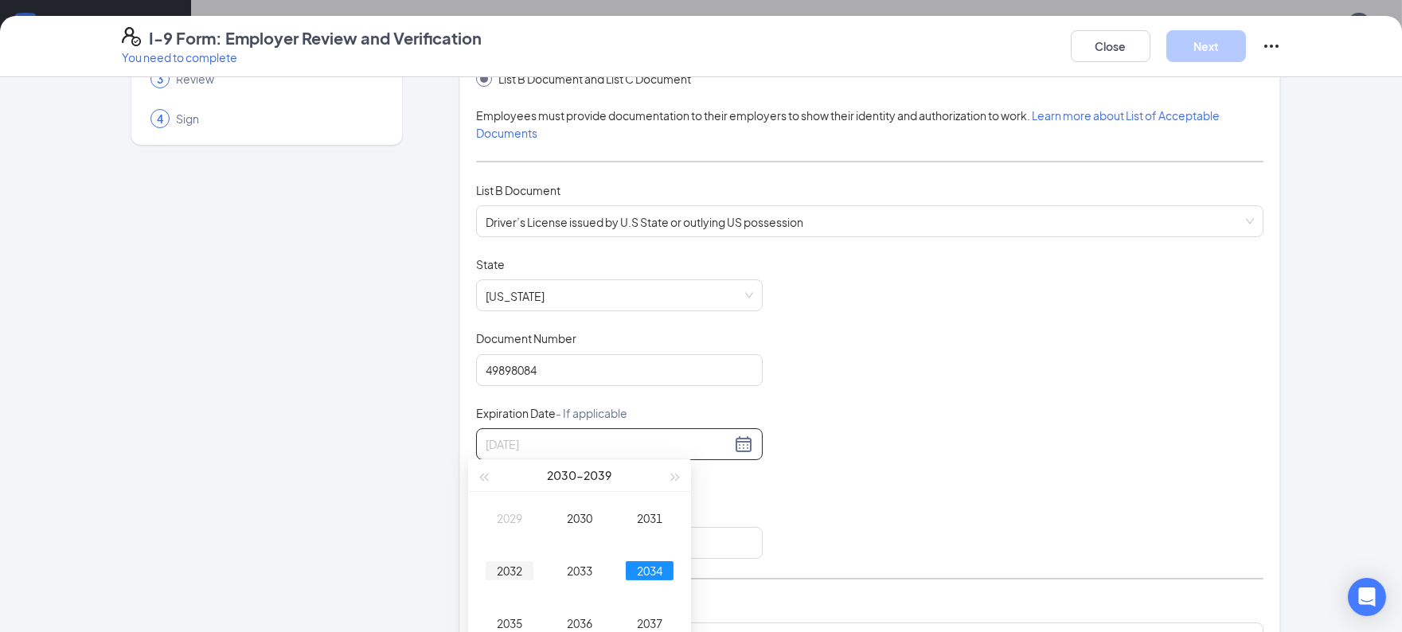
click at [526, 573] on div "2032" at bounding box center [510, 570] width 48 height 19
type input "08/04/2032"
click at [569, 538] on div "4" at bounding box center [578, 534] width 19 height 19
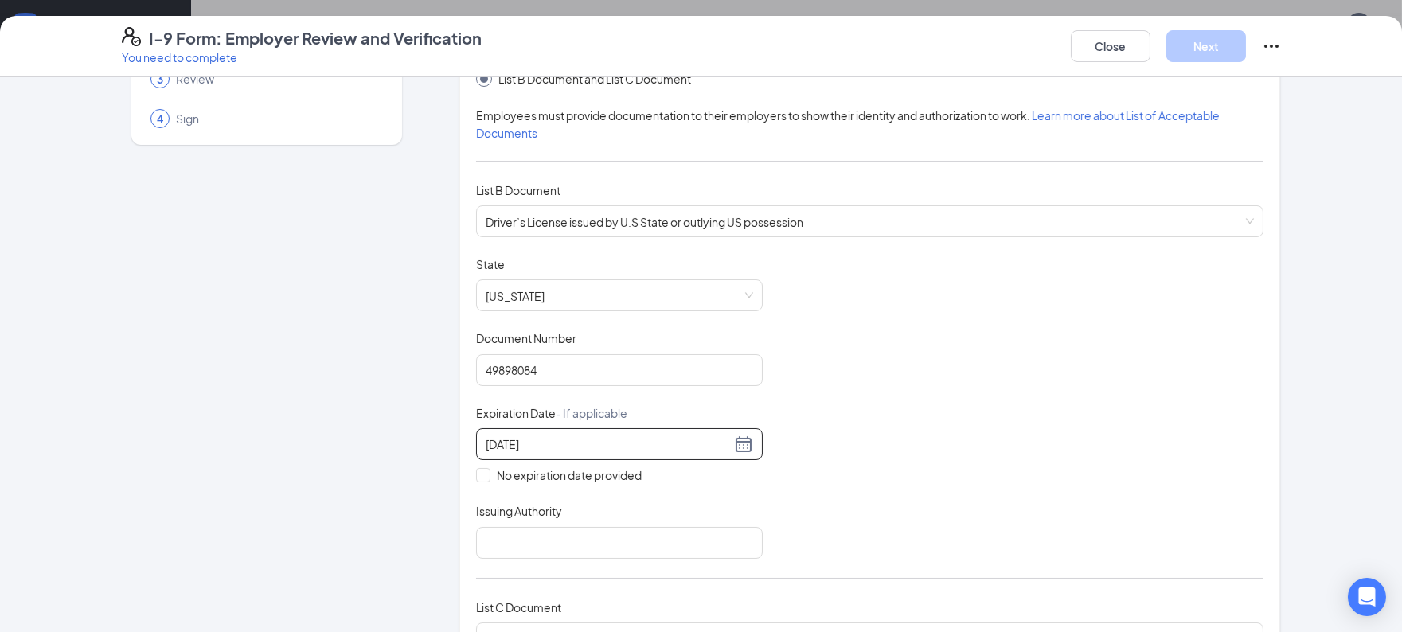
click at [927, 438] on div "Document Title Driver’s License issued by U.S State or outlying US possession S…" at bounding box center [870, 407] width 788 height 303
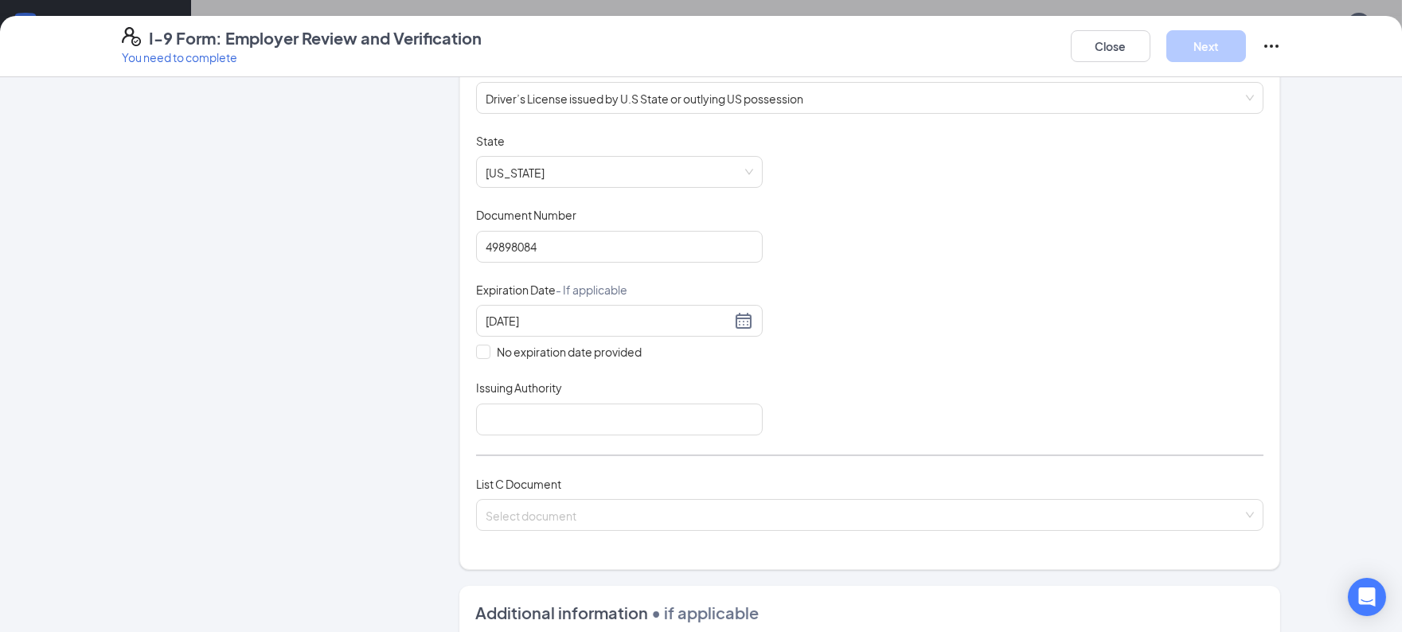
scroll to position [255, 0]
click at [674, 425] on input "Issuing Authority" at bounding box center [619, 418] width 287 height 32
type input "DL TEXAS"
click at [647, 507] on input "search" at bounding box center [864, 511] width 757 height 24
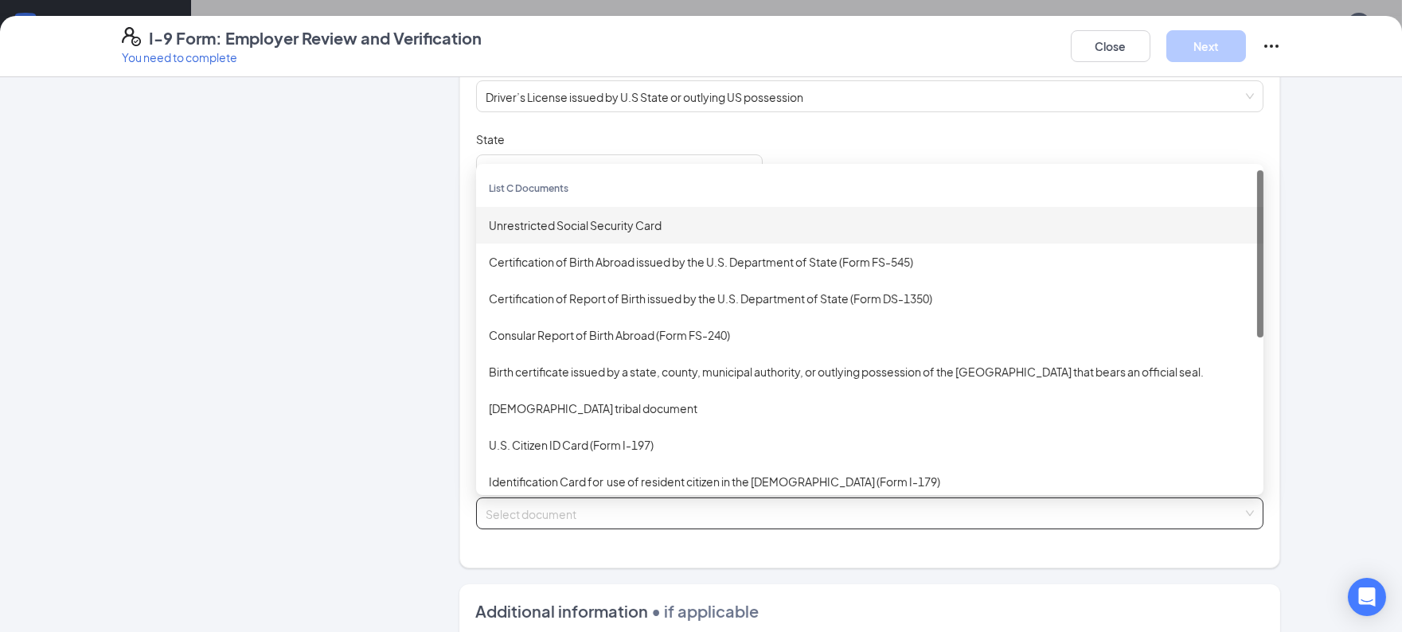
click at [585, 223] on div "Unrestricted Social Security Card" at bounding box center [870, 226] width 762 height 18
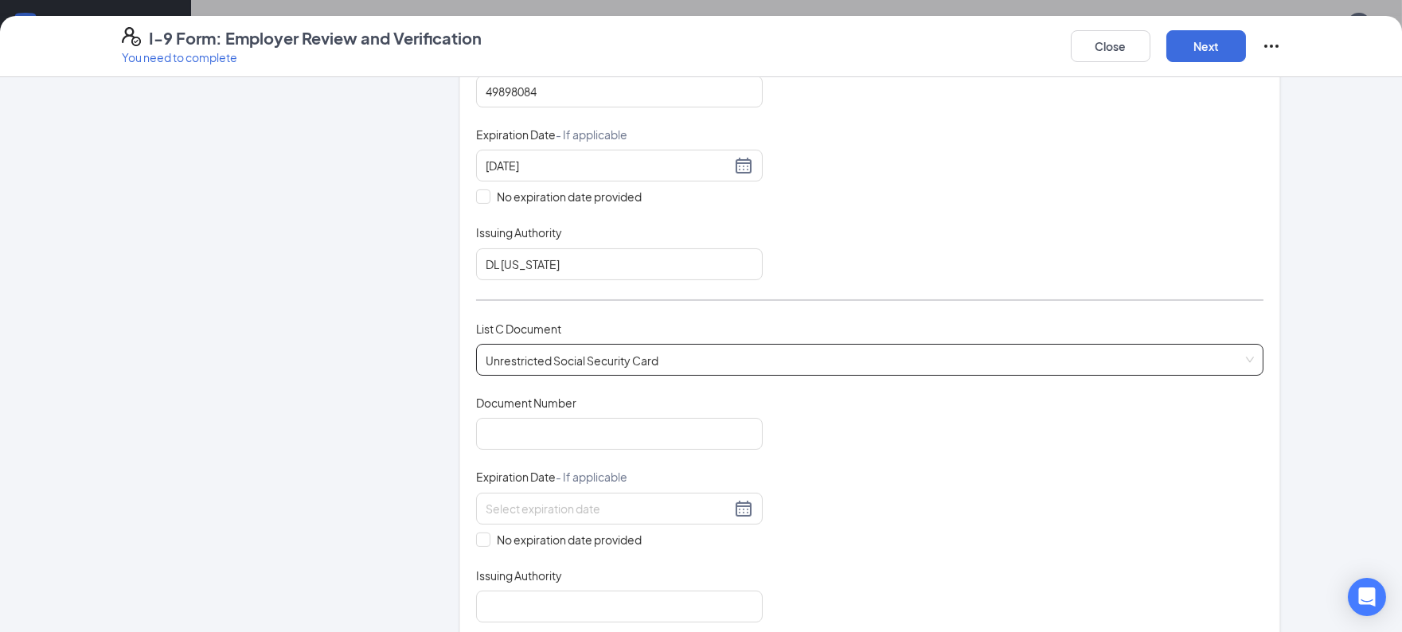
scroll to position [420, 0]
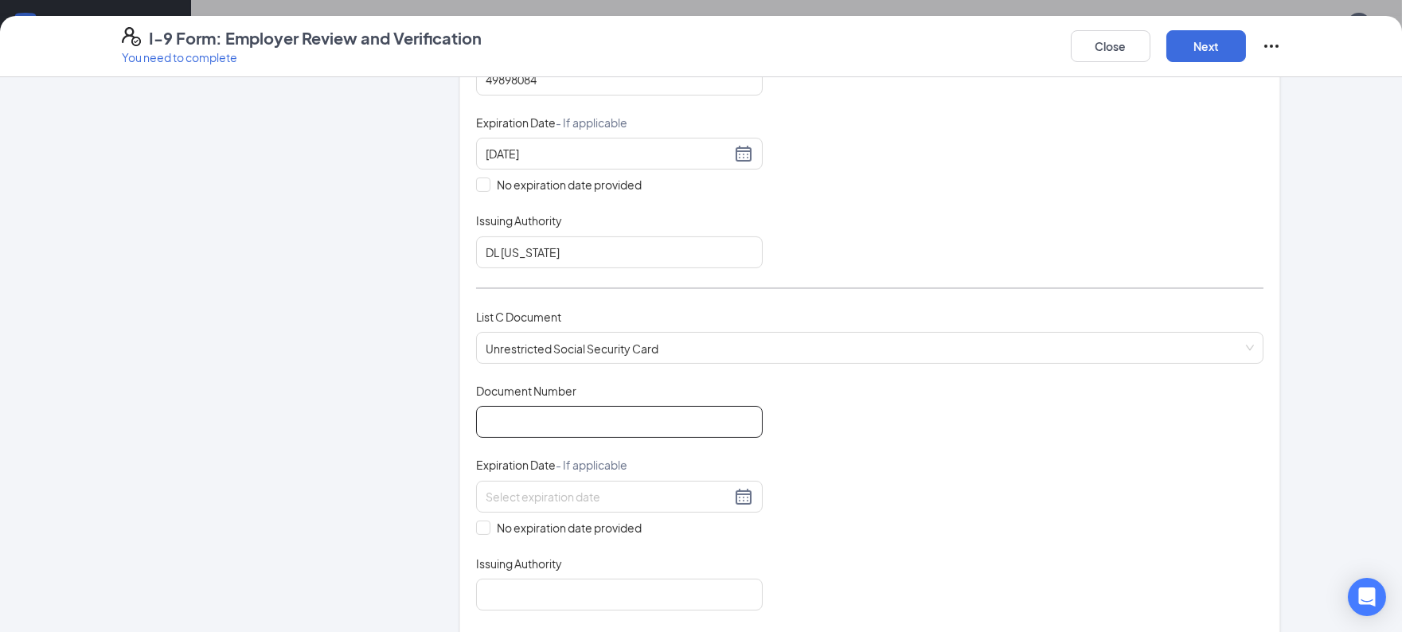
click at [662, 430] on input "Document Number" at bounding box center [619, 422] width 287 height 32
type input "639922785"
click at [795, 432] on div "Document Title Unrestricted Social Security Card Document Number 639922785 Expi…" at bounding box center [870, 497] width 788 height 228
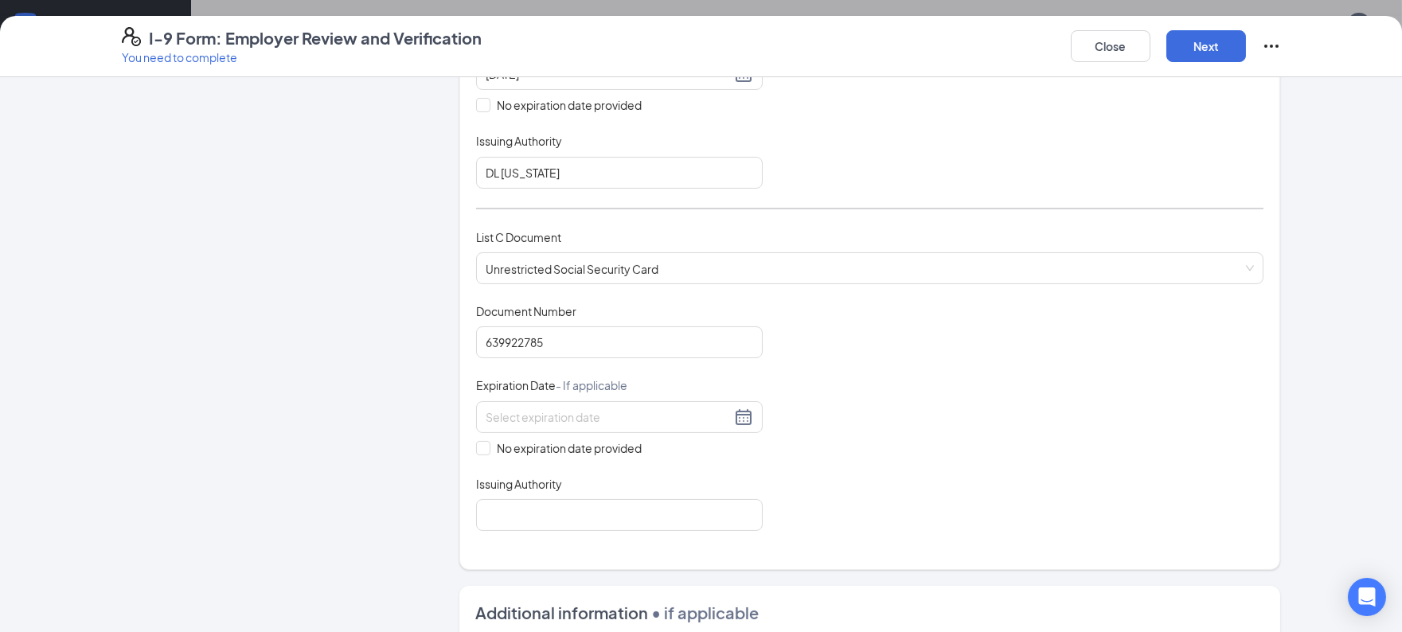
scroll to position [501, 0]
click at [476, 440] on input "No expiration date provided" at bounding box center [481, 445] width 11 height 11
checkbox input "true"
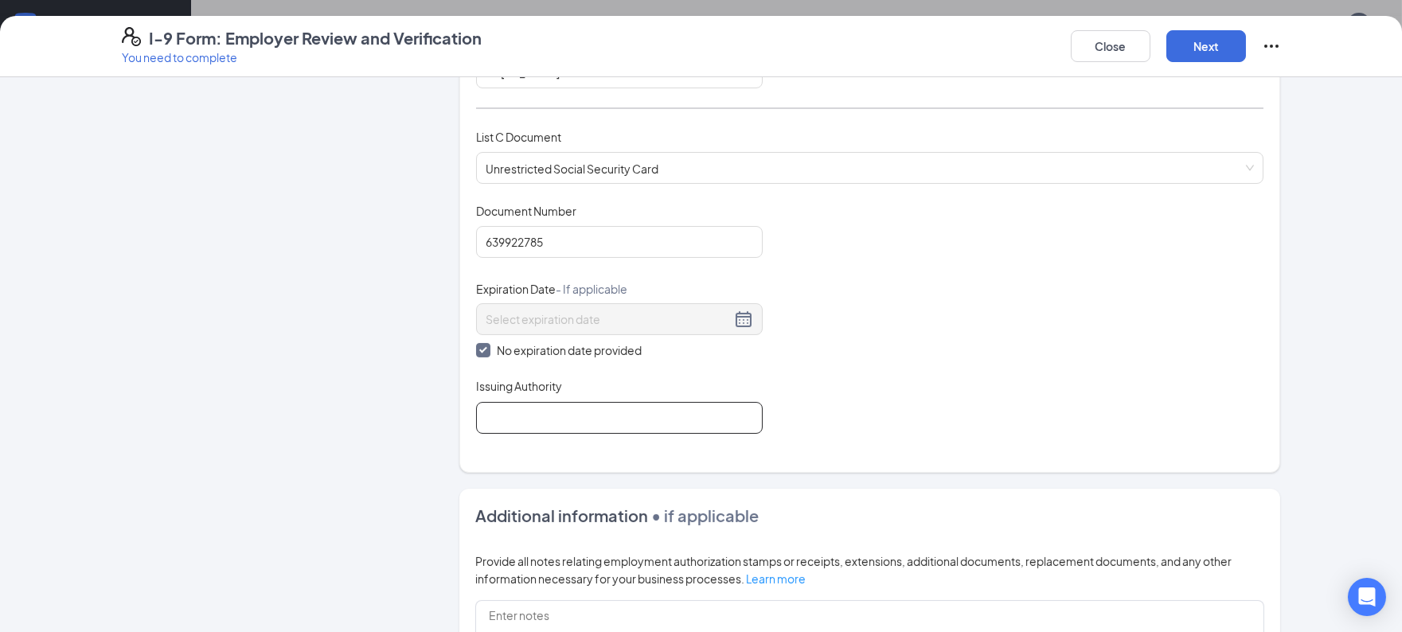
scroll to position [606, 0]
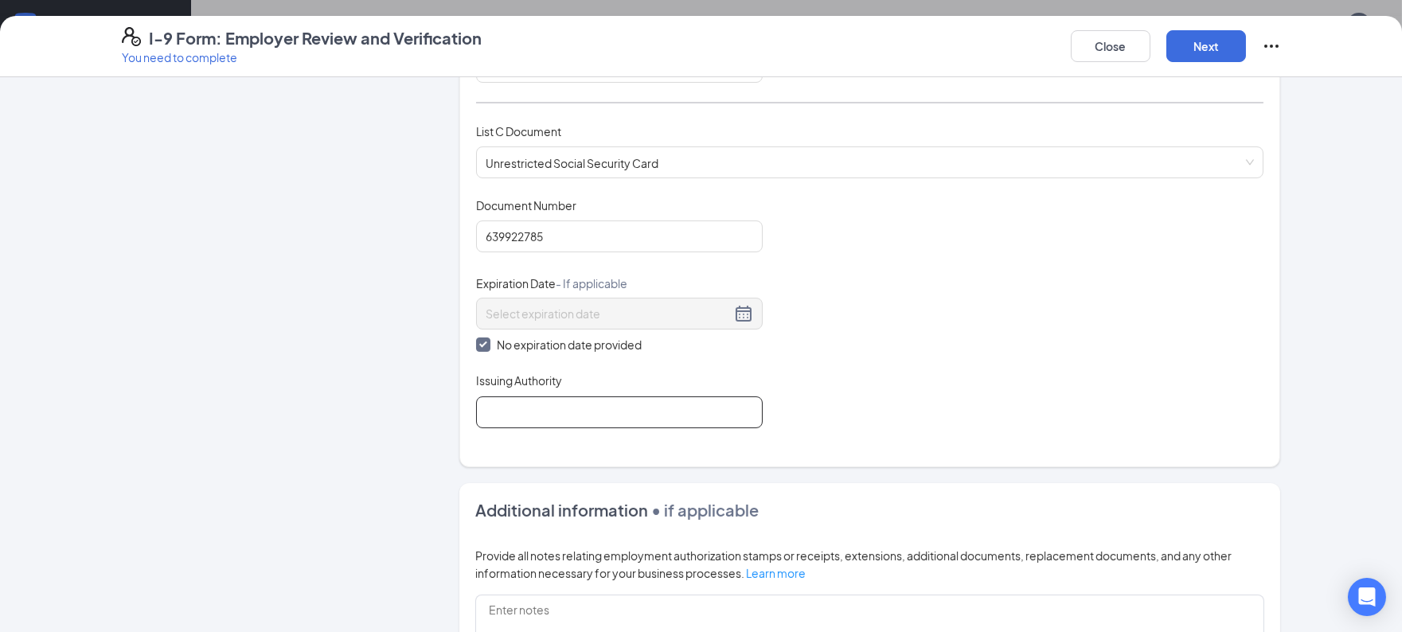
click at [516, 413] on input "Issuing Authority" at bounding box center [619, 413] width 287 height 32
type input "SSA"
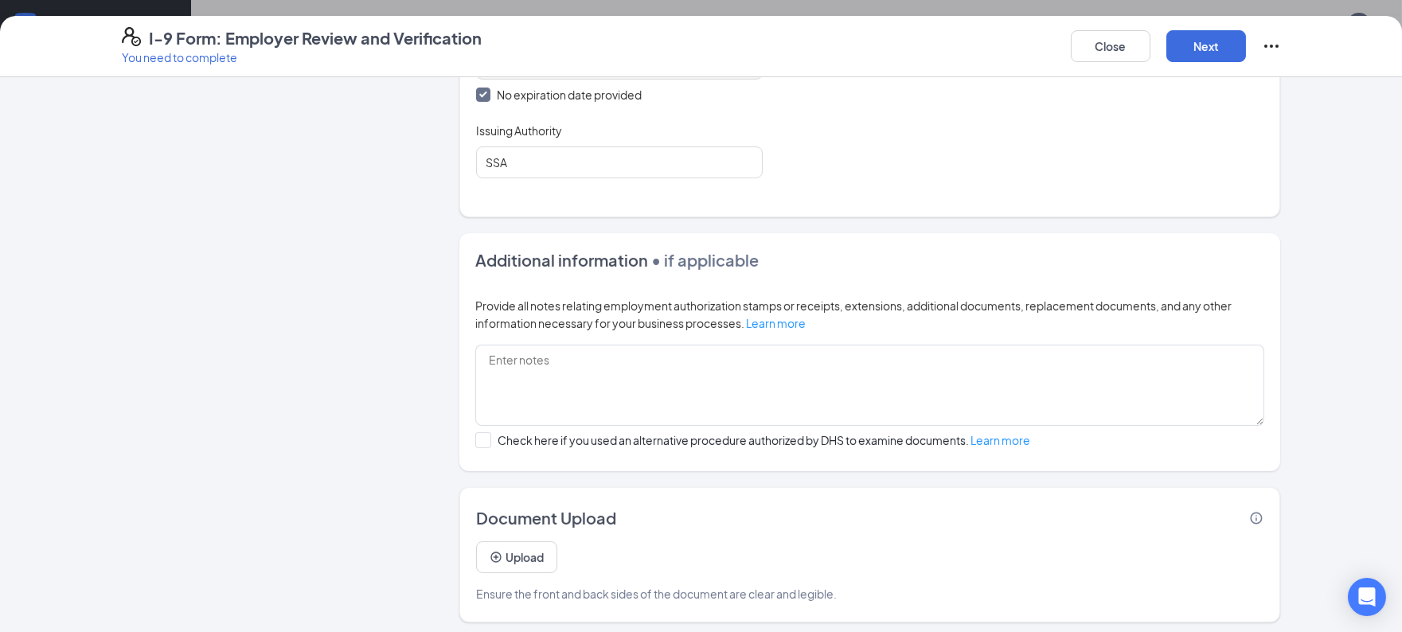
scroll to position [856, 0]
click at [508, 550] on button "Upload" at bounding box center [516, 558] width 81 height 32
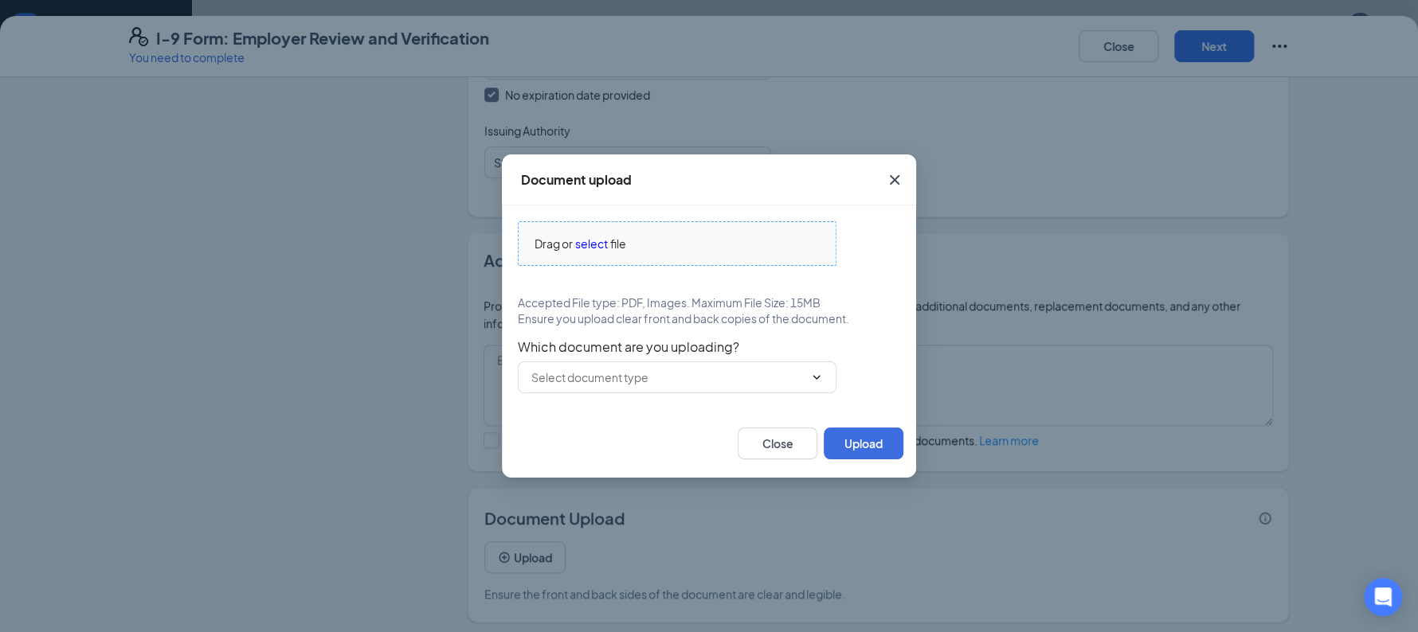
click at [597, 241] on span "select" at bounding box center [591, 244] width 33 height 18
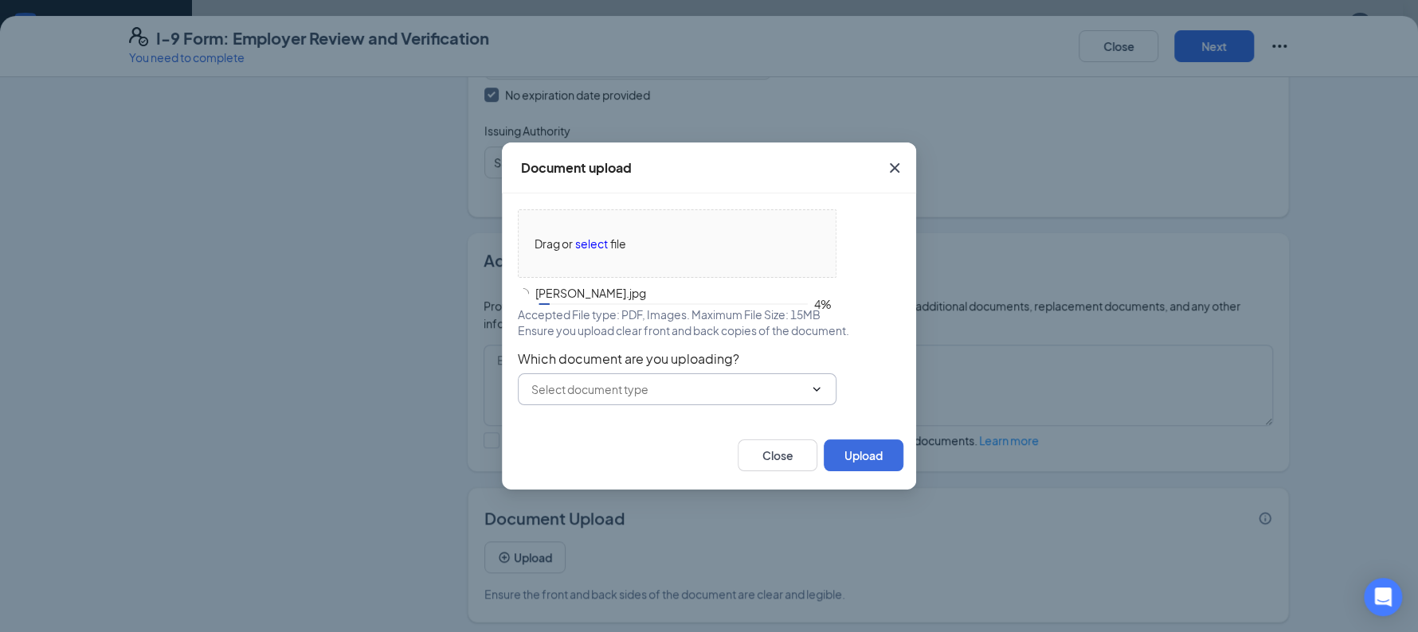
click at [704, 385] on input "text" at bounding box center [667, 390] width 272 height 18
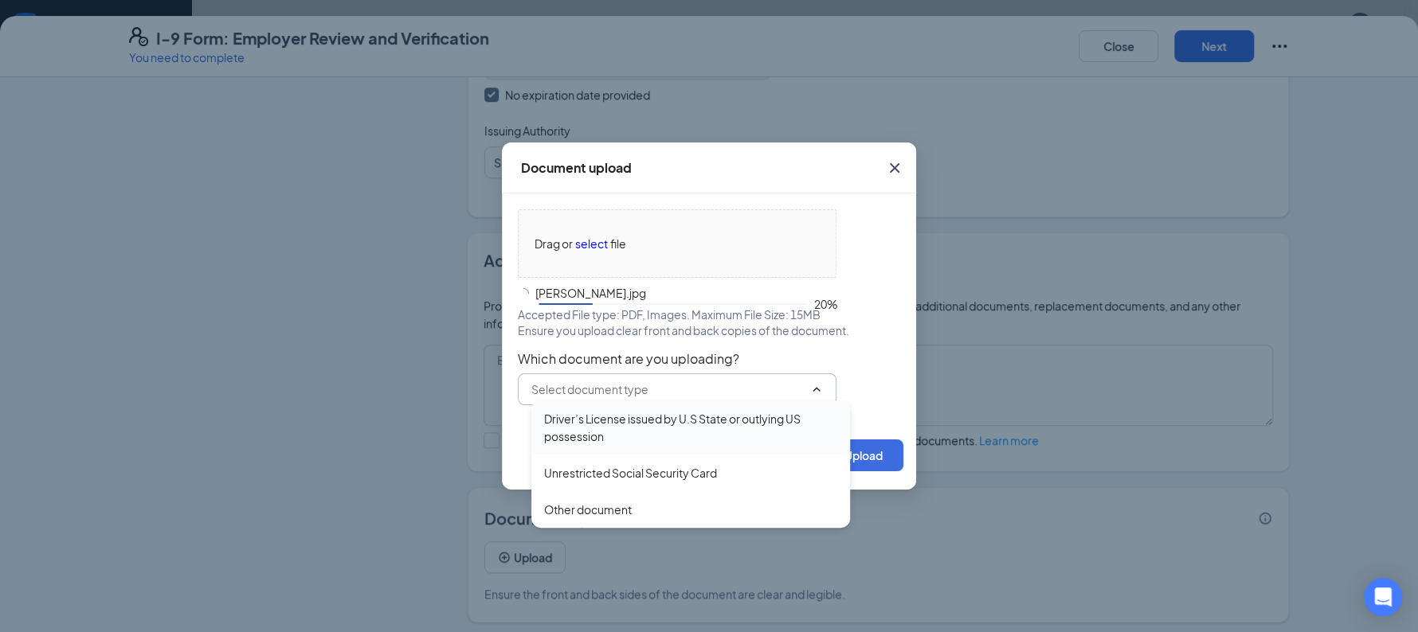
click at [627, 437] on div "Driver’s License issued by U.S State or outlying US possession" at bounding box center [690, 427] width 293 height 35
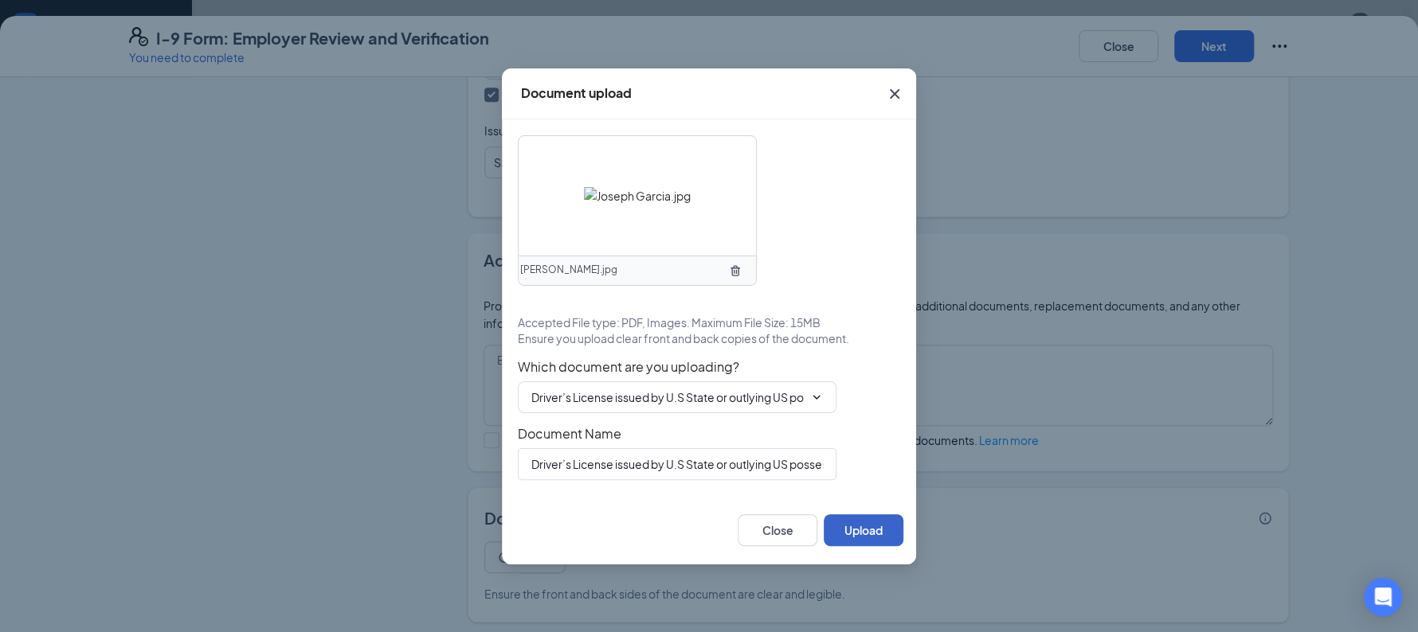
click at [863, 532] on button "Upload" at bounding box center [863, 530] width 80 height 32
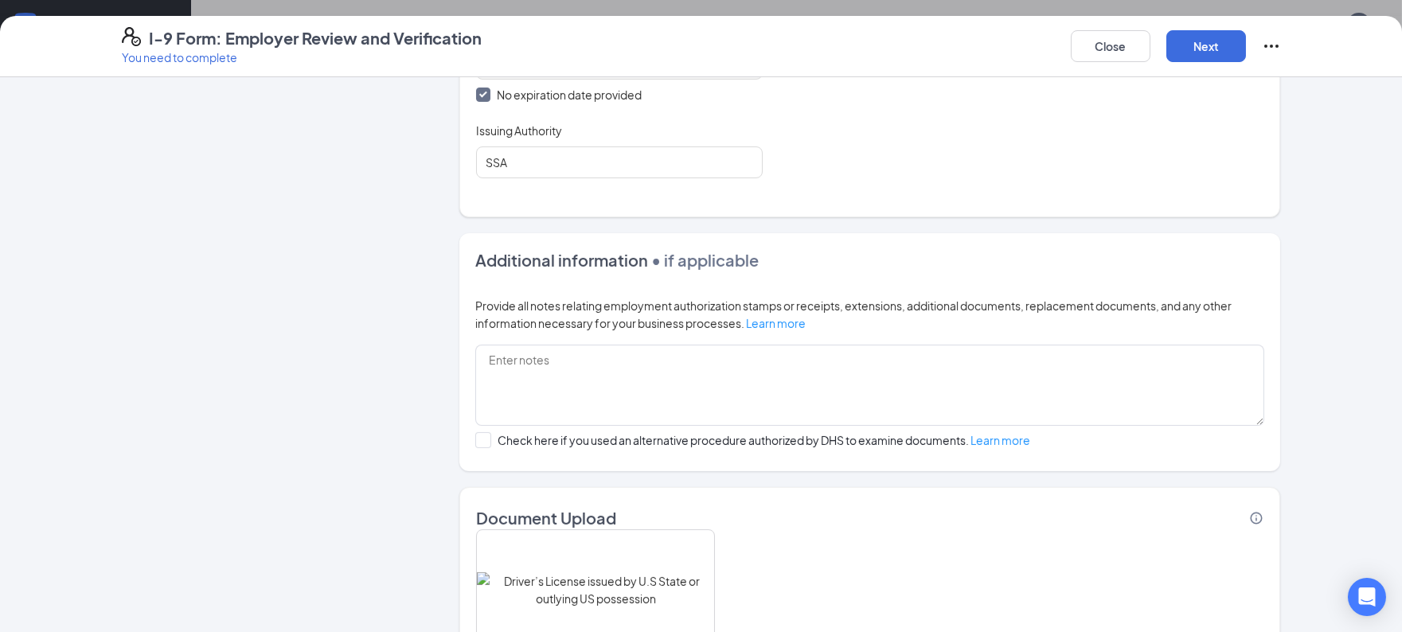
scroll to position [1007, 0]
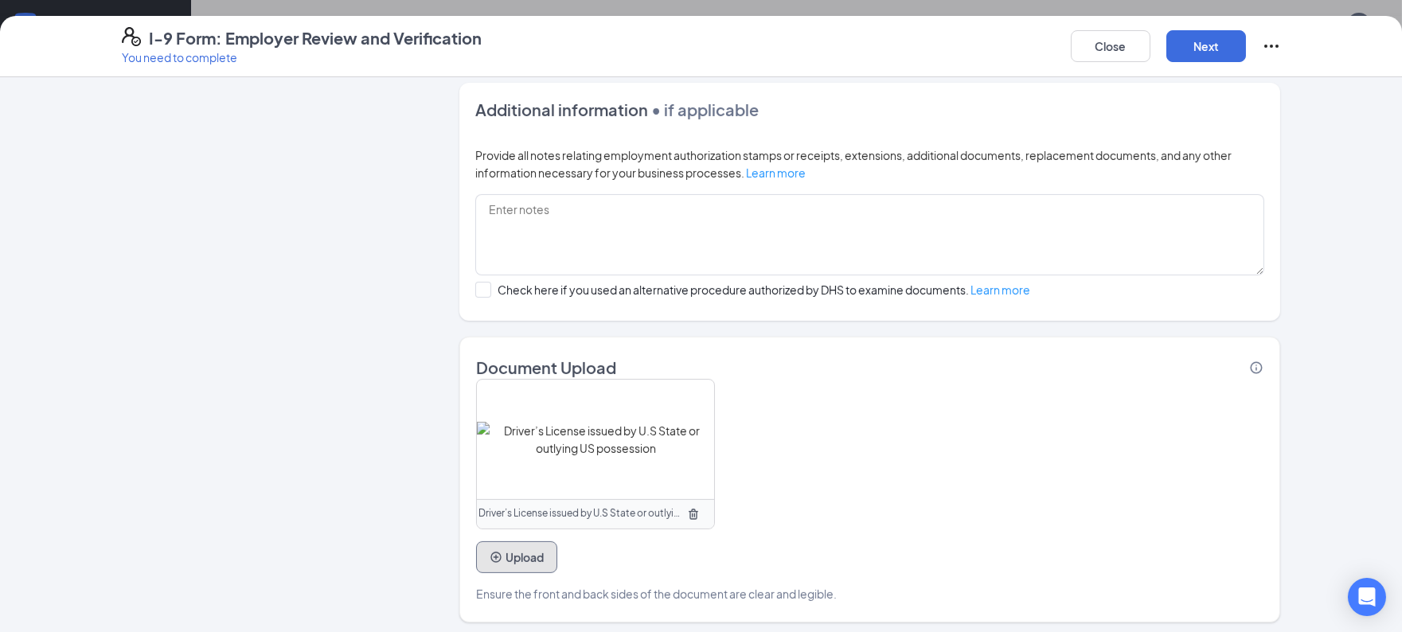
click at [517, 550] on button "Upload" at bounding box center [516, 558] width 81 height 32
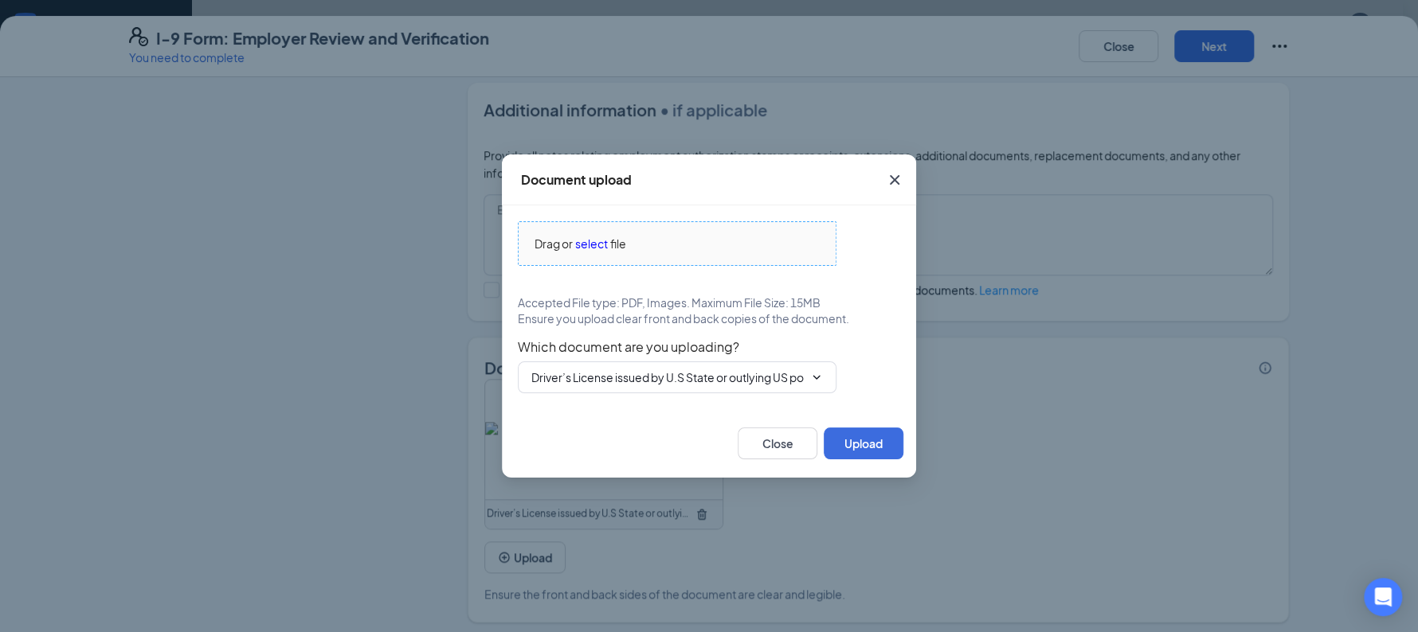
click at [587, 244] on span "select" at bounding box center [591, 244] width 33 height 18
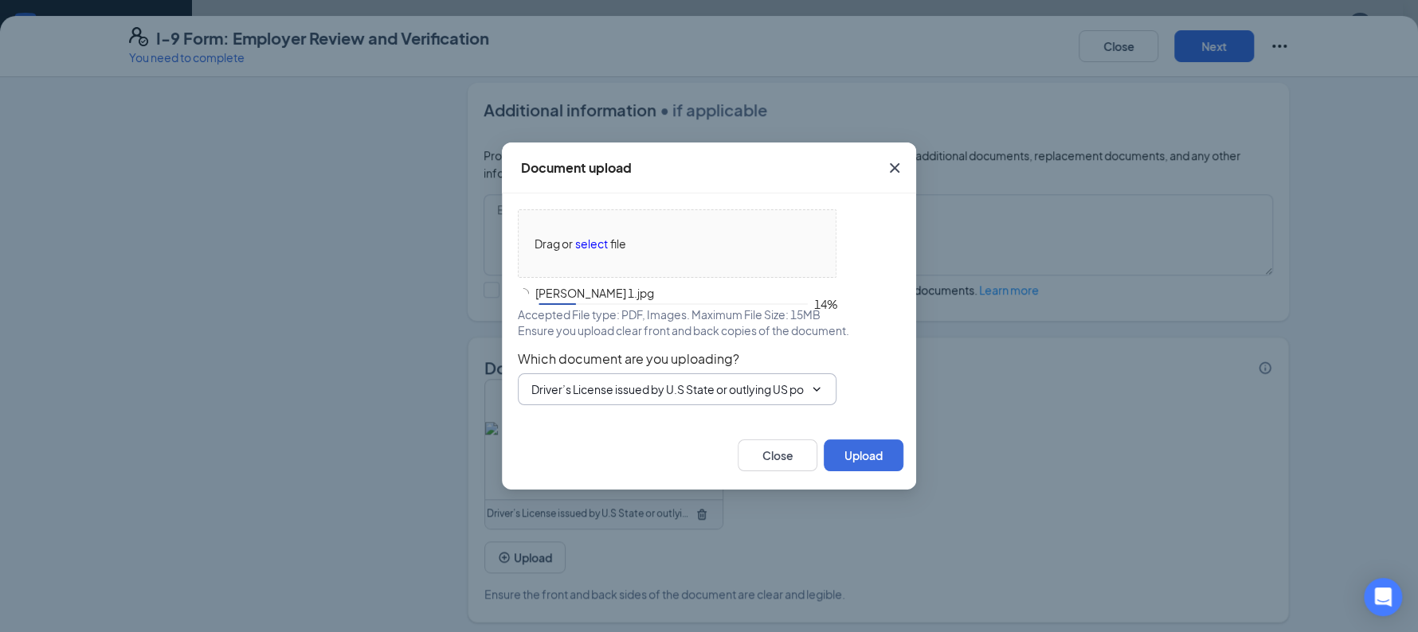
click at [744, 388] on input "Driver’s License issued by U.S State or outlying US possession" at bounding box center [667, 390] width 272 height 18
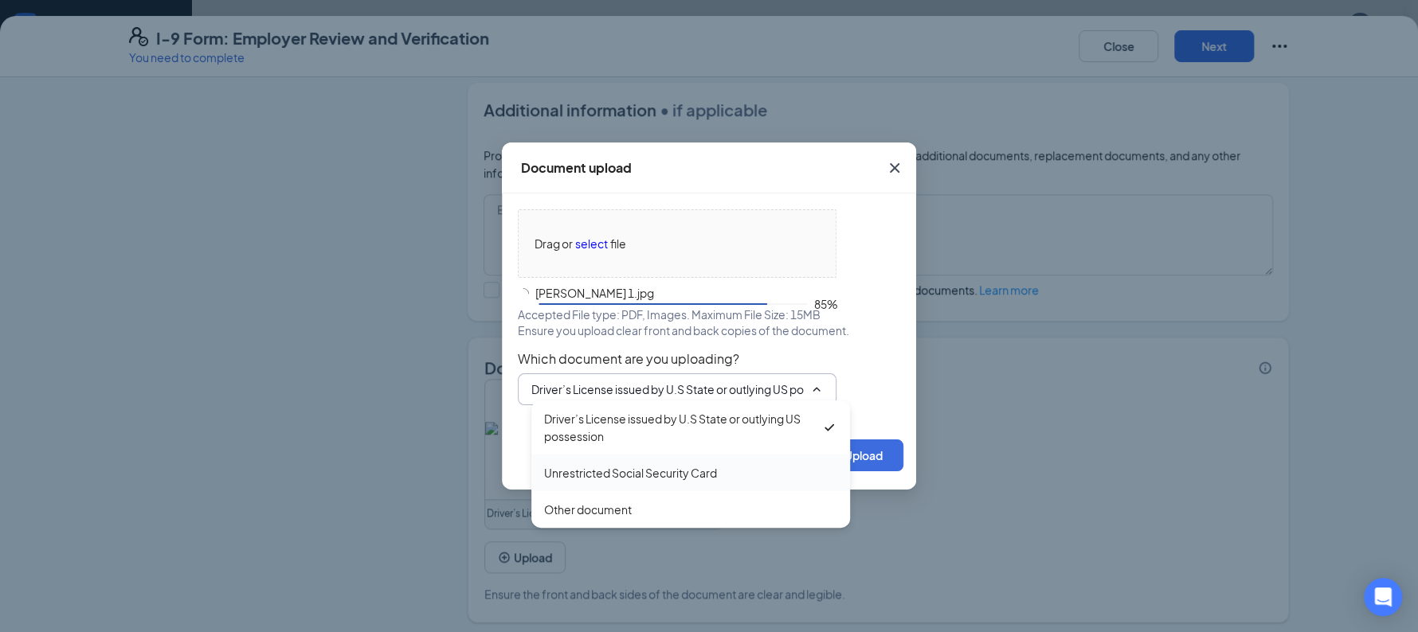
click at [636, 473] on div "Unrestricted Social Security Card" at bounding box center [630, 473] width 173 height 18
type input "Unrestricted Social Security Card"
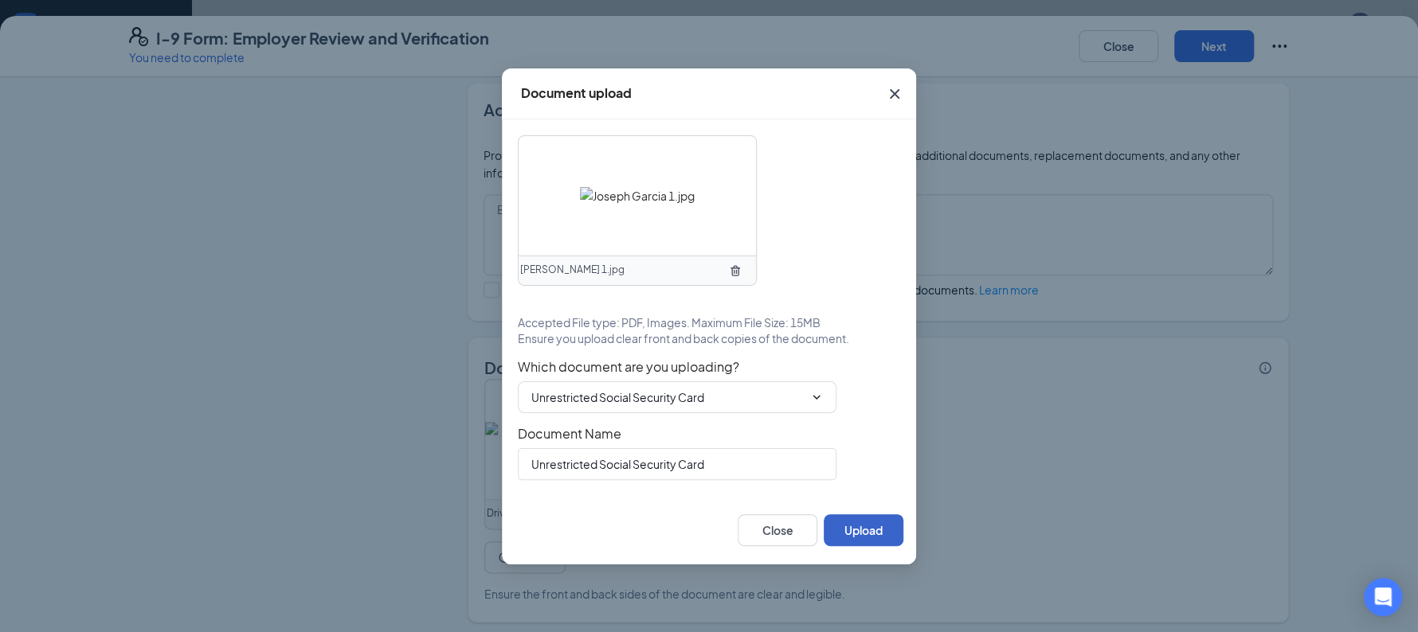
click at [855, 521] on button "Upload" at bounding box center [863, 530] width 80 height 32
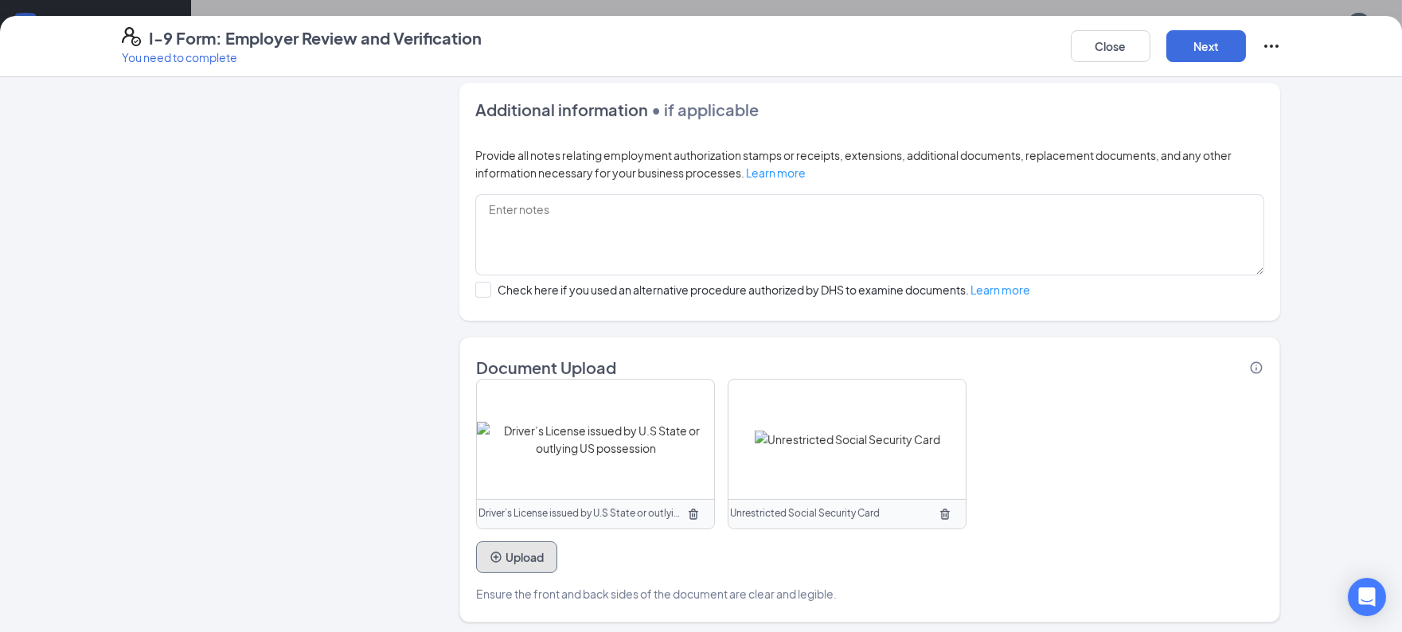
scroll to position [444, 0]
click at [1198, 33] on button "Next" at bounding box center [1207, 46] width 80 height 32
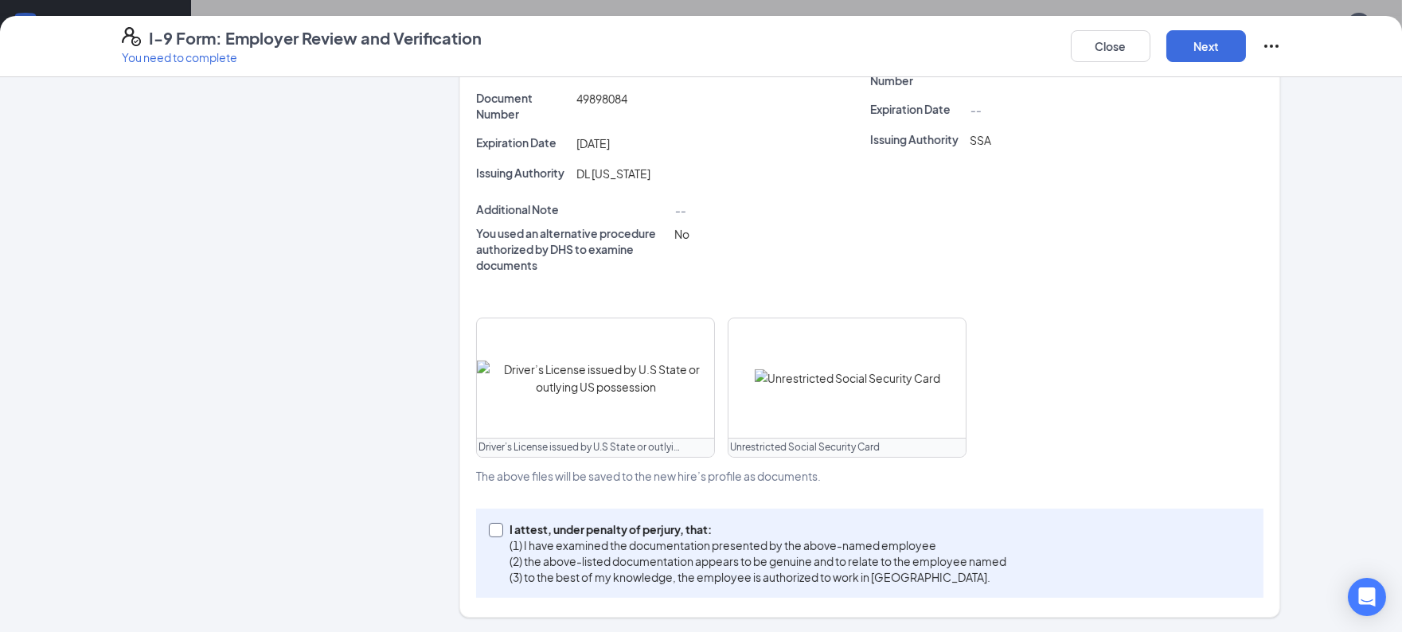
click at [632, 553] on p "(2) the above-listed documentation appears to be genuine and to relate to the e…" at bounding box center [758, 561] width 497 height 16
click at [500, 534] on input "I attest, under penalty of perjury, that: (1) I have examined the documentation…" at bounding box center [494, 528] width 11 height 11
checkbox input "true"
click at [1202, 56] on button "Next" at bounding box center [1207, 46] width 80 height 32
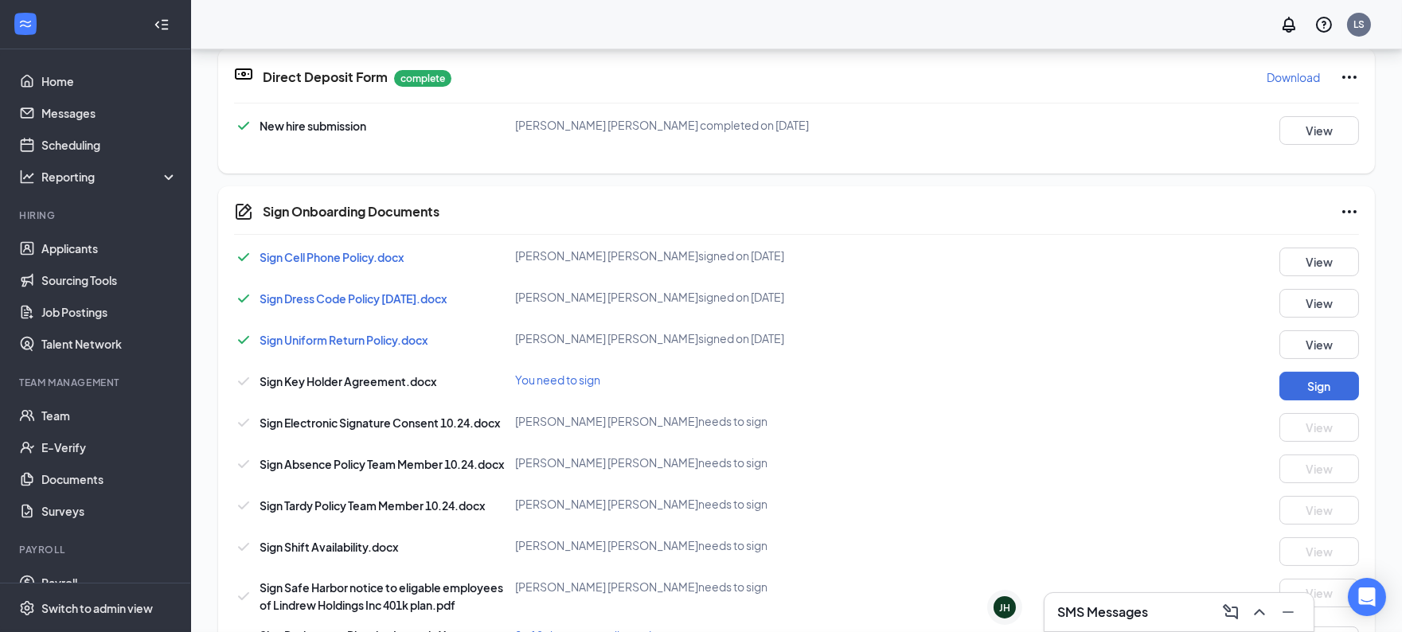
scroll to position [91, 0]
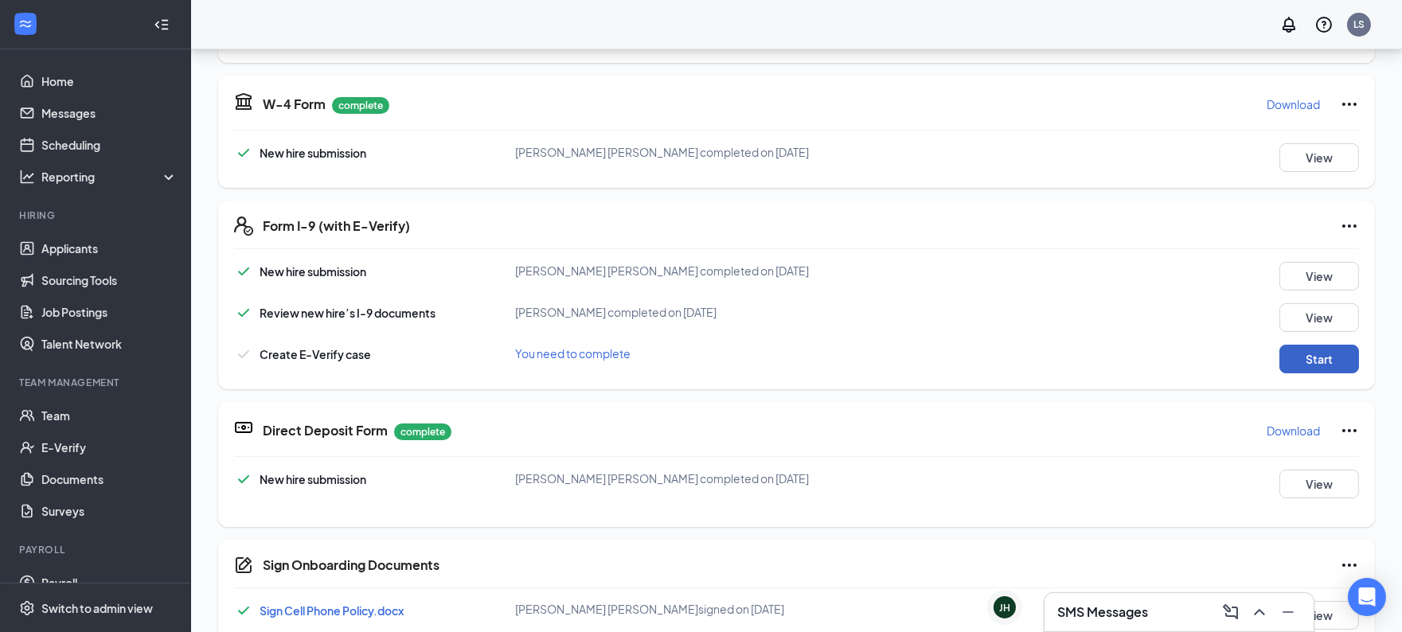
click at [1293, 355] on button "Start" at bounding box center [1320, 359] width 80 height 29
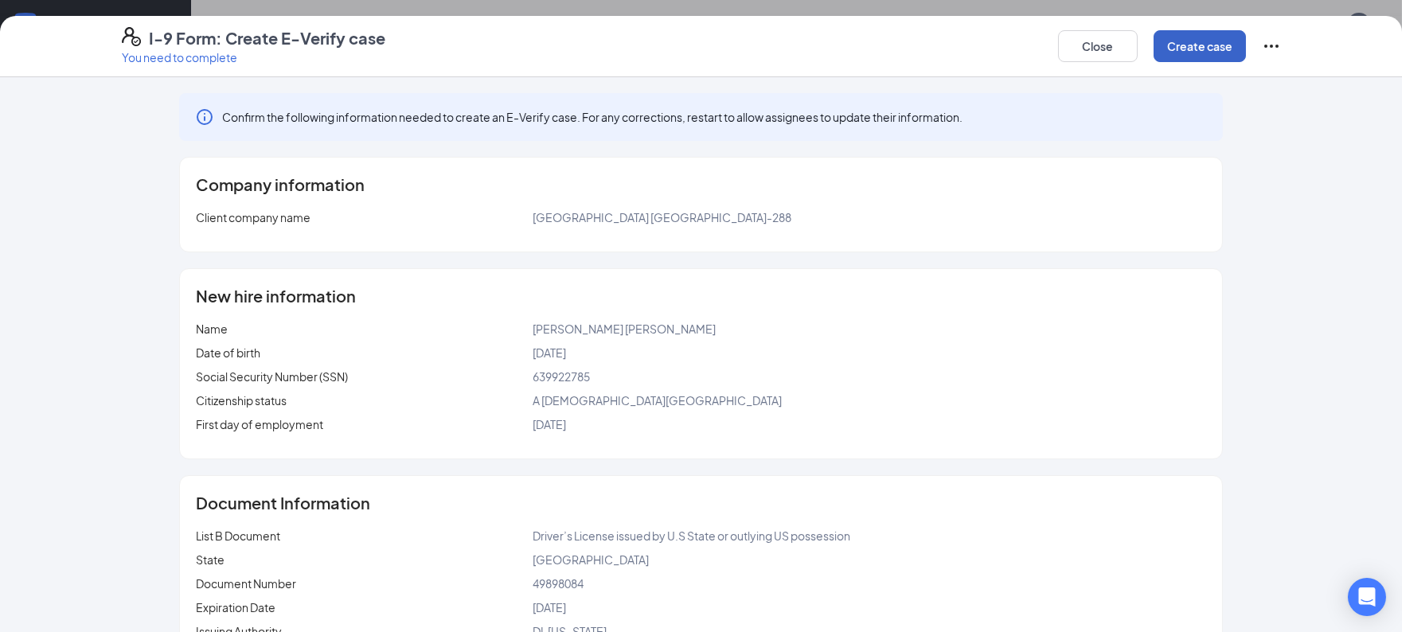
click at [1212, 46] on button "Create case" at bounding box center [1200, 46] width 92 height 32
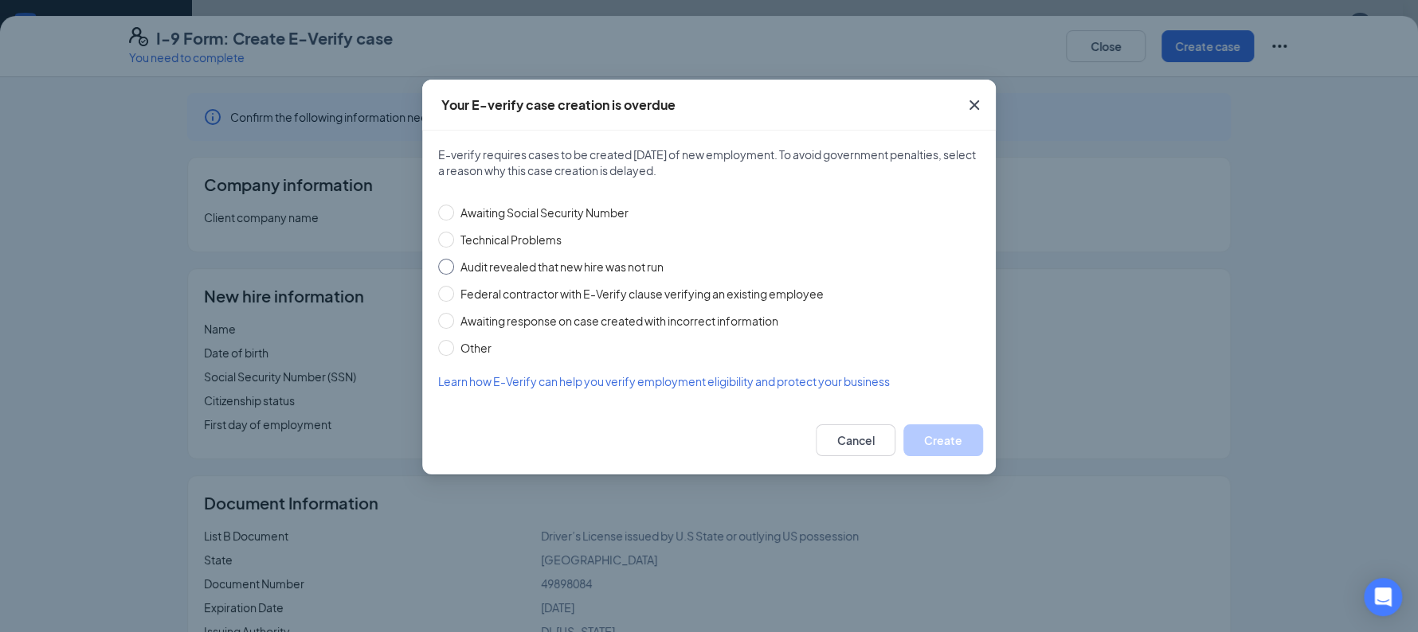
click at [604, 260] on span "Audit revealed that new hire was not run" at bounding box center [562, 267] width 216 height 18
click at [454, 260] on input "Audit revealed that new hire was not run" at bounding box center [446, 267] width 16 height 16
radio input "true"
click at [945, 436] on button "Create" at bounding box center [943, 440] width 80 height 32
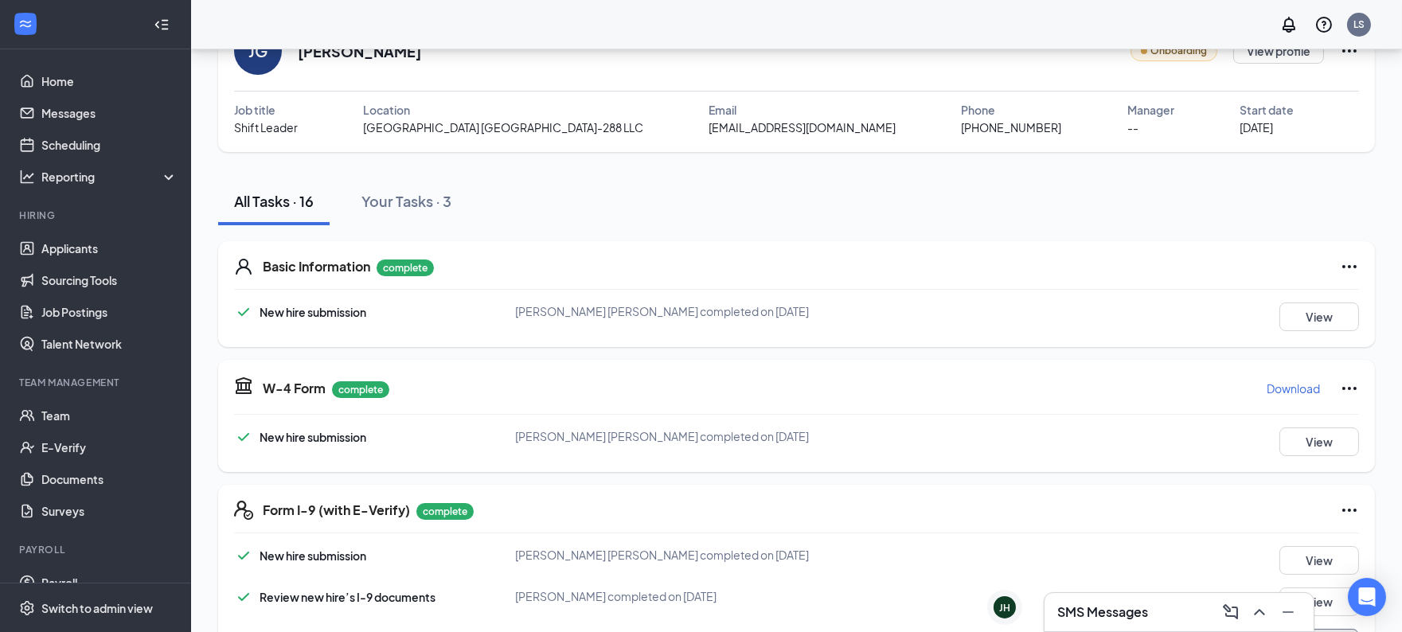
scroll to position [0, 0]
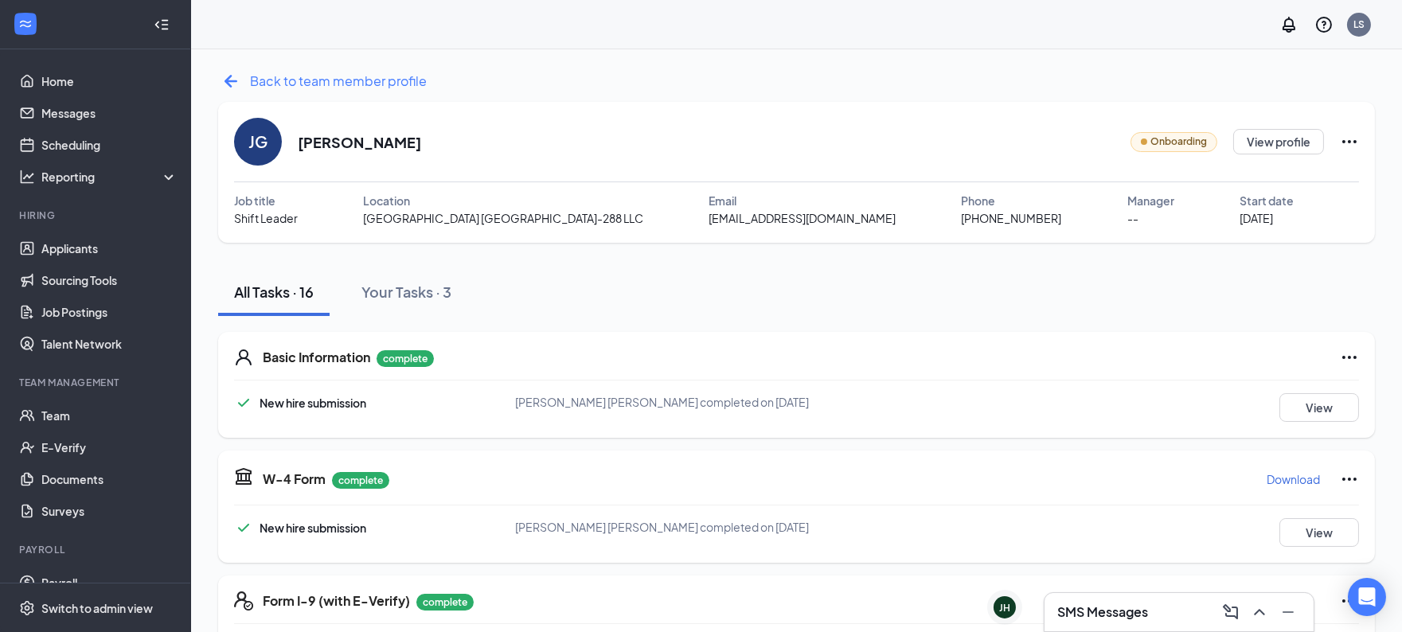
click at [225, 76] on icon "ArrowLeftNew" at bounding box center [230, 80] width 25 height 25
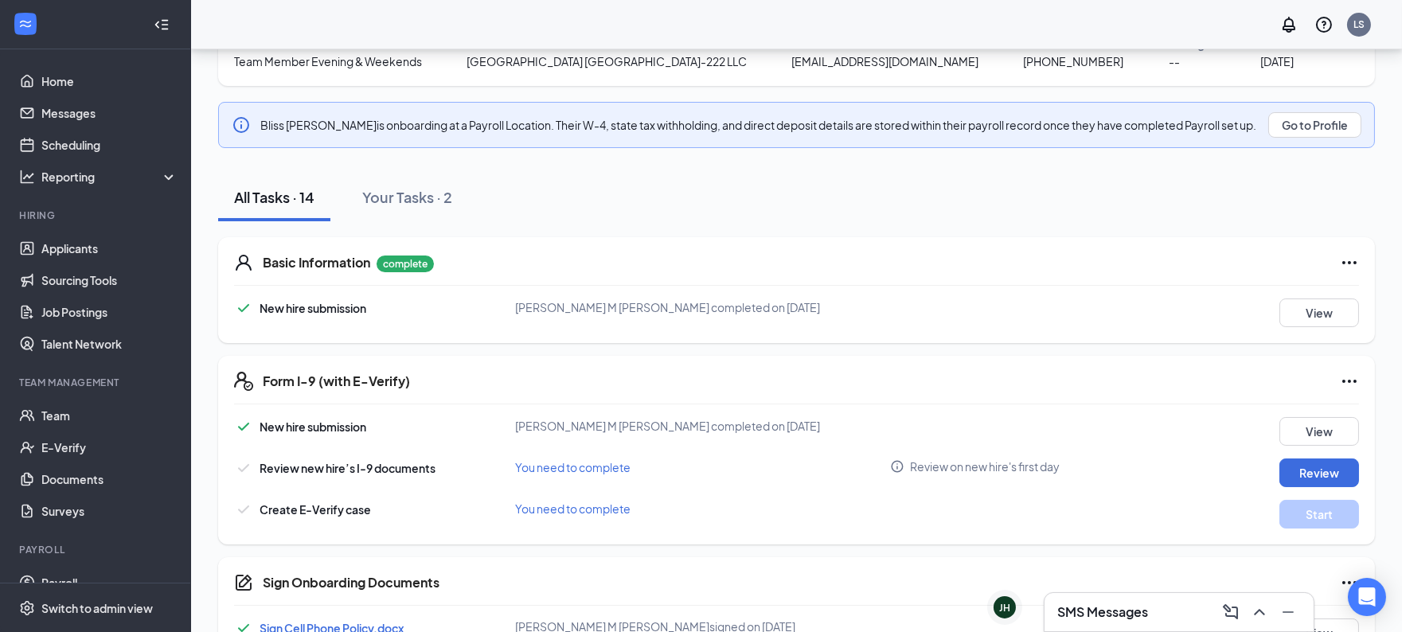
scroll to position [158, 0]
click at [1303, 469] on button "Review" at bounding box center [1320, 471] width 80 height 29
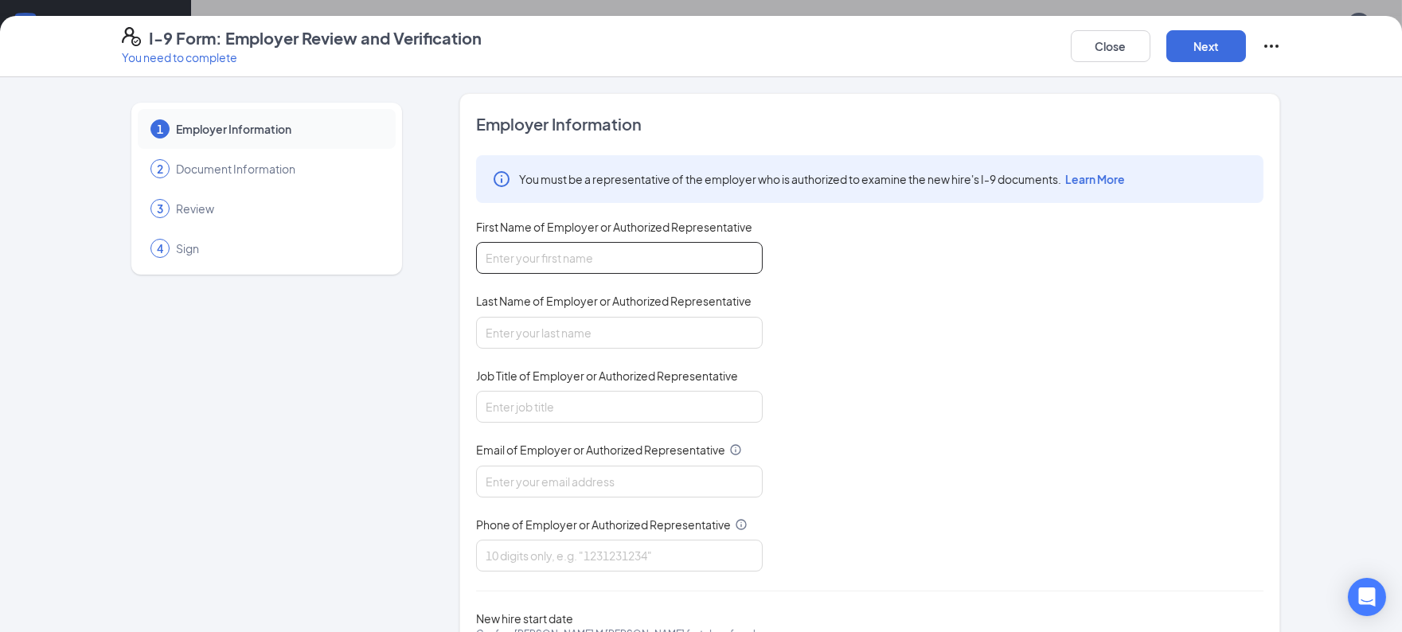
click at [693, 256] on input "First Name of Employer or Authorized Representative" at bounding box center [619, 258] width 287 height 32
type input "[PERSON_NAME]"
type input "Executive Assistant"
type input "[PERSON_NAME]"
type input "[PERSON_NAME][EMAIL_ADDRESS][PERSON_NAME][DOMAIN_NAME]"
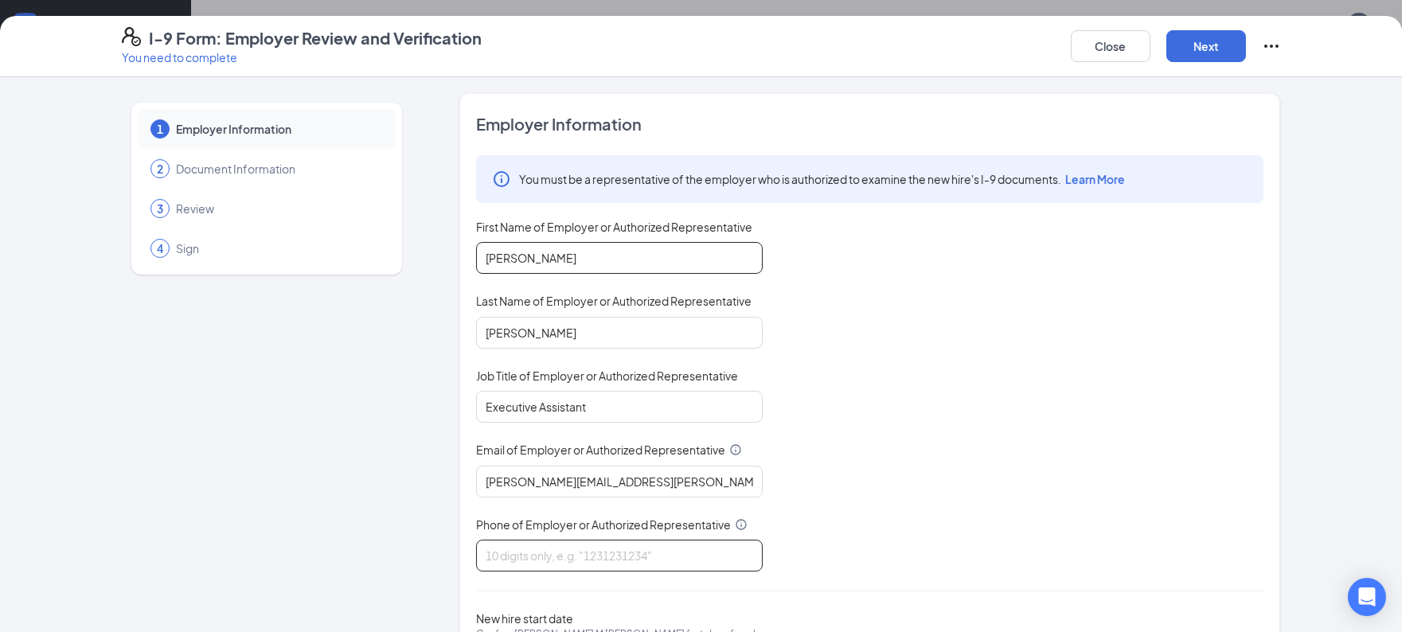
type input "2567972794"
click at [913, 377] on div "You must be a representative of the employer who is authorized to examine the n…" at bounding box center [870, 363] width 788 height 417
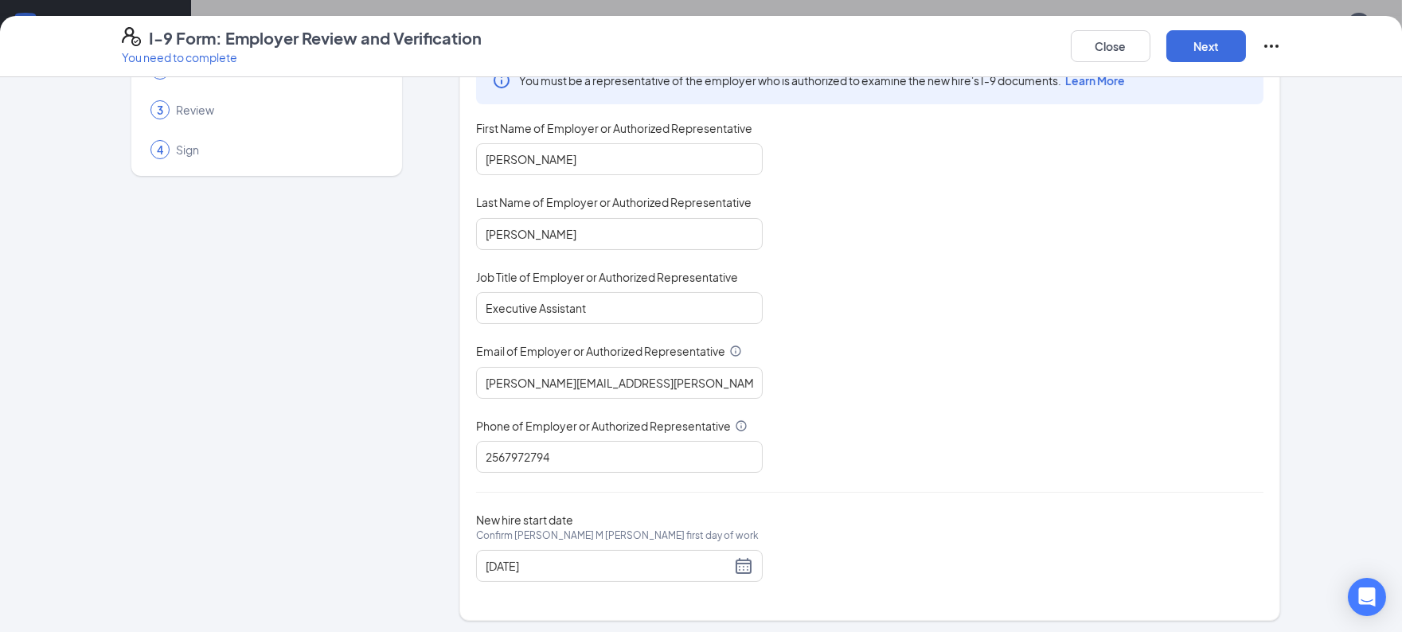
scroll to position [99, 0]
click at [1191, 56] on button "Next" at bounding box center [1207, 46] width 80 height 32
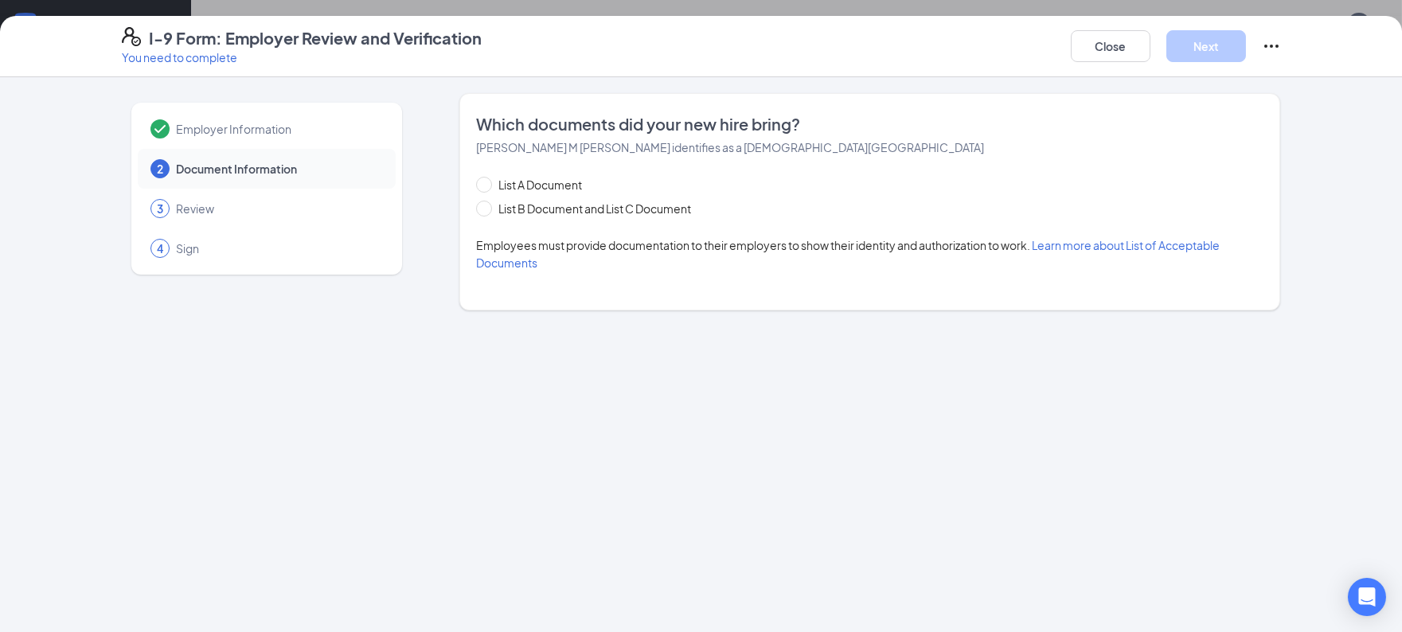
scroll to position [0, 0]
click at [585, 205] on span "List B Document and List C Document" at bounding box center [594, 209] width 205 height 18
click at [487, 205] on input "List B Document and List C Document" at bounding box center [481, 206] width 11 height 11
radio input "true"
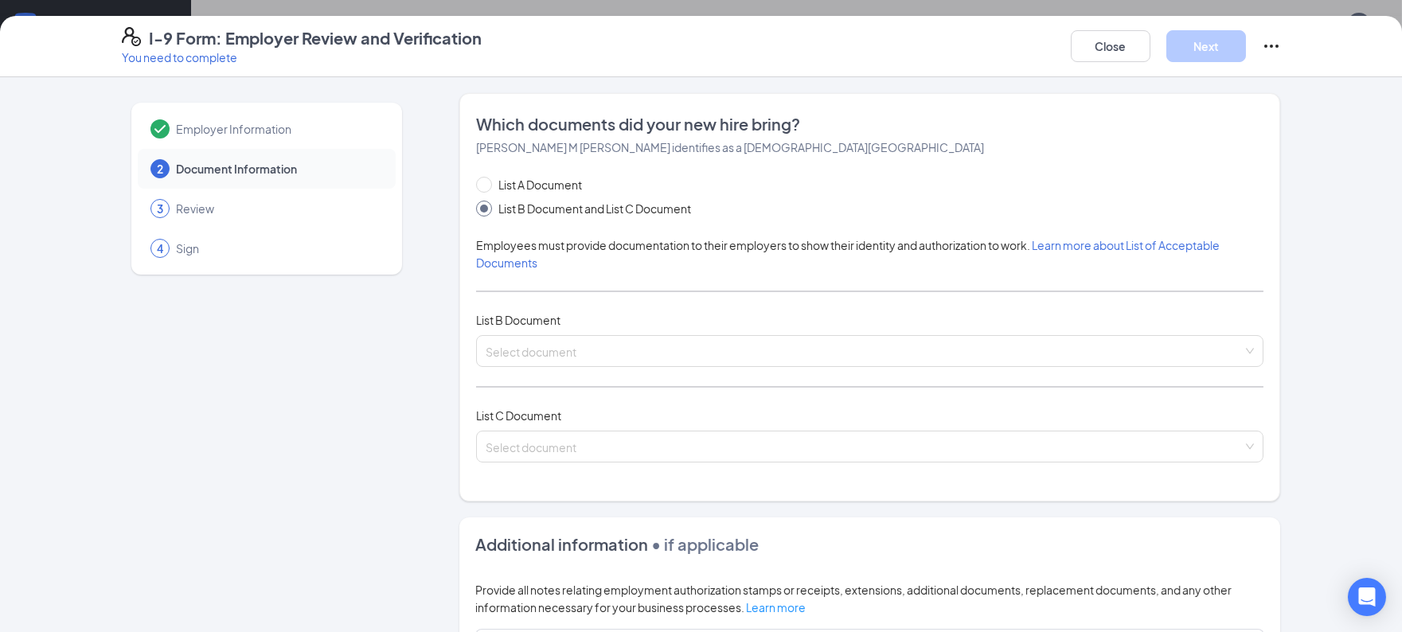
click at [585, 205] on span "List B Document and List C Document" at bounding box center [594, 209] width 205 height 18
click at [487, 205] on input "List B Document and List C Document" at bounding box center [481, 206] width 11 height 11
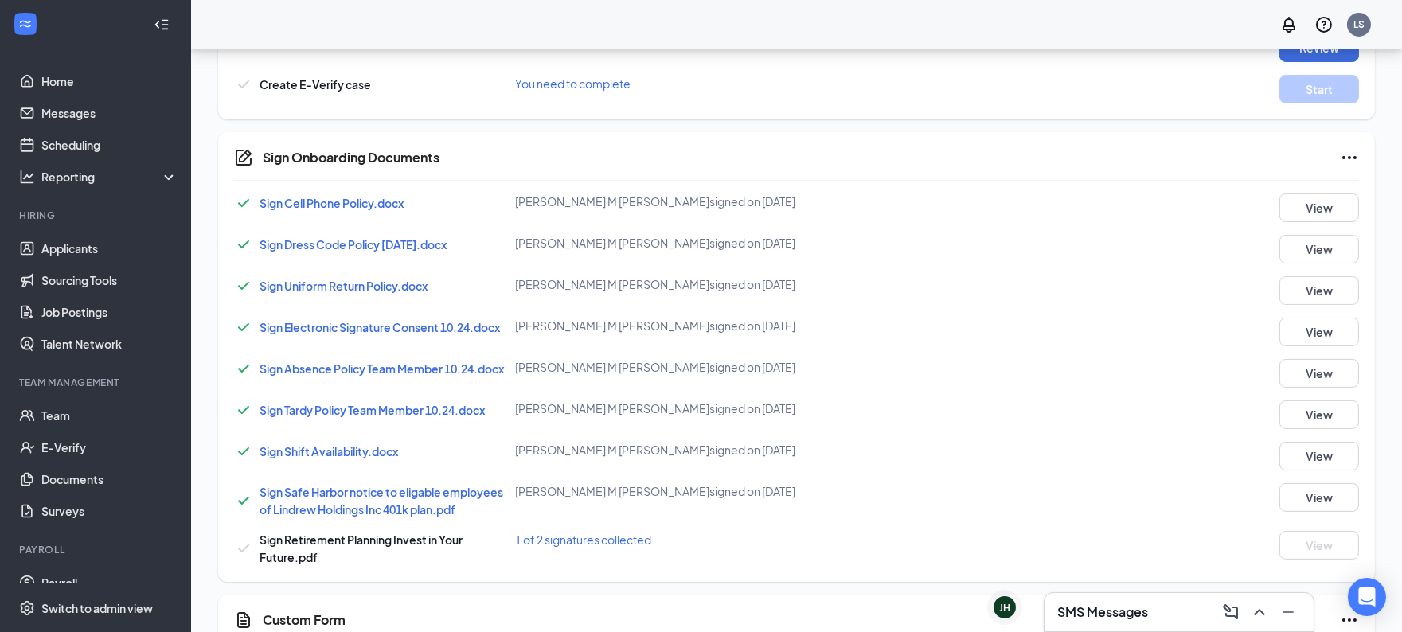
scroll to position [667, 0]
